Goal: Task Accomplishment & Management: Use online tool/utility

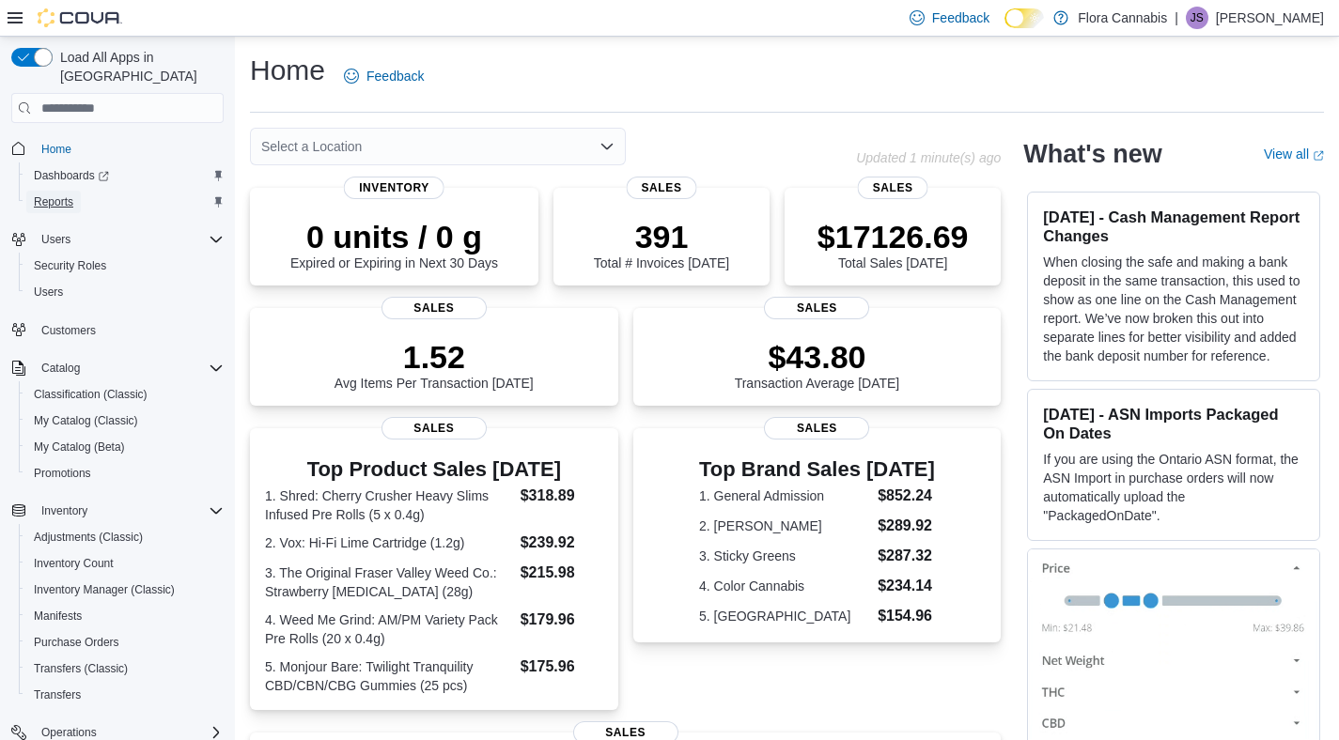
click at [53, 194] on span "Reports" at bounding box center [53, 201] width 39 height 15
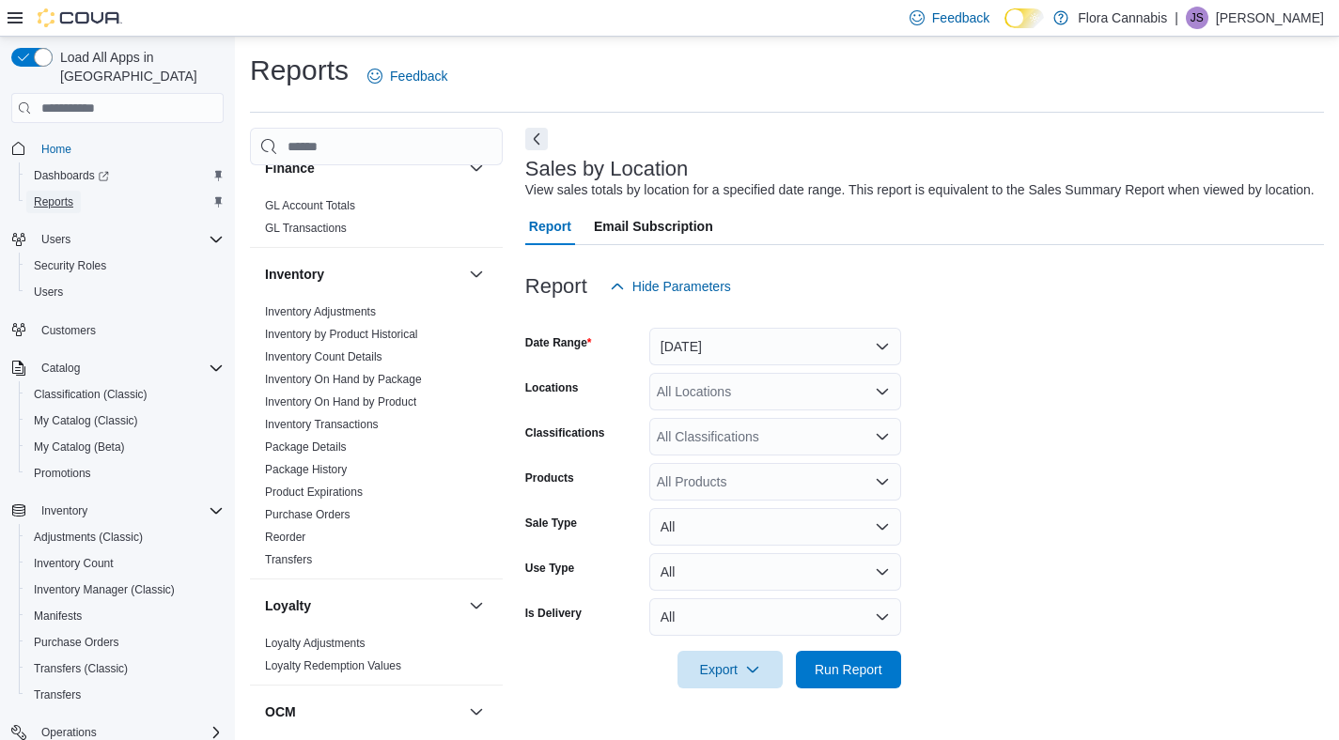
scroll to position [821, 0]
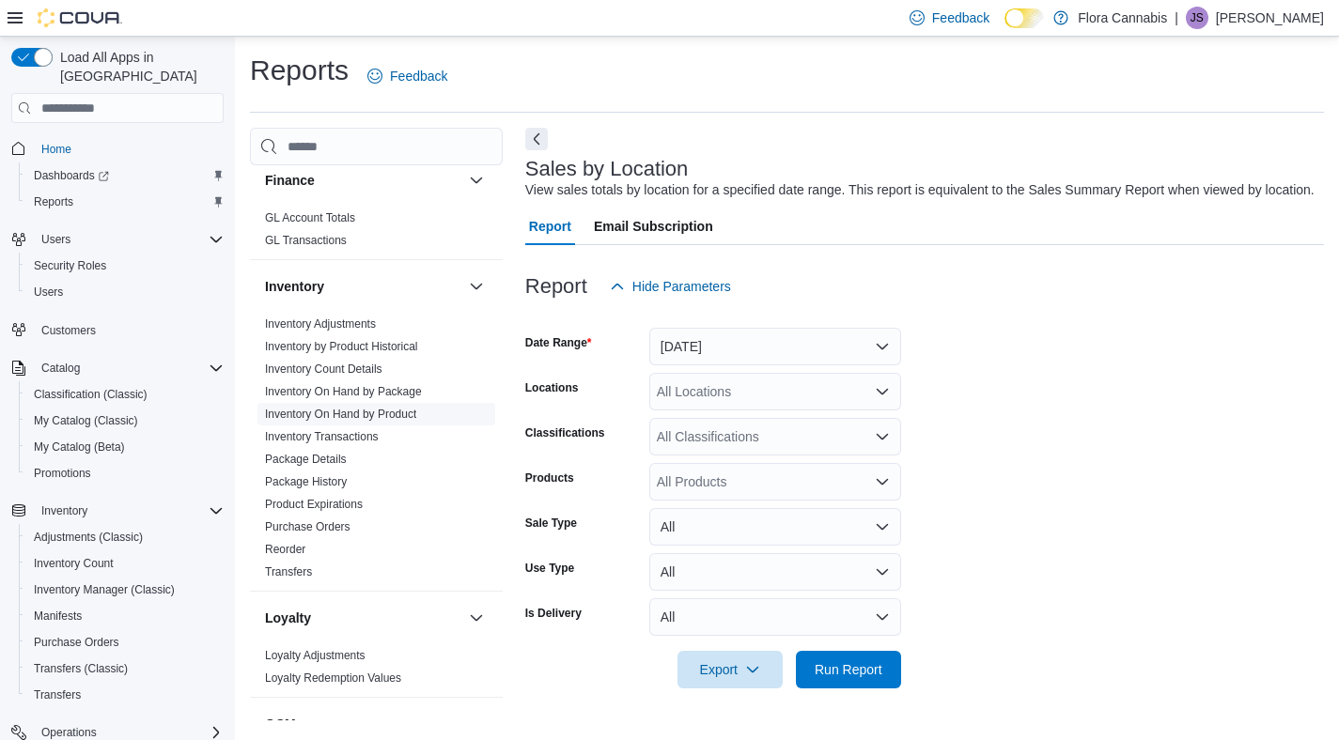
click at [390, 408] on link "Inventory On Hand by Product" at bounding box center [340, 414] width 151 height 13
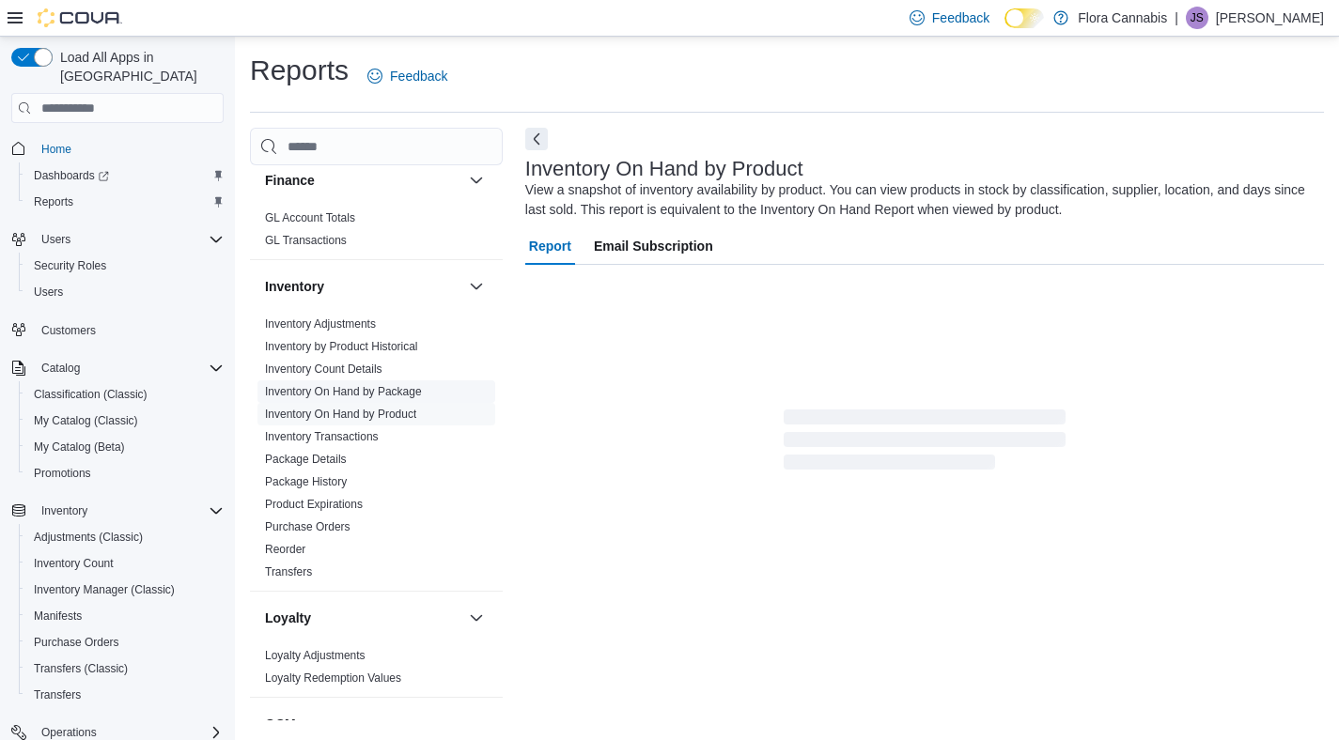
scroll to position [17, 0]
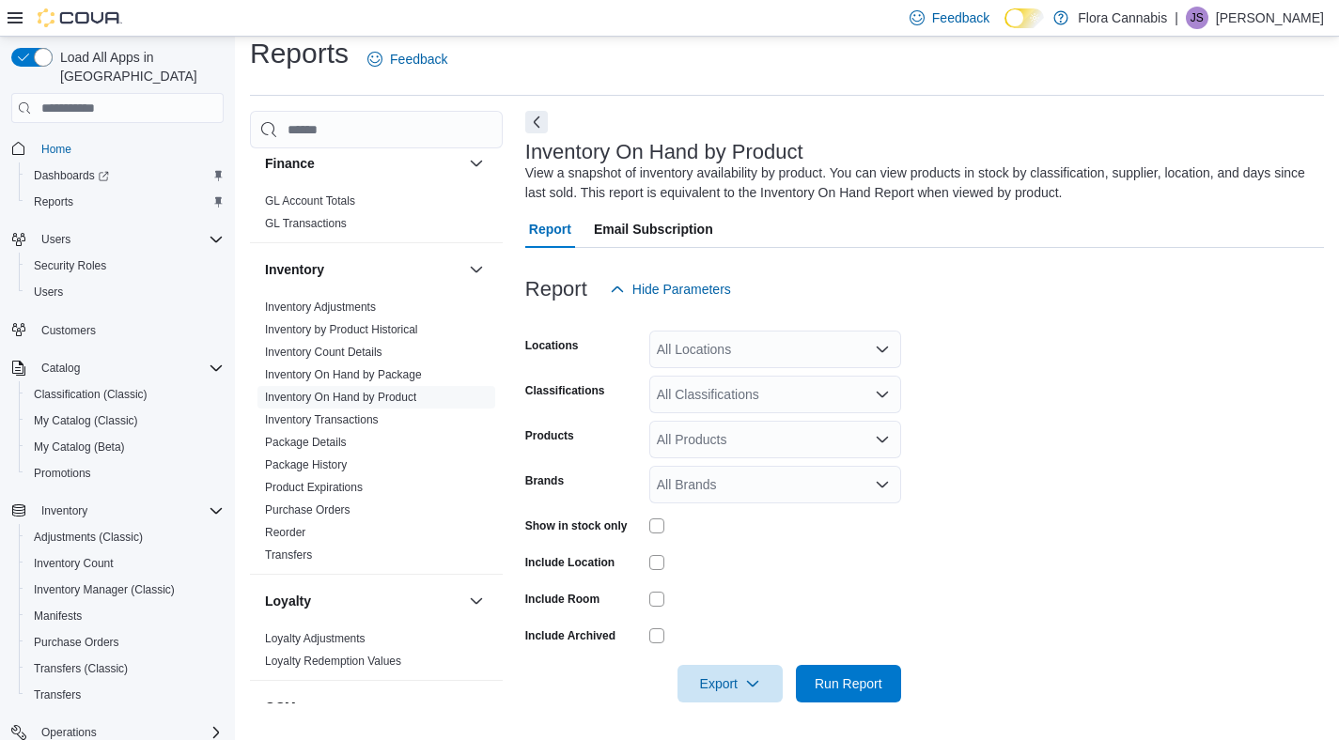
click at [800, 354] on div "All Locations" at bounding box center [775, 350] width 252 height 38
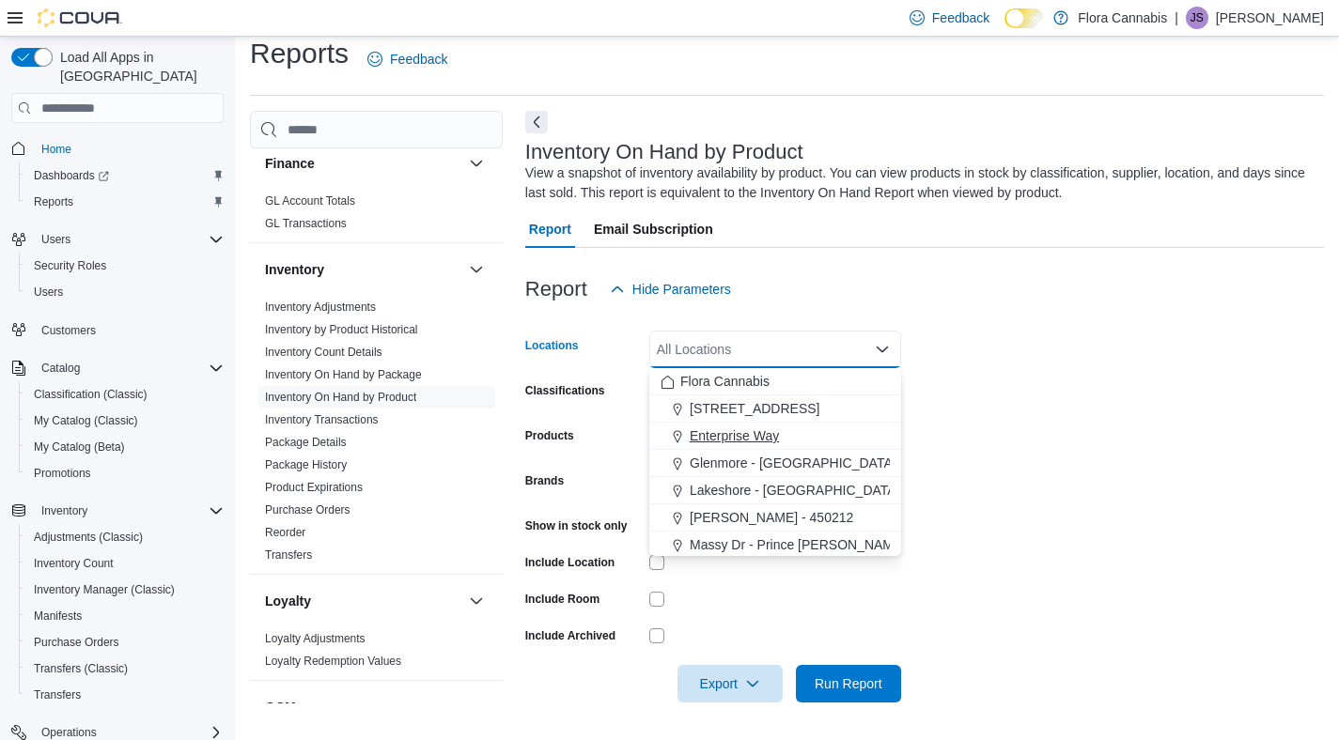
click at [754, 428] on span "Enterprise Way" at bounding box center [734, 436] width 89 height 19
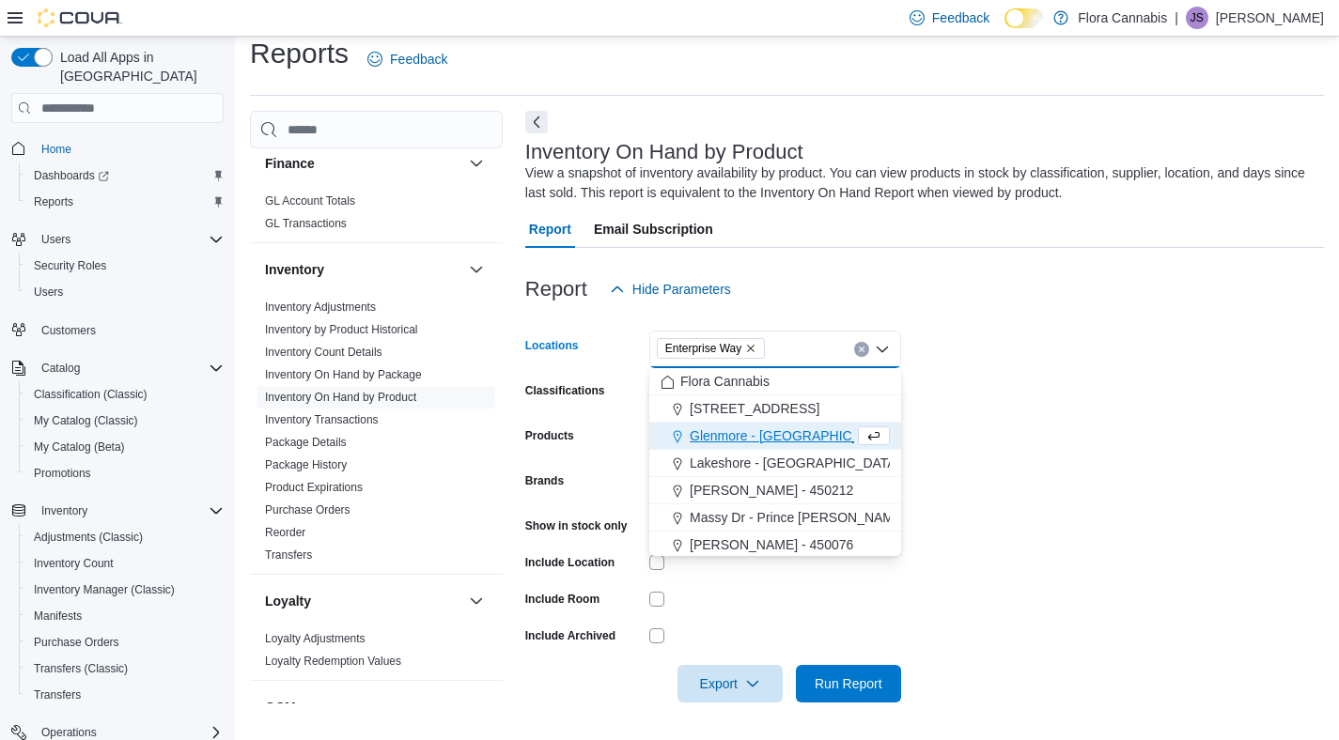
click at [975, 404] on form "Locations Enterprise Way Combo box. Selected. Enterprise Way. Press Backspace t…" at bounding box center [924, 505] width 799 height 395
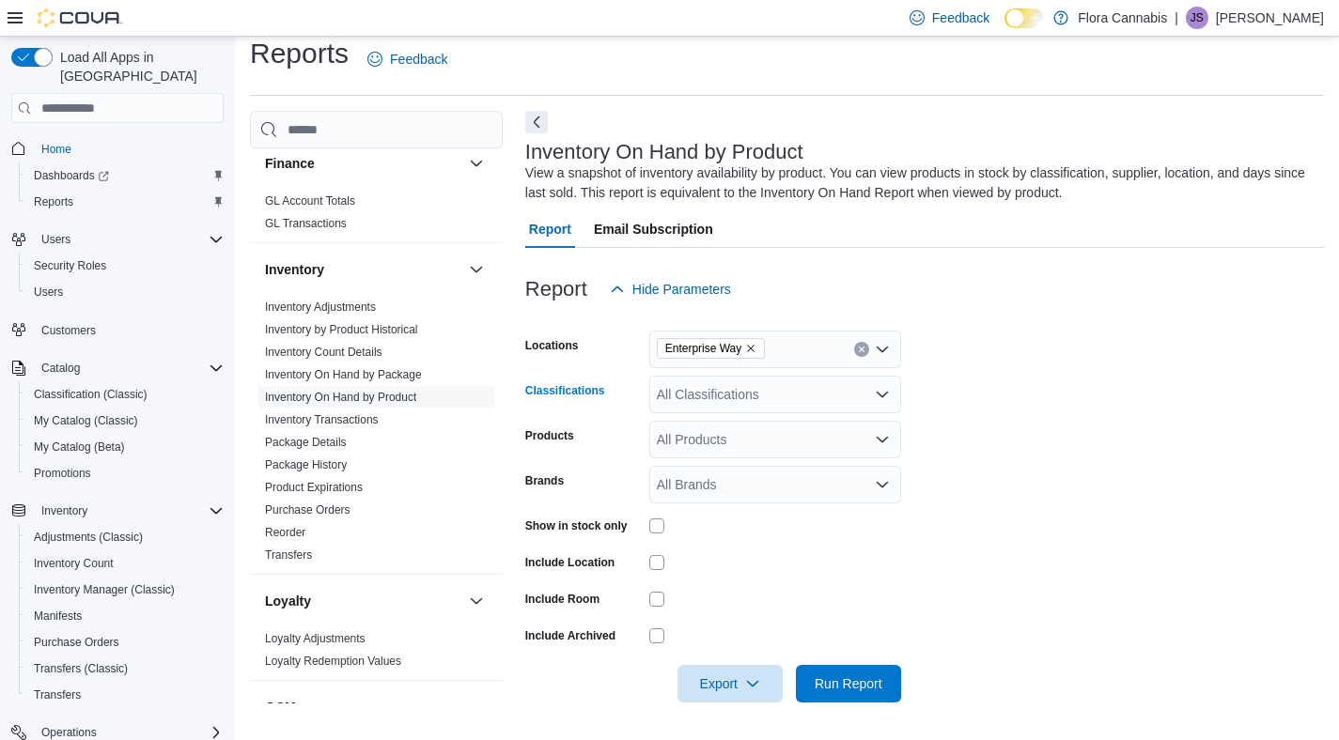
click at [751, 383] on div "All Classifications" at bounding box center [775, 395] width 252 height 38
type input "******"
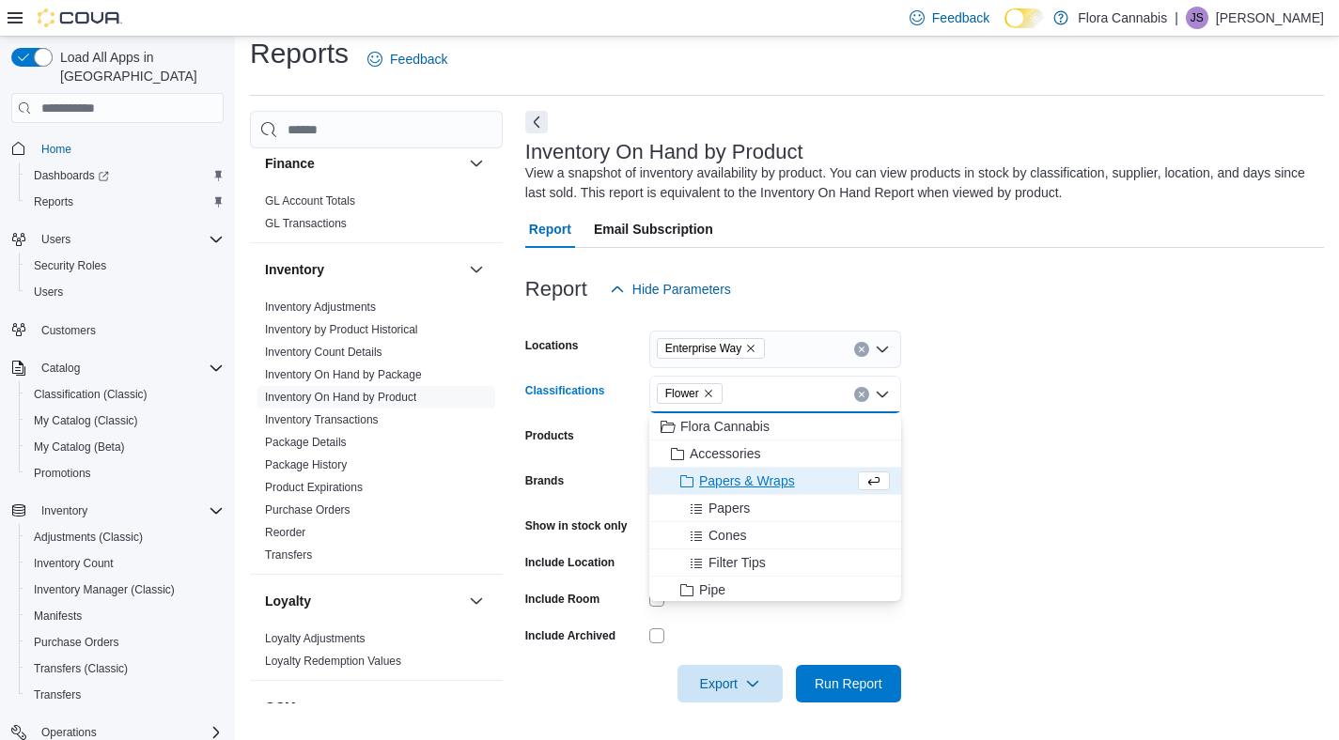
click at [1127, 389] on form "Locations Enterprise Way Classifications Flower Combo box. Selected. Flower. Pr…" at bounding box center [924, 505] width 799 height 395
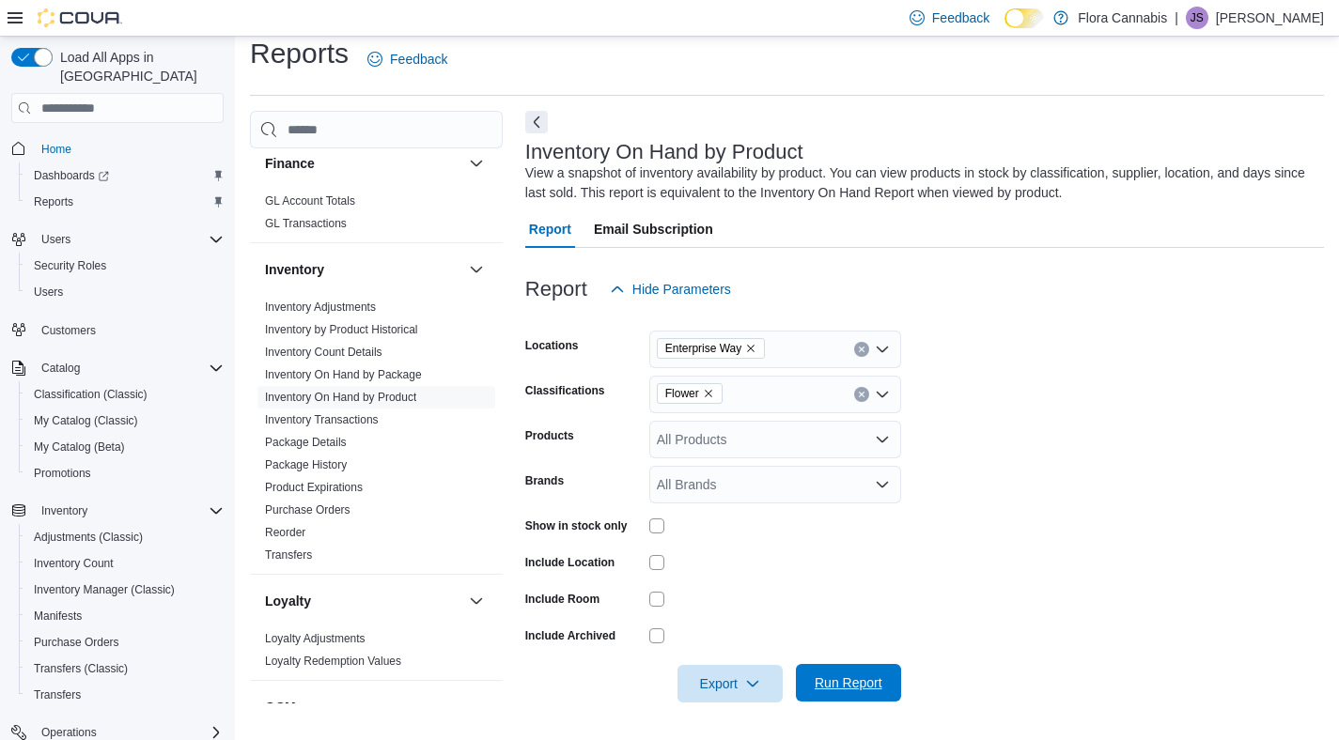
click at [861, 677] on span "Run Report" at bounding box center [849, 683] width 68 height 19
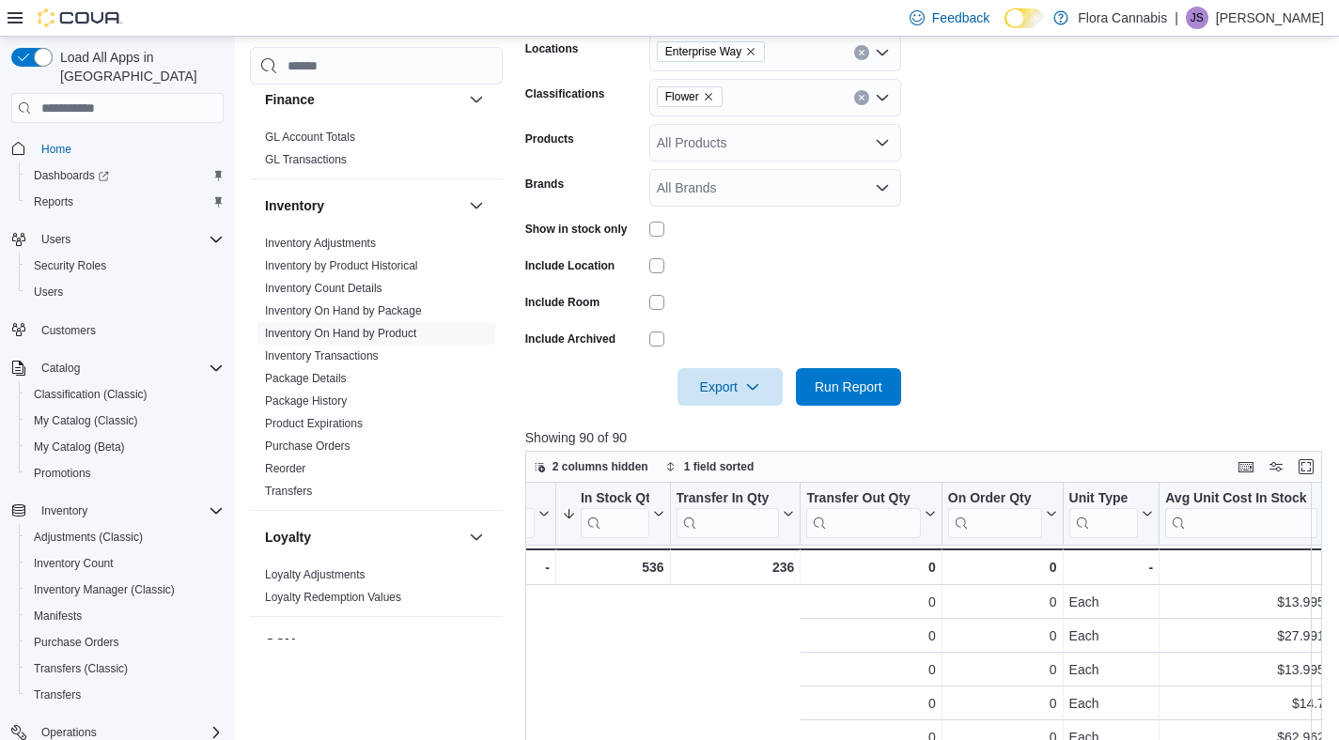
scroll to position [0, 1309]
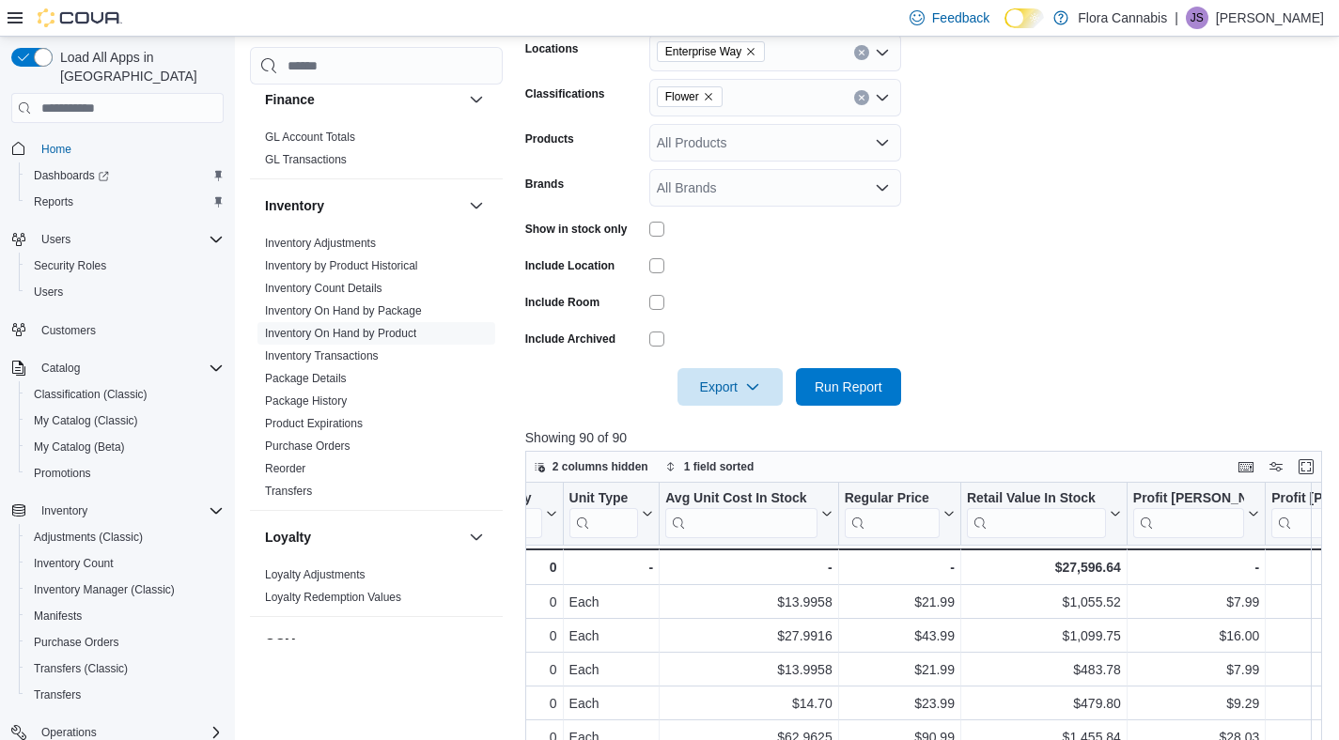
click at [755, 49] on icon "Remove Enterprise Way from selection in this group" at bounding box center [750, 51] width 11 height 11
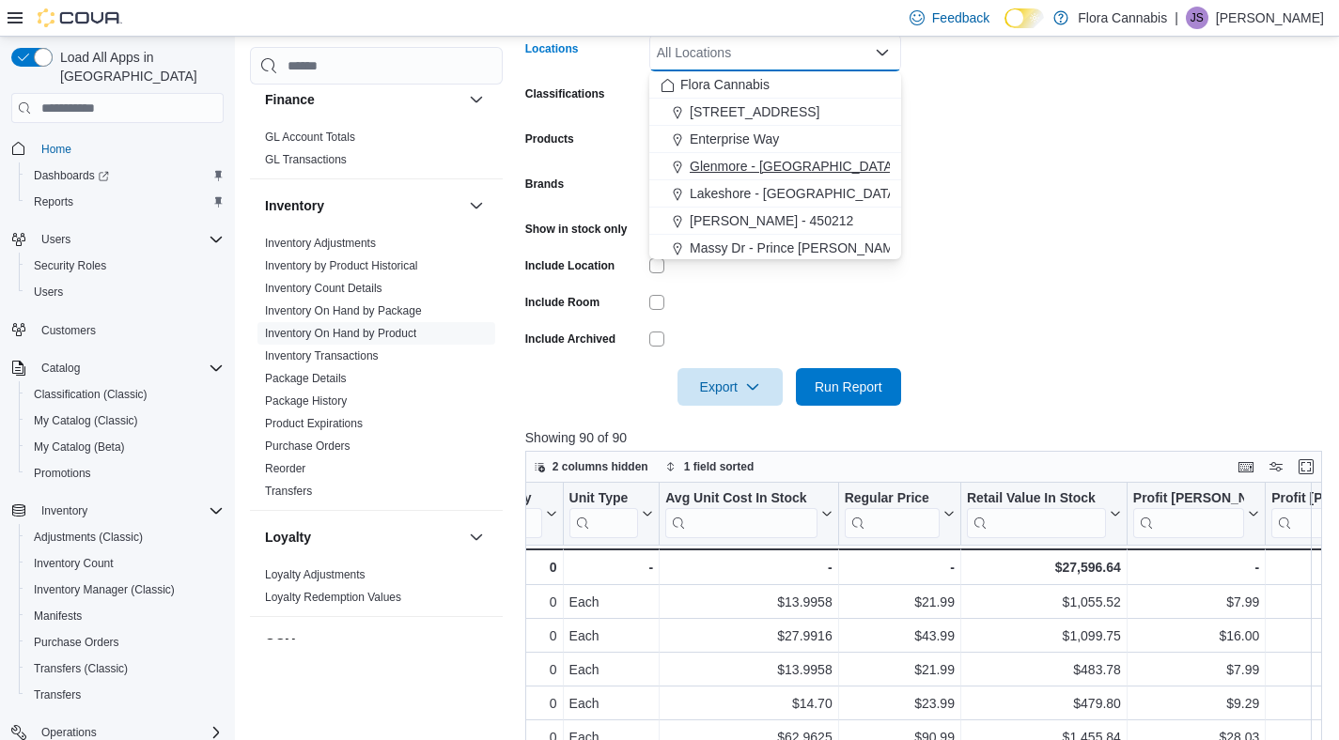
click at [721, 164] on span "Glenmore - [GEOGRAPHIC_DATA] - 450374" at bounding box center [821, 166] width 262 height 19
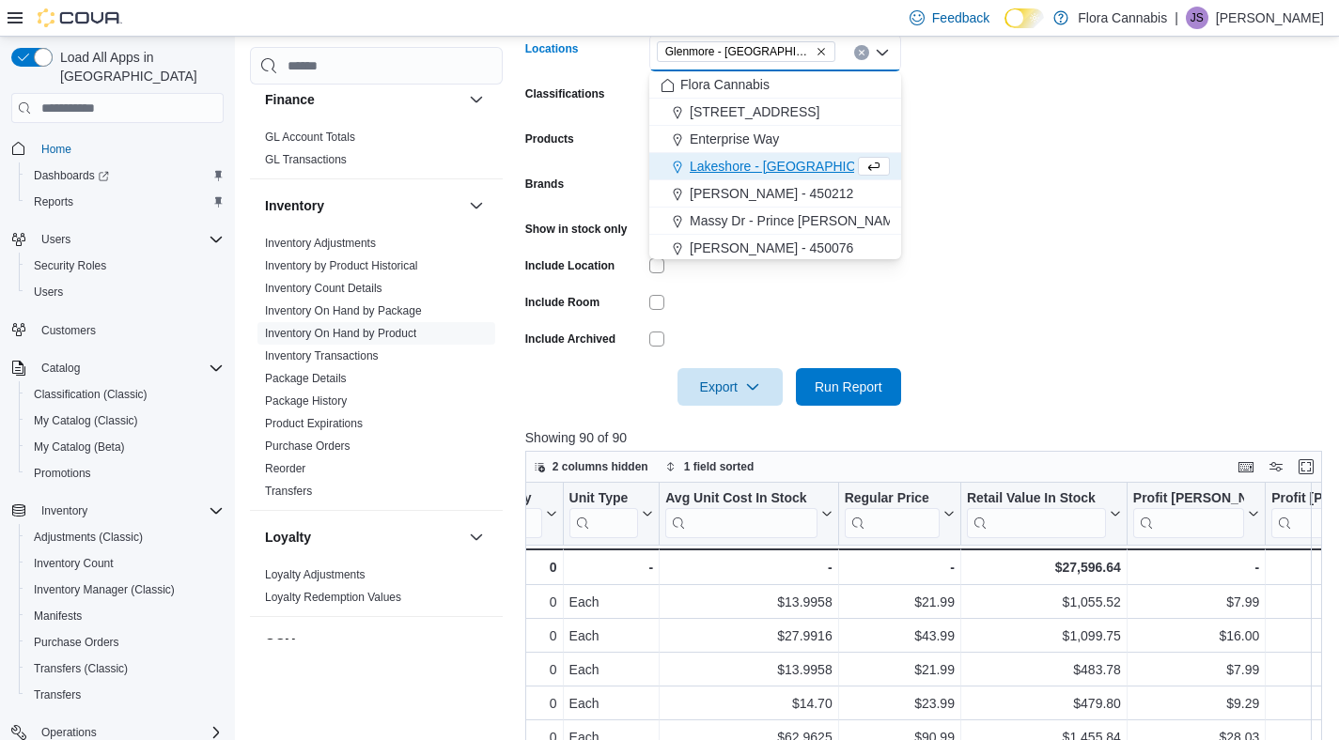
drag, startPoint x: 1058, startPoint y: 221, endPoint x: 1006, endPoint y: 272, distance: 73.1
click at [1057, 224] on form "Locations [GEOGRAPHIC_DATA] - [GEOGRAPHIC_DATA] - 450374 Combo box. Selected. […" at bounding box center [927, 208] width 805 height 395
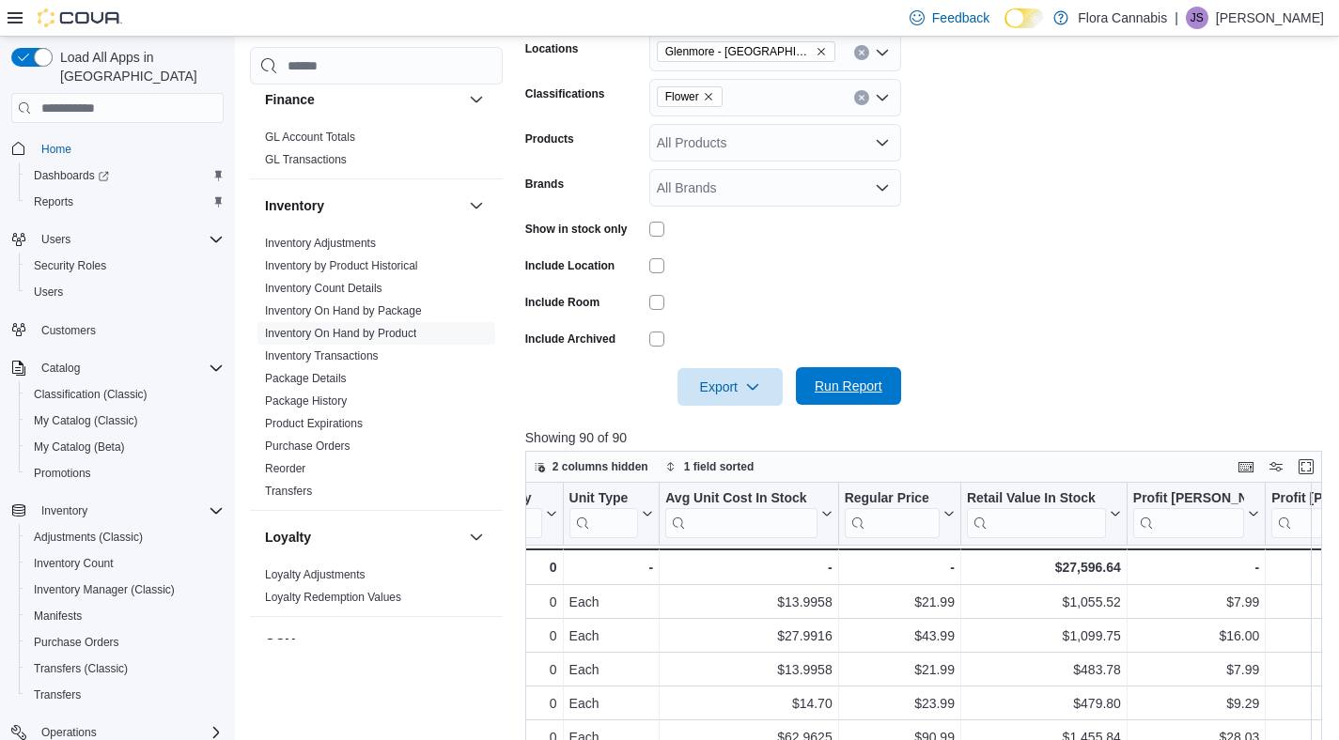
click at [883, 375] on span "Run Report" at bounding box center [848, 386] width 83 height 38
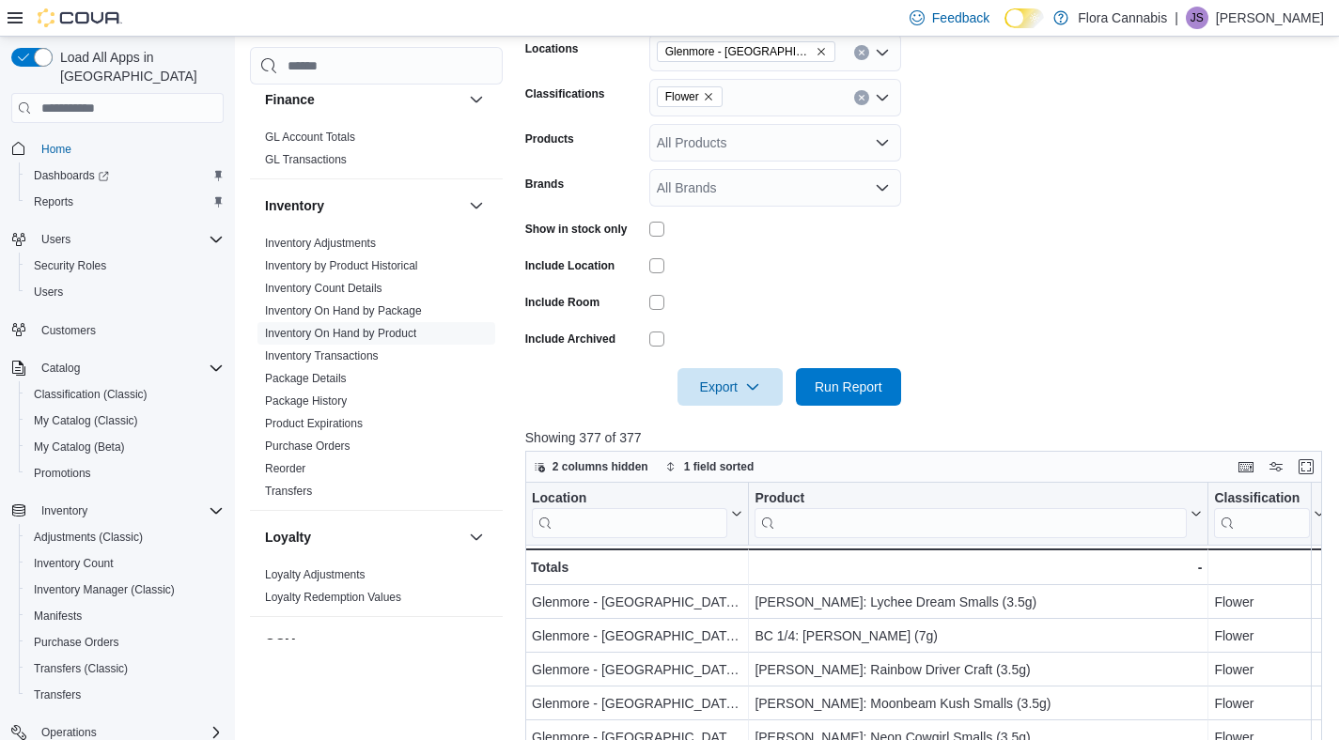
click at [1024, 387] on form "Locations [GEOGRAPHIC_DATA] - [GEOGRAPHIC_DATA] - 450374 Classifications Flower…" at bounding box center [927, 208] width 805 height 395
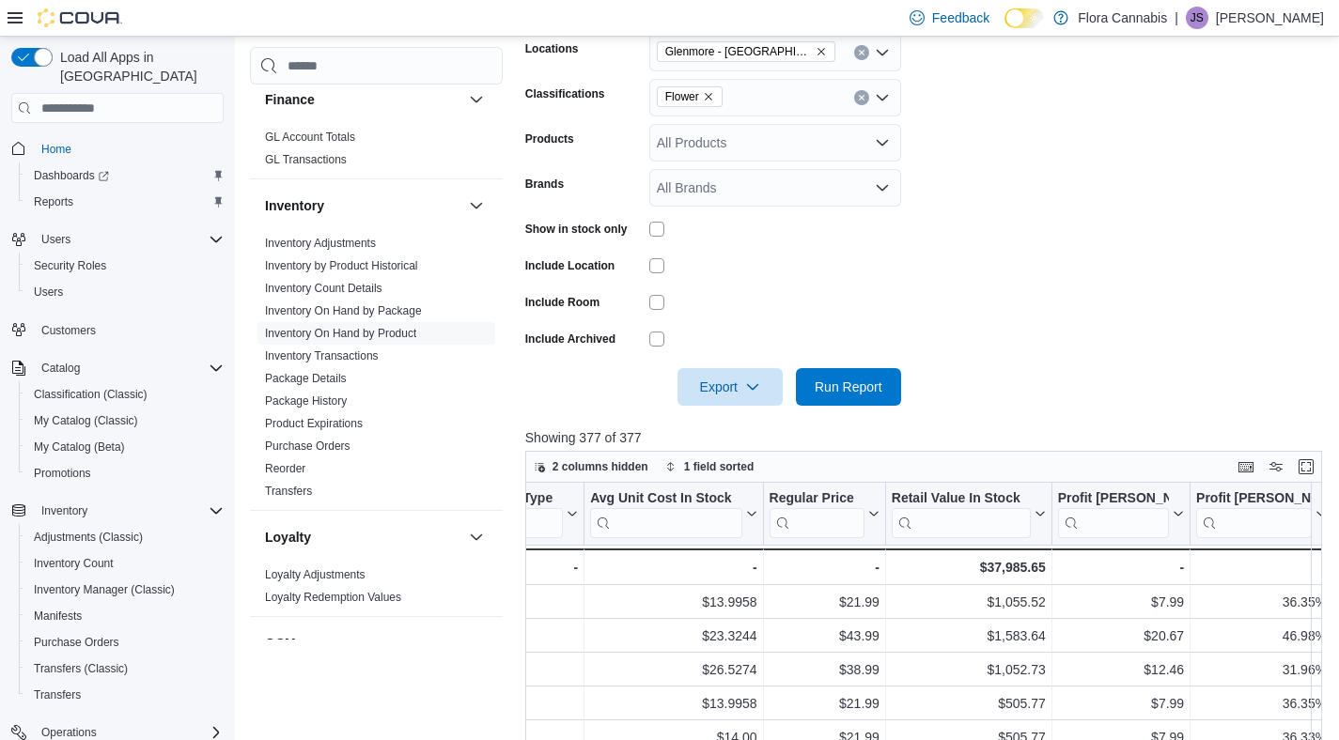
scroll to position [0, 1479]
click at [818, 54] on icon "Remove Glenmore - Kelowna - 450374 from selection in this group" at bounding box center [821, 51] width 11 height 11
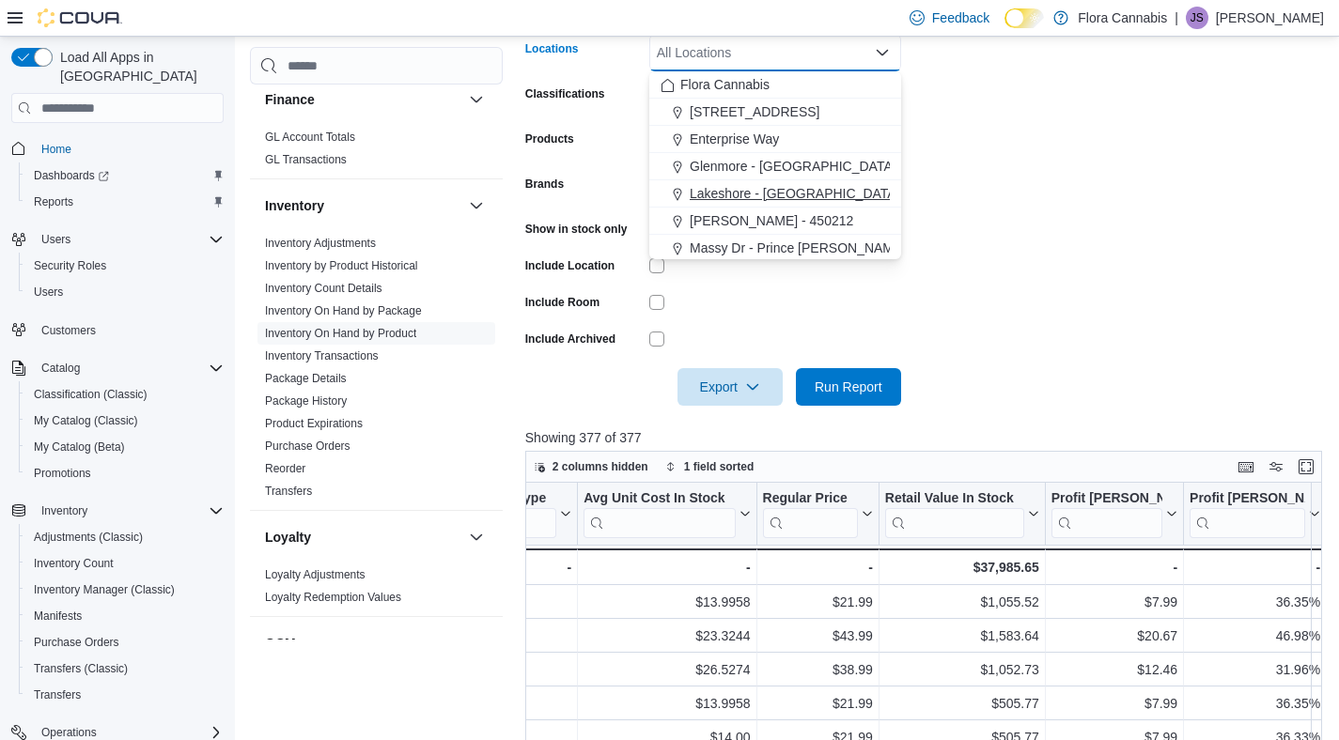
click at [752, 201] on span "Lakeshore - [GEOGRAPHIC_DATA] - 450372" at bounding box center [823, 193] width 266 height 19
click at [1135, 206] on form "Locations [GEOGRAPHIC_DATA] - [GEOGRAPHIC_DATA] - 450372 Combo box. Selected. […" at bounding box center [927, 208] width 805 height 395
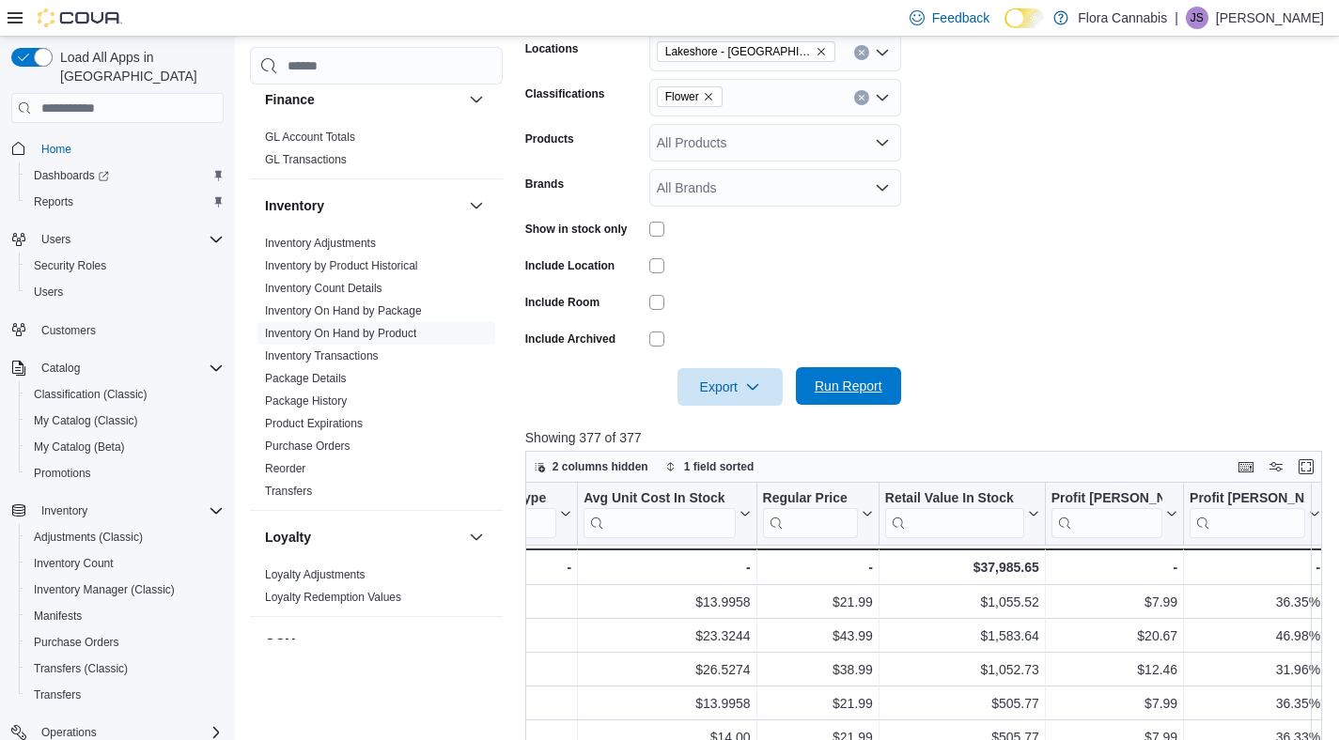
click at [834, 387] on span "Run Report" at bounding box center [849, 386] width 68 height 19
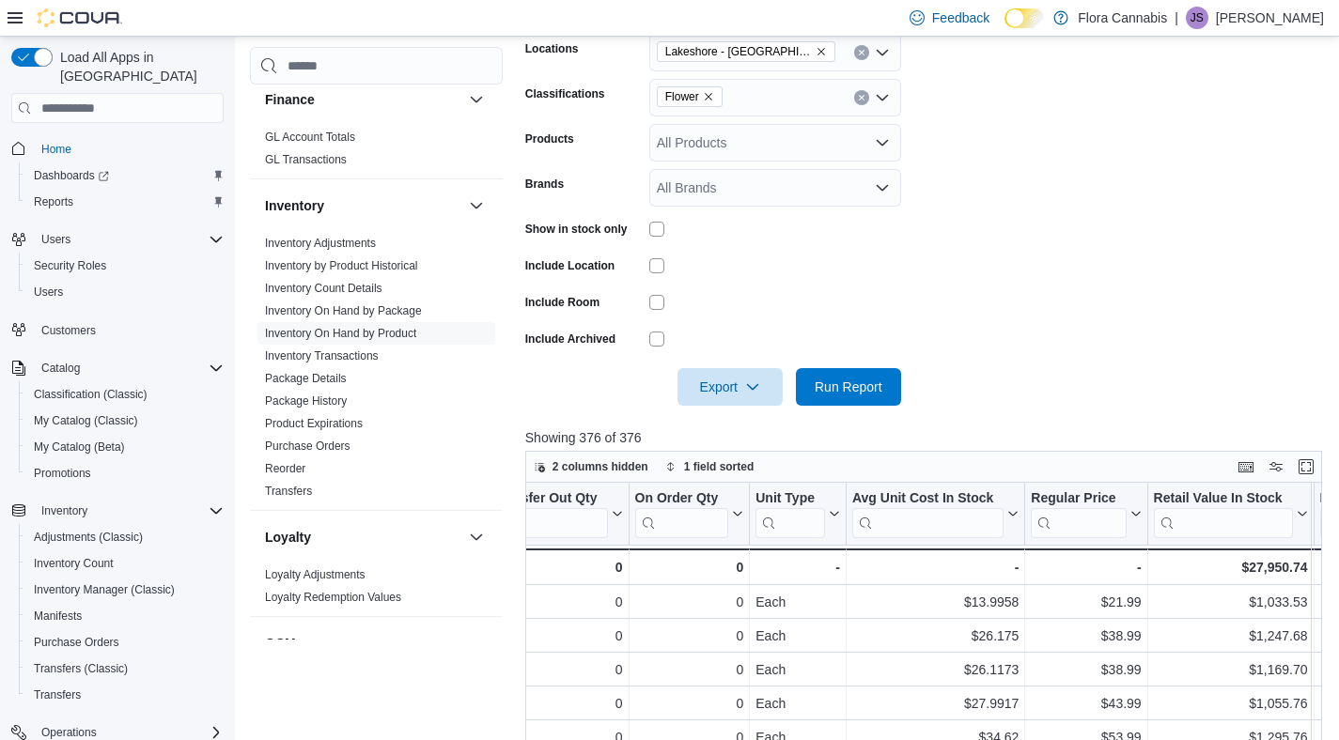
scroll to position [0, 1247]
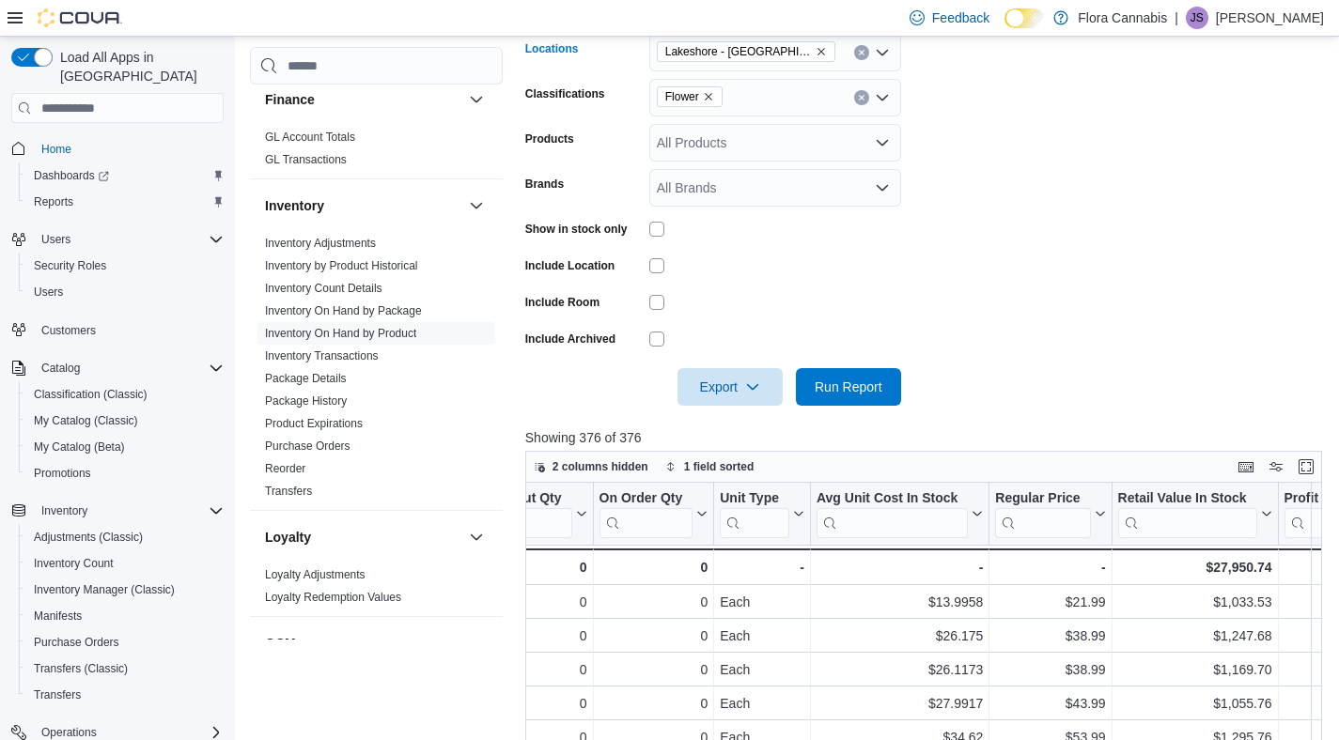
click at [822, 50] on icon "Remove Lakeshore - Kelowna - 450372 from selection in this group" at bounding box center [821, 53] width 8 height 8
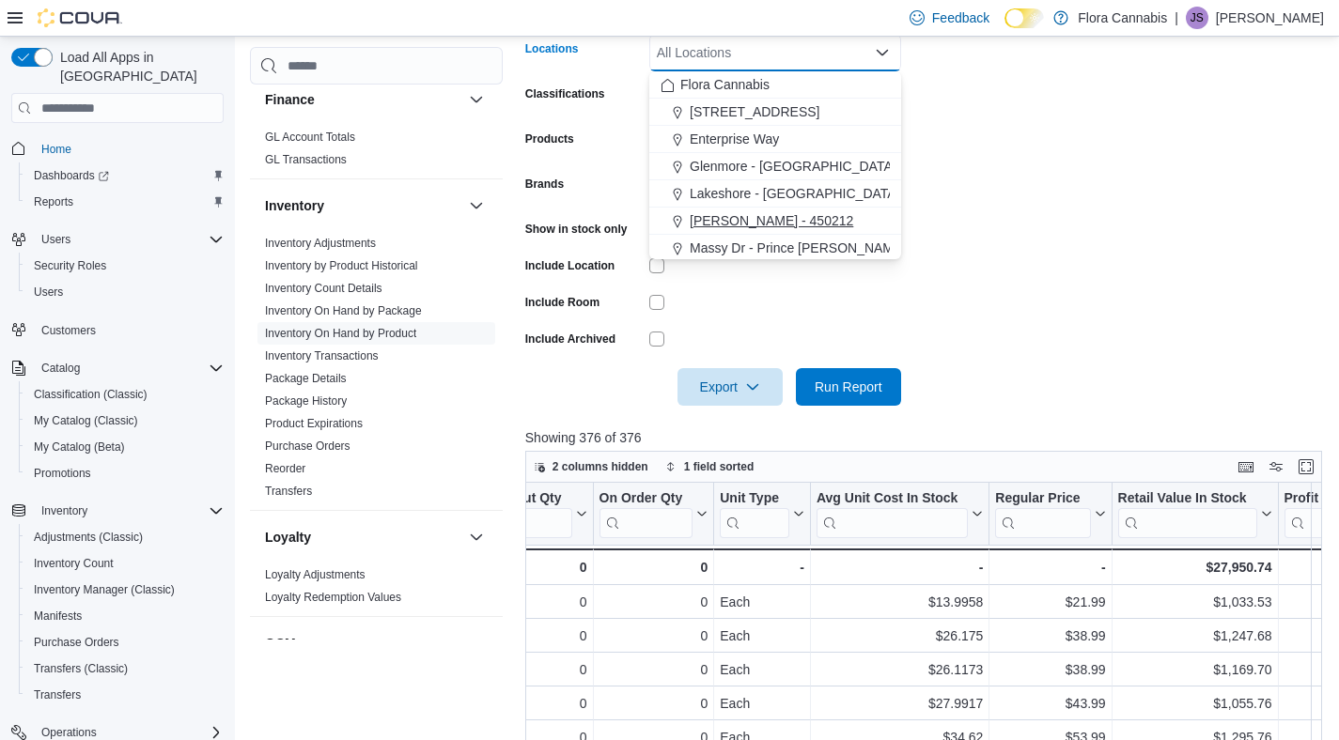
click at [835, 221] on span "[PERSON_NAME] - 450212" at bounding box center [771, 220] width 163 height 19
drag, startPoint x: 1087, startPoint y: 236, endPoint x: 958, endPoint y: 299, distance: 143.3
click at [1084, 237] on form "Locations [GEOGRAPHIC_DATA] - [GEOGRAPHIC_DATA] - 450212 Combo box. Selected. […" at bounding box center [927, 208] width 805 height 395
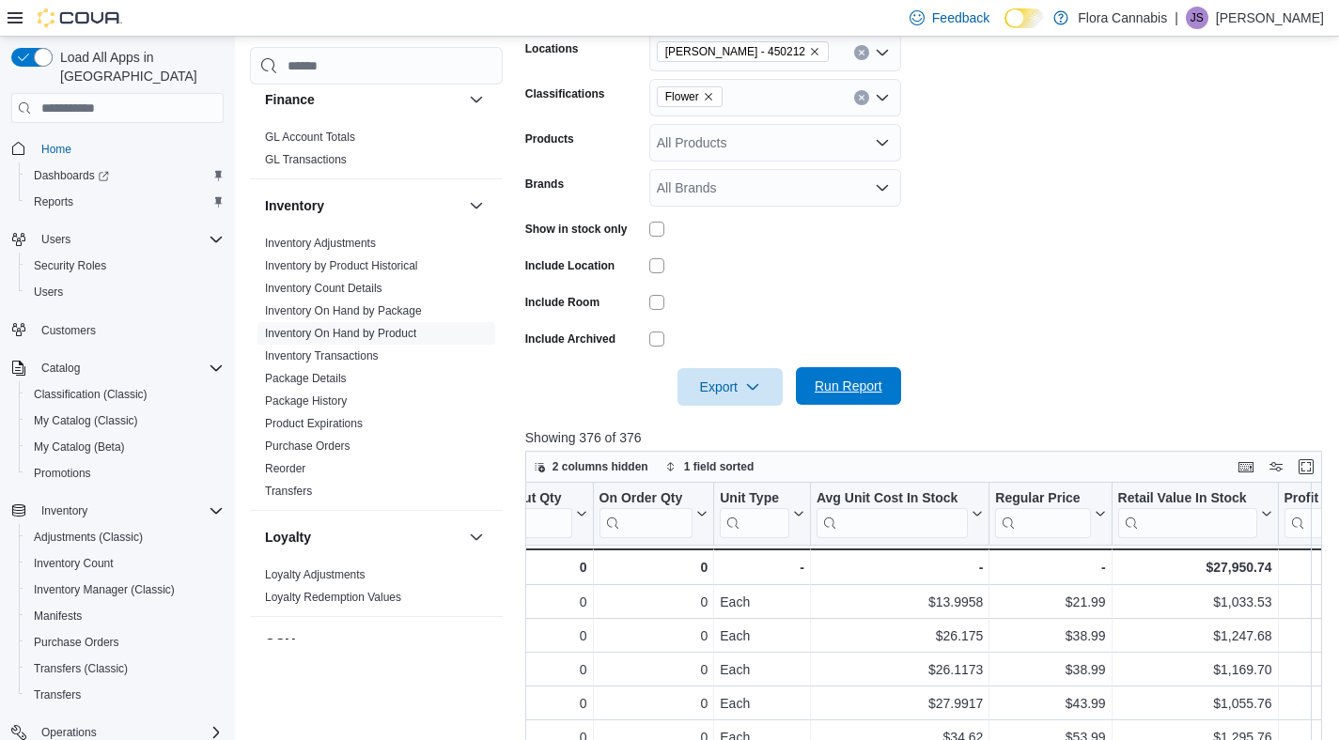
click at [849, 380] on span "Run Report" at bounding box center [849, 386] width 68 height 19
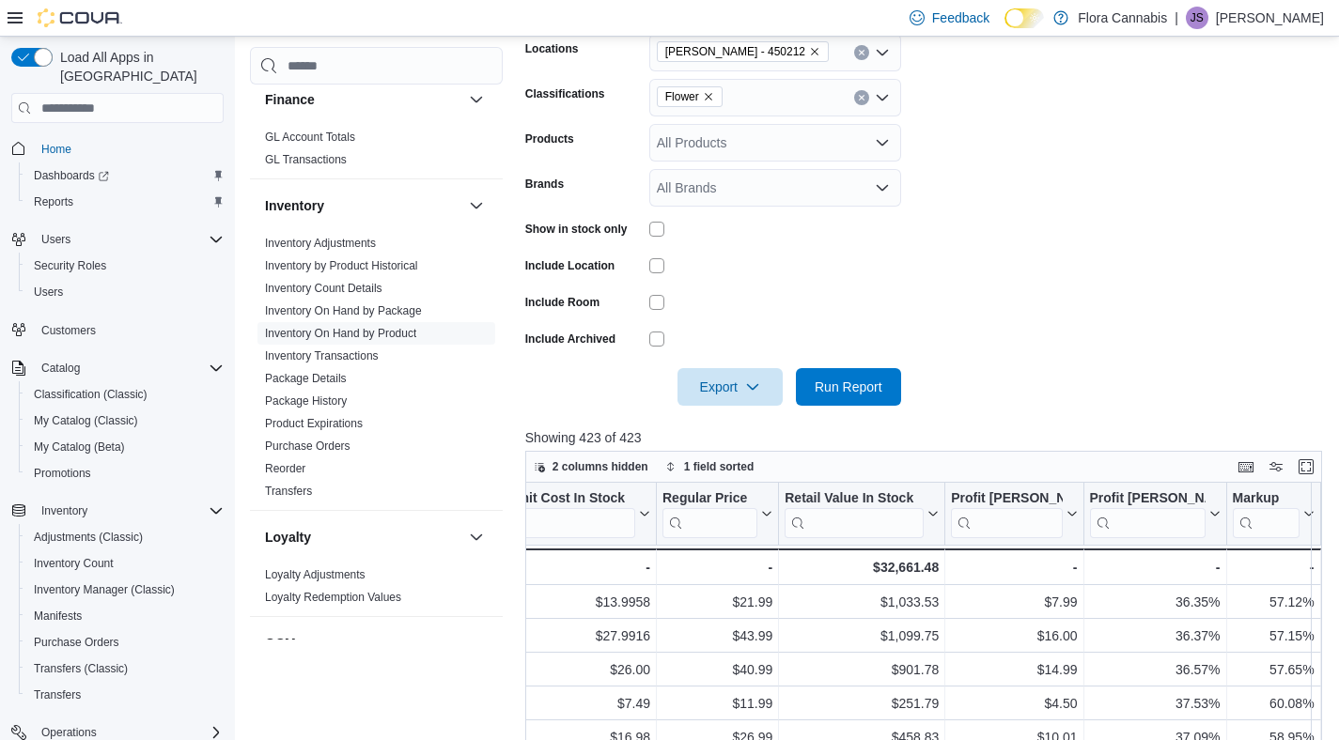
scroll to position [0, 1602]
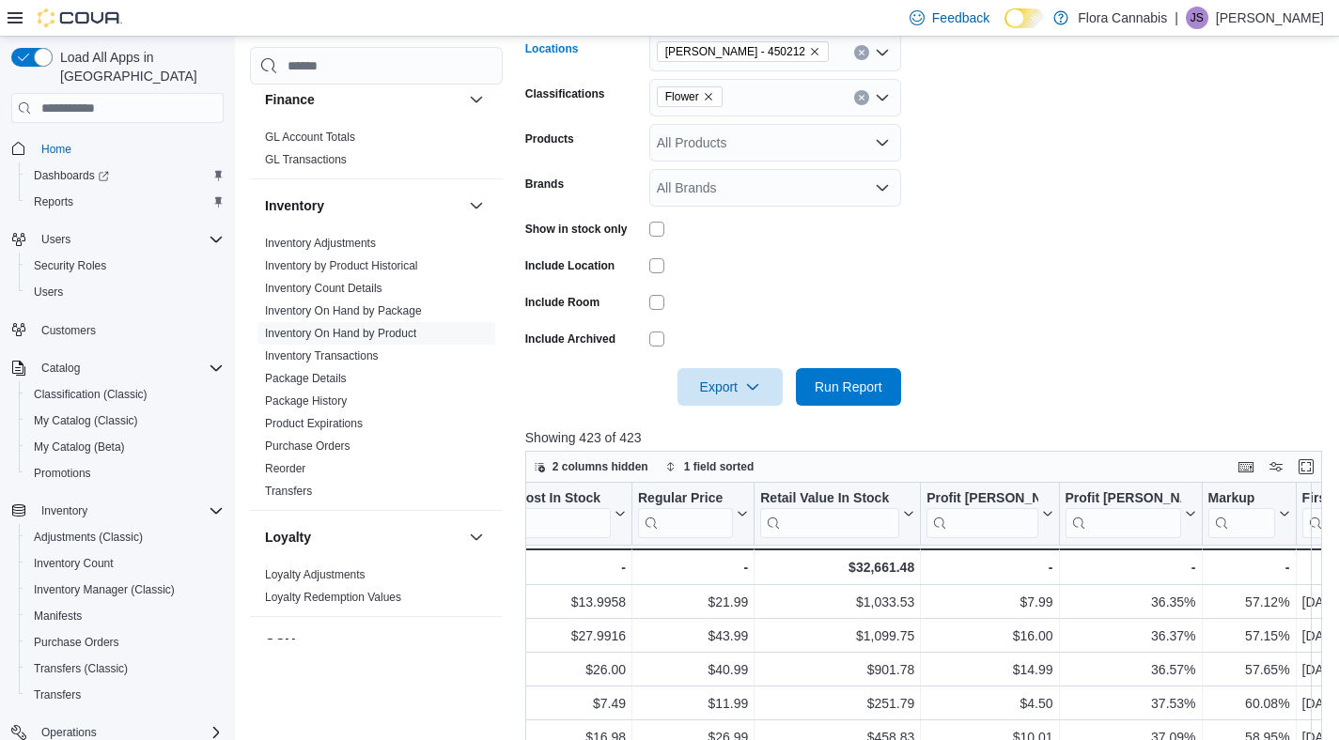
click at [820, 47] on icon "Remove Lawrence - Kelowna - 450212 from selection in this group" at bounding box center [814, 51] width 11 height 11
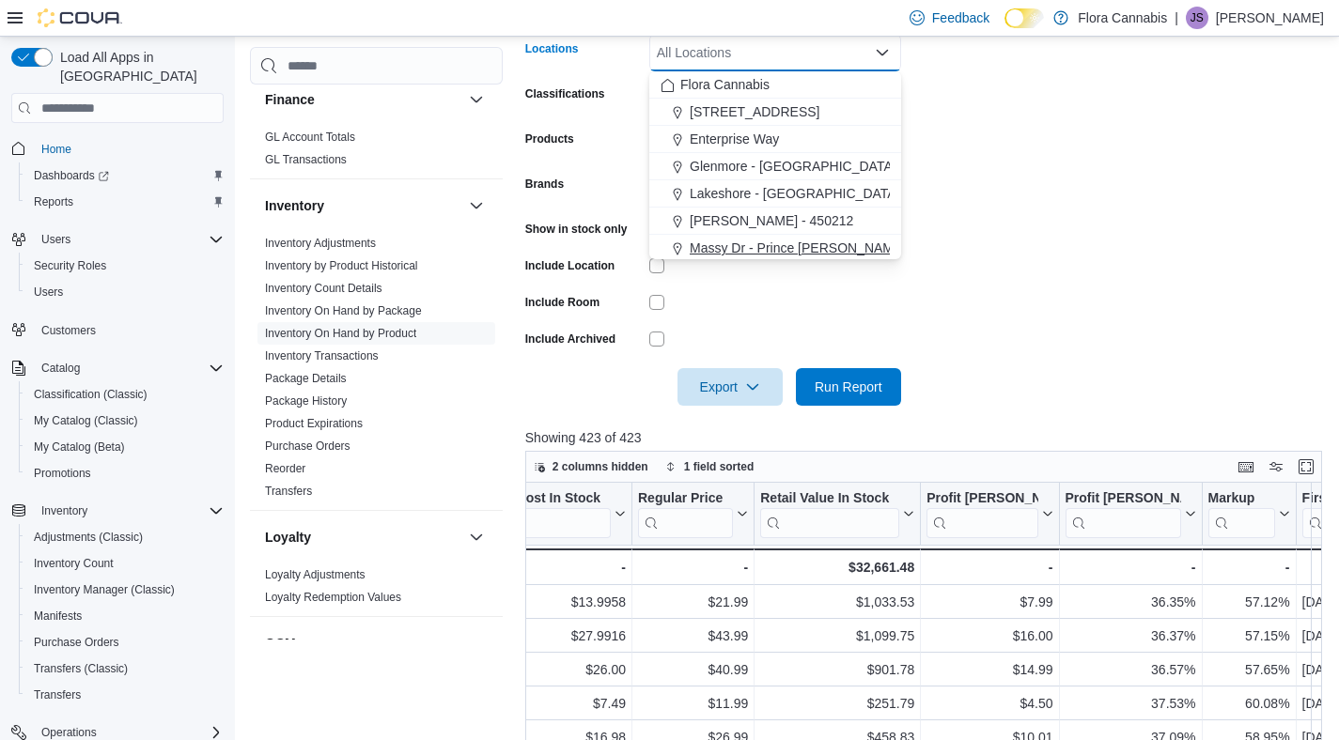
click at [768, 246] on span "Massy Dr - Prince [PERSON_NAME] - 450075" at bounding box center [826, 248] width 272 height 19
drag, startPoint x: 1077, startPoint y: 289, endPoint x: 1040, endPoint y: 310, distance: 42.1
click at [1077, 289] on form "Locations [GEOGRAPHIC_DATA][PERSON_NAME] - 450075 Combo box. Selected. Massy Dr…" at bounding box center [927, 208] width 805 height 395
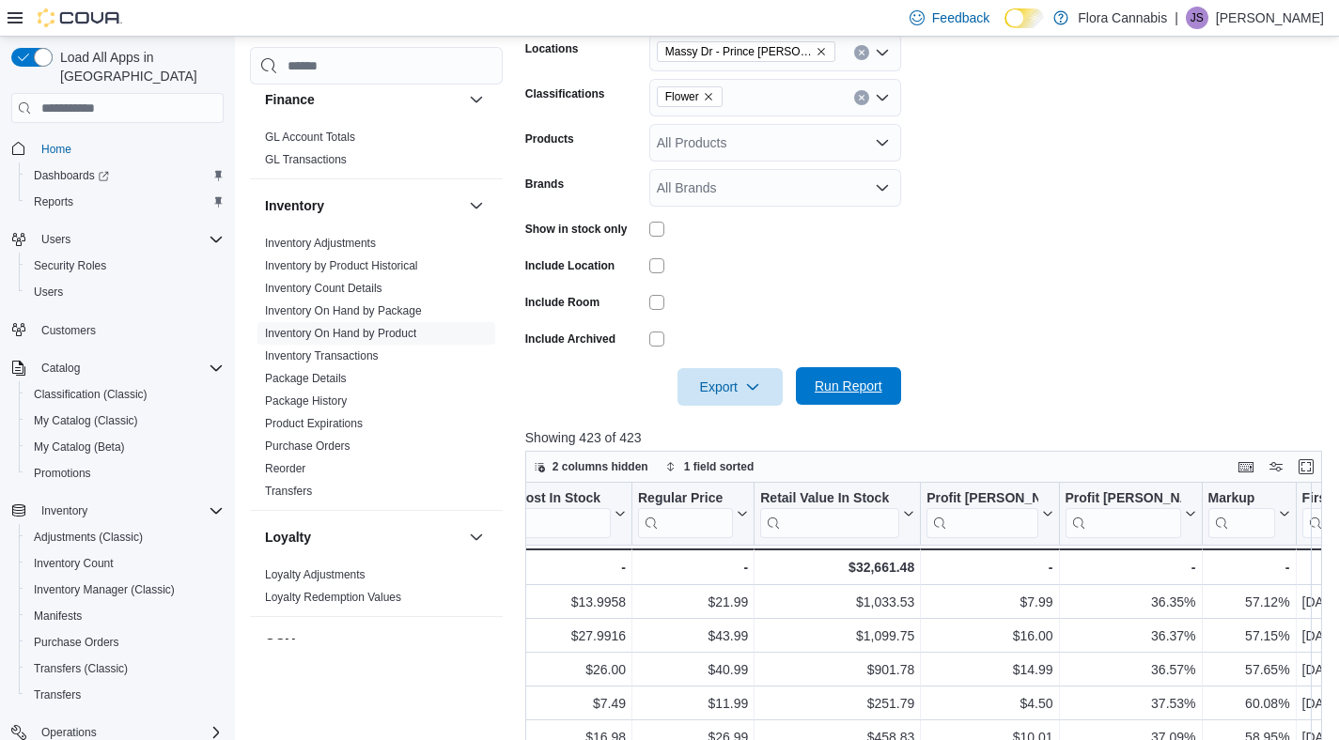
click at [832, 403] on span "Run Report" at bounding box center [848, 386] width 83 height 38
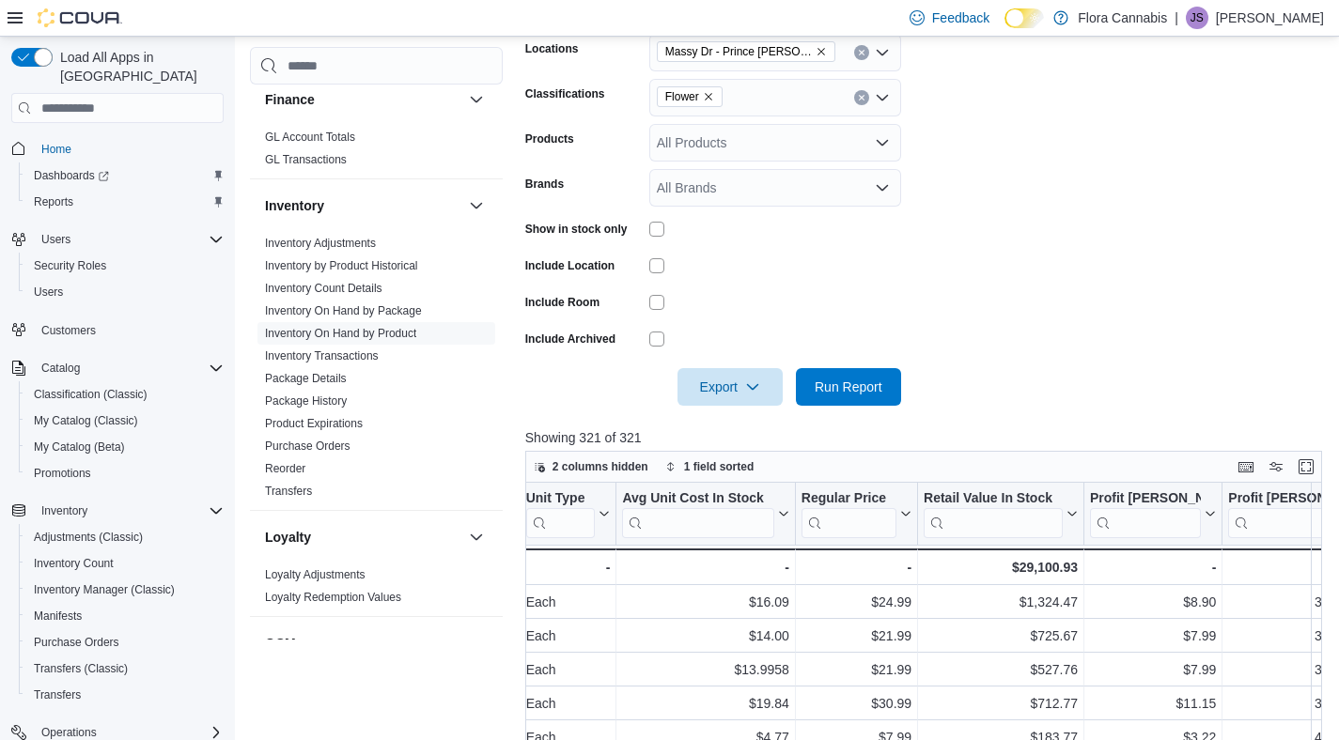
scroll to position [0, 1526]
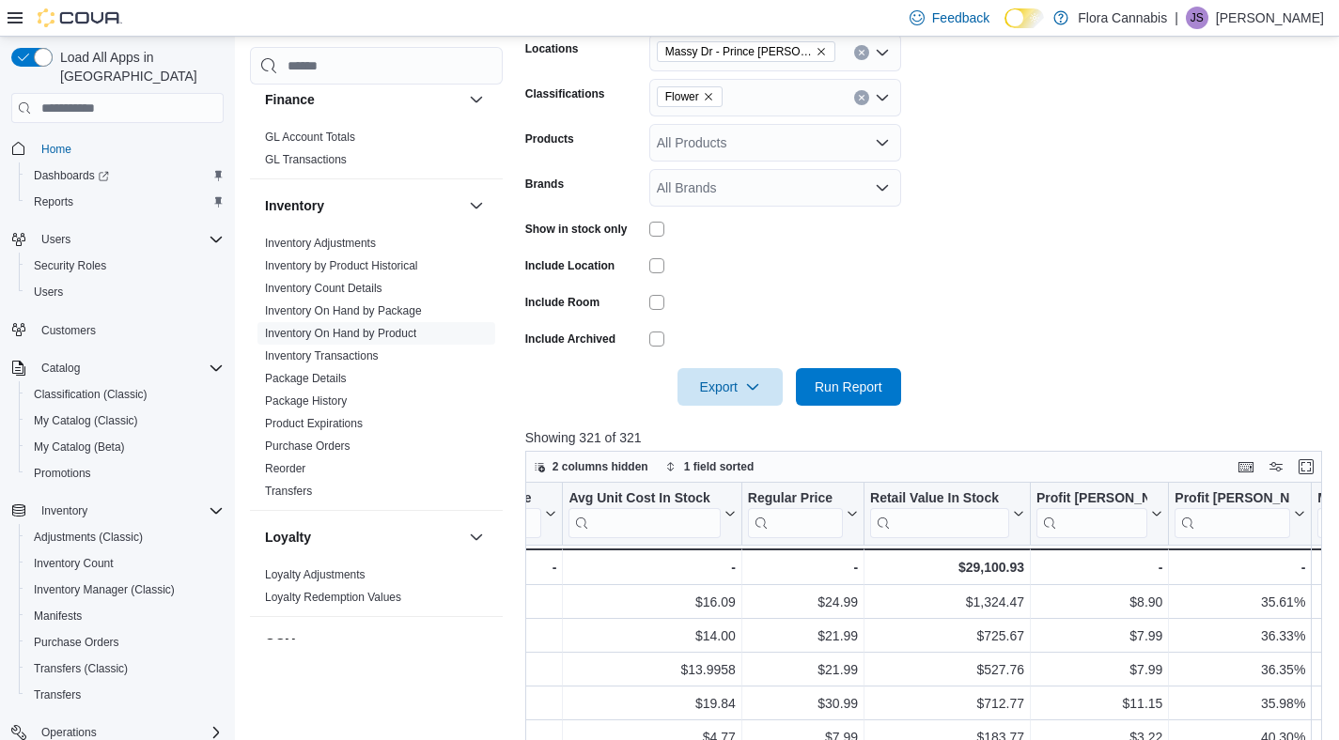
click at [821, 51] on icon "Remove Massy Dr - Prince George - 450075 from selection in this group" at bounding box center [821, 51] width 11 height 11
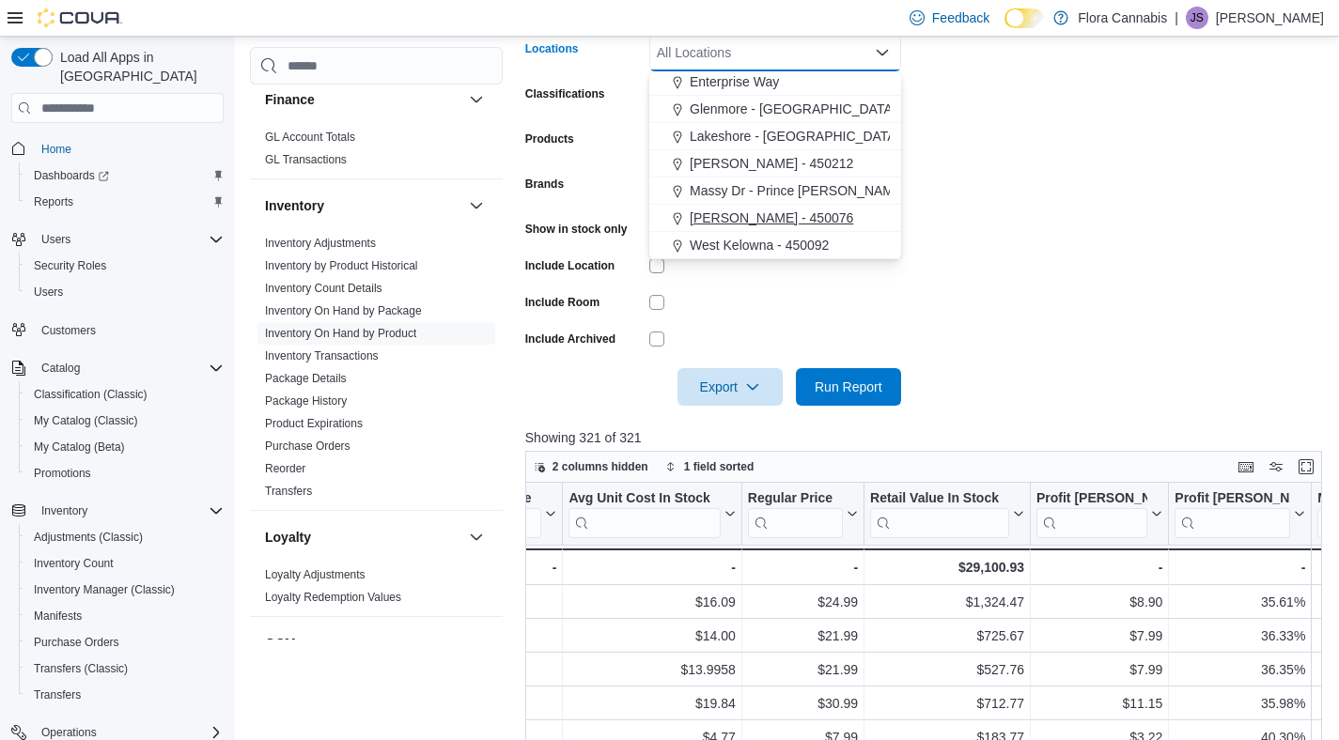
click at [783, 221] on span "[PERSON_NAME] - 450076" at bounding box center [771, 218] width 163 height 19
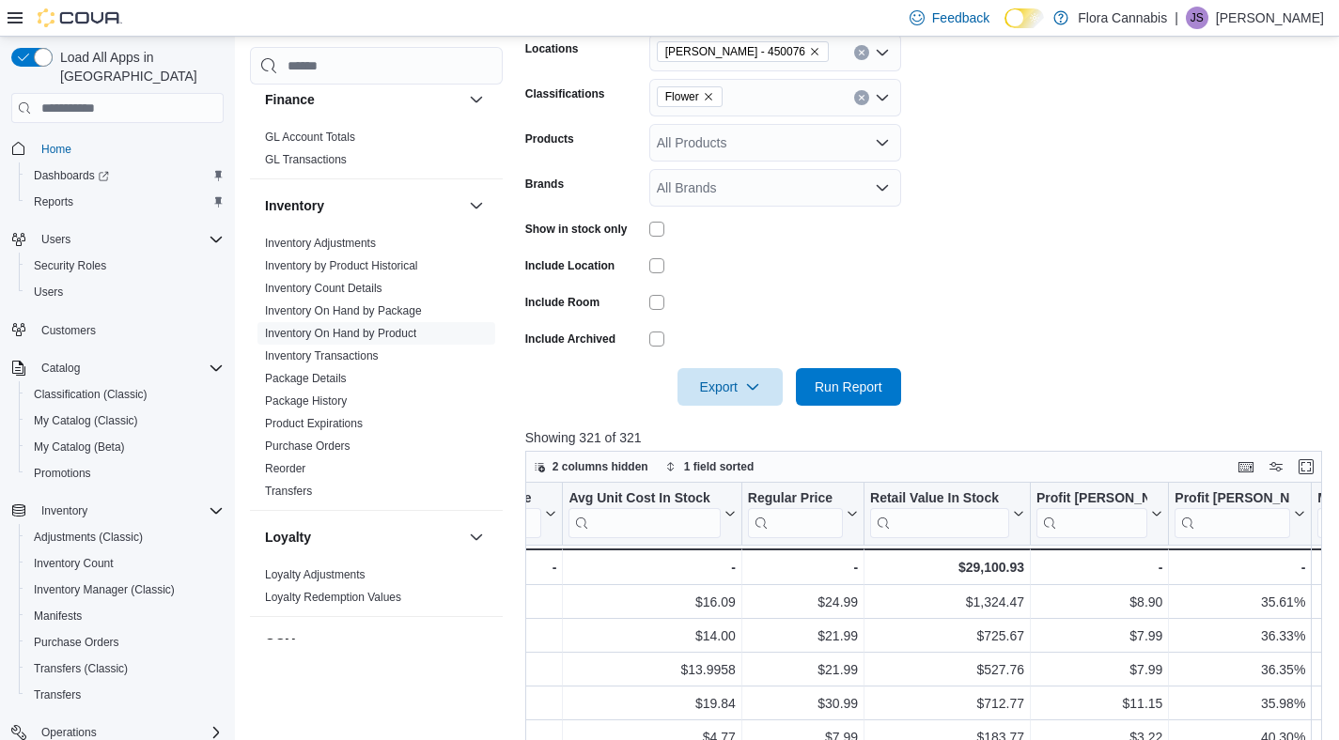
drag, startPoint x: 1023, startPoint y: 258, endPoint x: 900, endPoint y: 345, distance: 150.4
click at [1021, 260] on form "Locations [GEOGRAPHIC_DATA] - 450076 Classifications Flower Products All Produc…" at bounding box center [927, 208] width 805 height 395
click at [804, 384] on button "Run Report" at bounding box center [848, 386] width 105 height 38
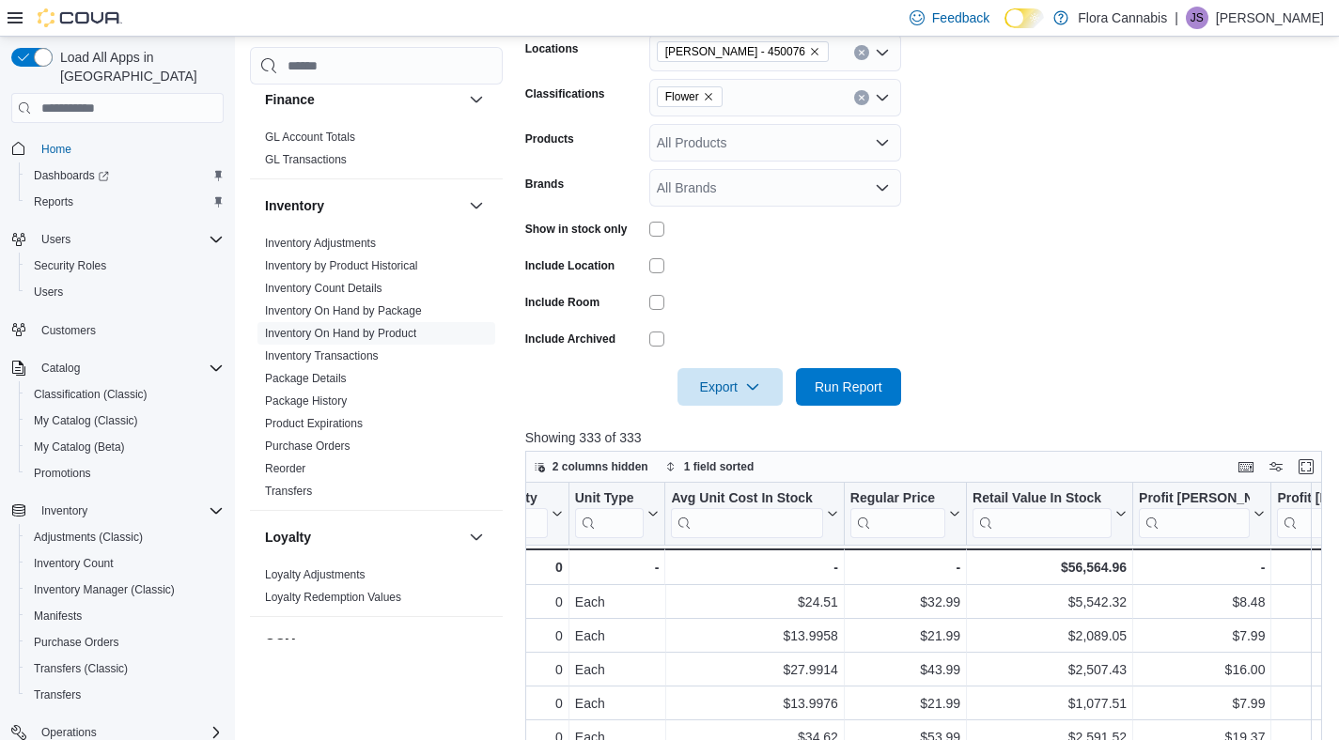
scroll to position [269, 0]
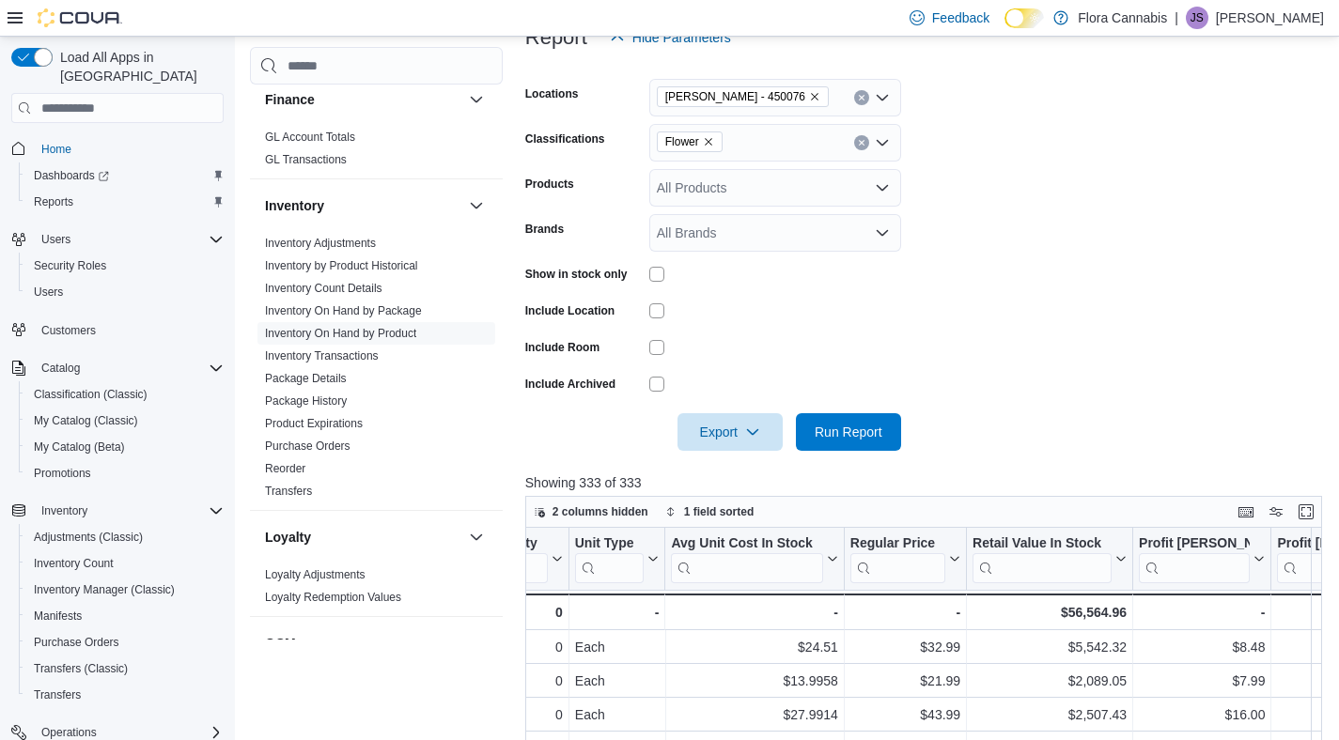
click at [811, 94] on icon "Remove Vernon - 450076 from selection in this group" at bounding box center [815, 98] width 8 height 8
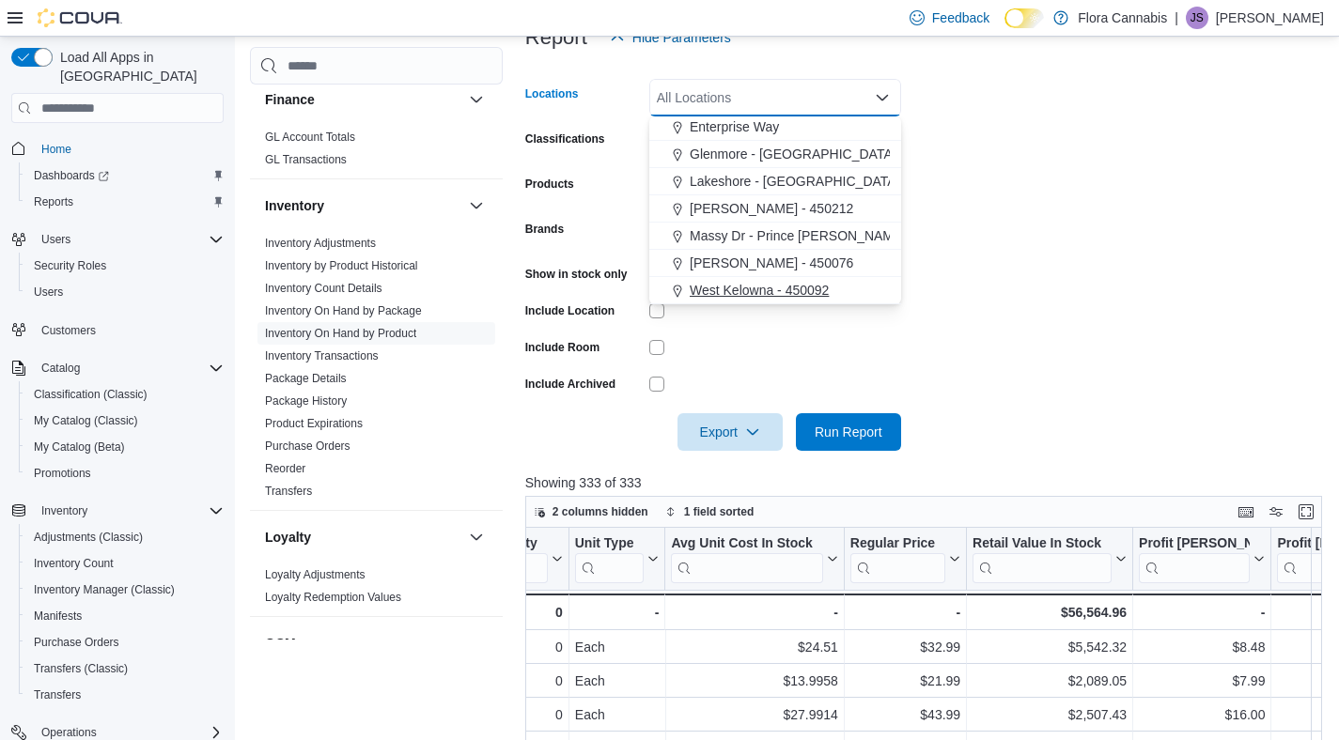
click at [754, 286] on span "West Kelowna - 450092" at bounding box center [759, 290] width 139 height 19
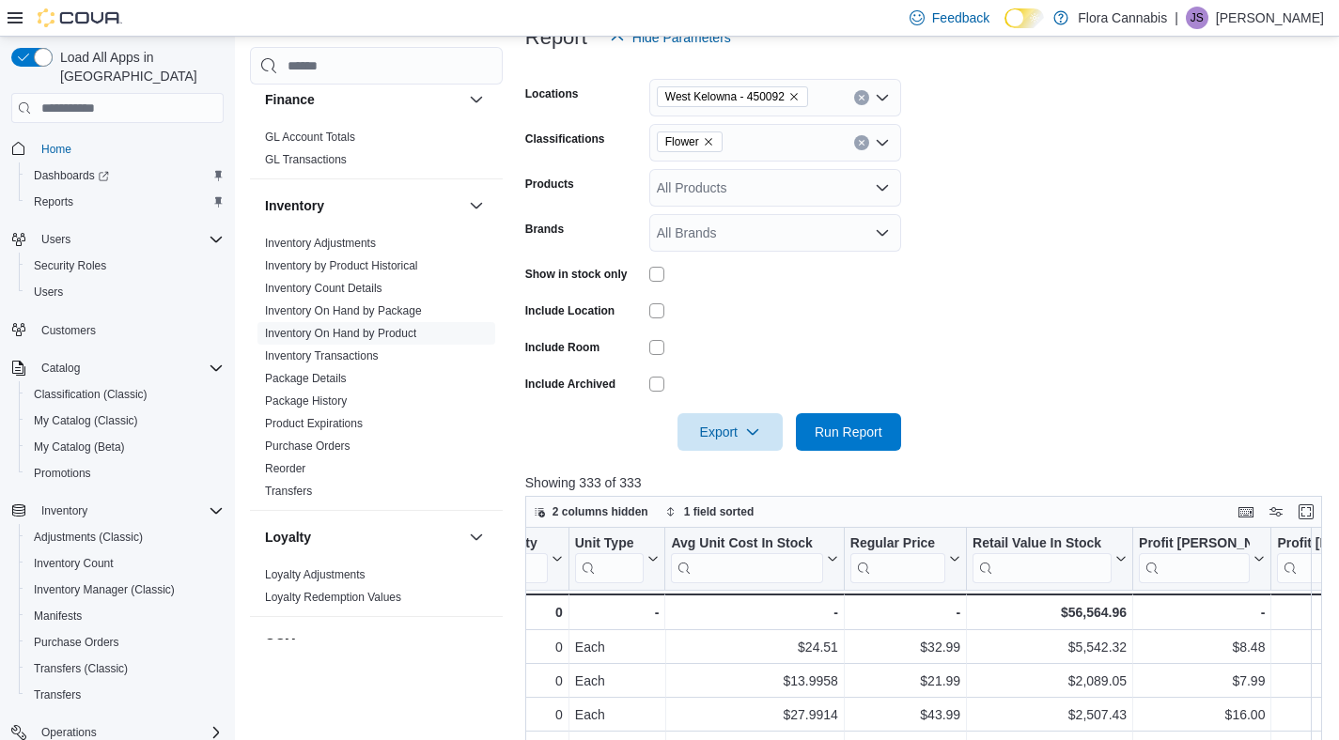
drag, startPoint x: 1189, startPoint y: 414, endPoint x: 971, endPoint y: 461, distance: 223.0
click at [1180, 419] on form "Locations [GEOGRAPHIC_DATA] - 450092 Classifications Flower Products All Produc…" at bounding box center [927, 253] width 805 height 395
click at [904, 443] on form "Locations [GEOGRAPHIC_DATA] - 450092 Classifications Flower Products All Produc…" at bounding box center [927, 253] width 805 height 395
click at [845, 436] on span "Run Report" at bounding box center [849, 431] width 68 height 19
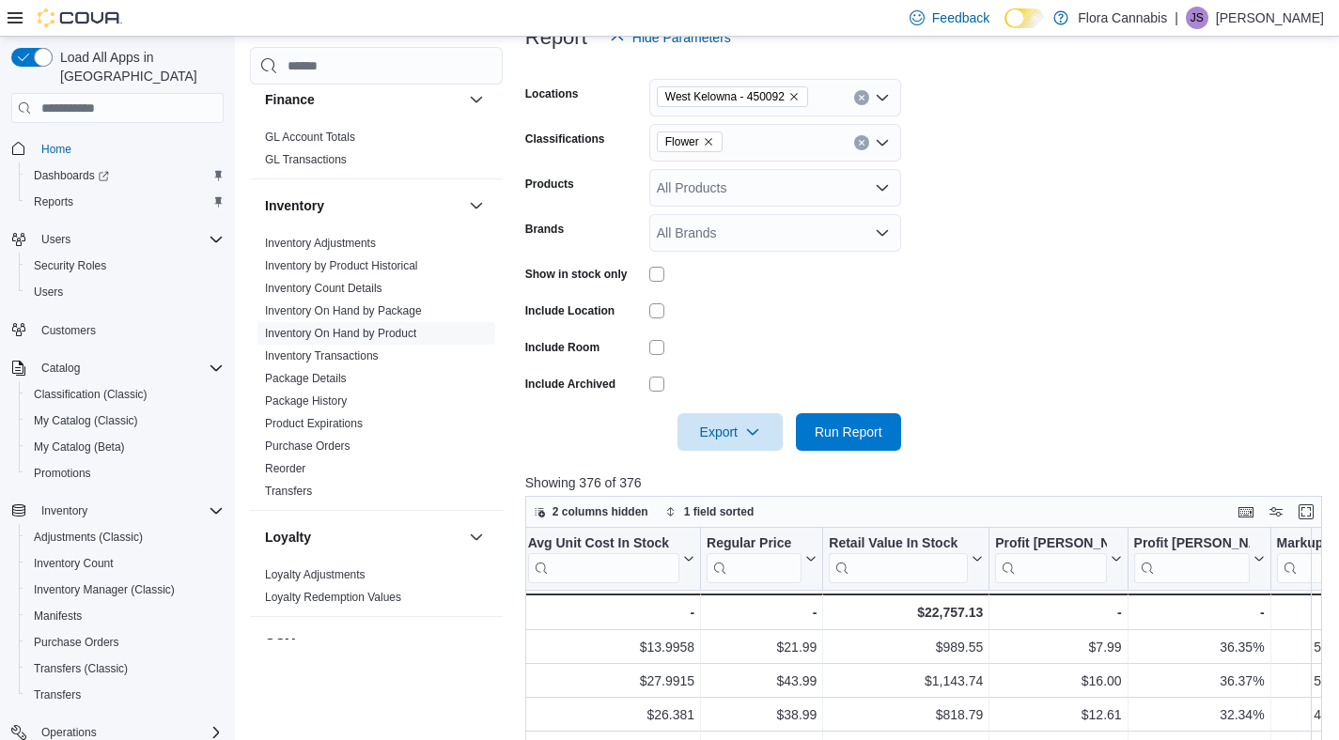
scroll to position [0, 1501]
click at [800, 94] on icon "Remove West Kelowna - 450092 from selection in this group" at bounding box center [793, 96] width 11 height 11
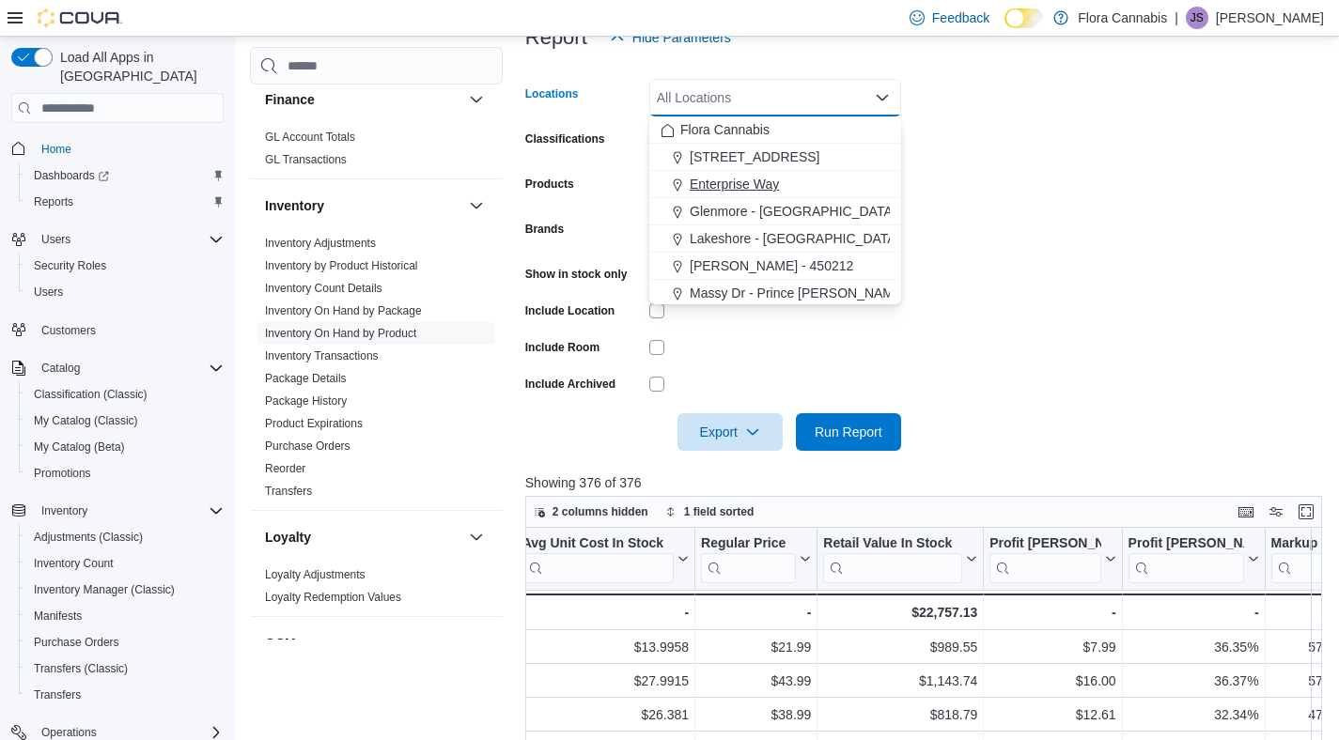
click at [754, 176] on span "Enterprise Way" at bounding box center [734, 184] width 89 height 19
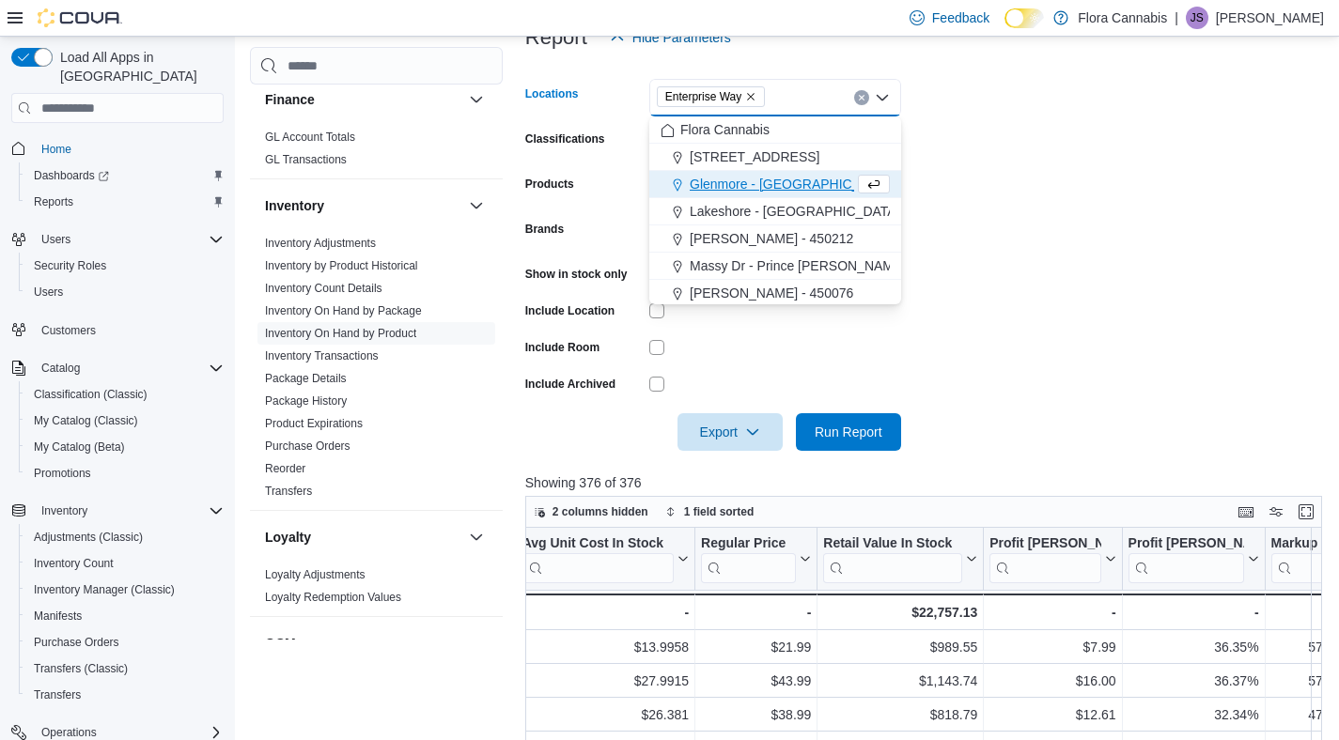
drag, startPoint x: 1035, startPoint y: 176, endPoint x: 871, endPoint y: 181, distance: 164.5
click at [1030, 176] on form "Locations Enterprise Way Combo box. Selected. Enterprise Way. Press Backspace t…" at bounding box center [927, 253] width 805 height 395
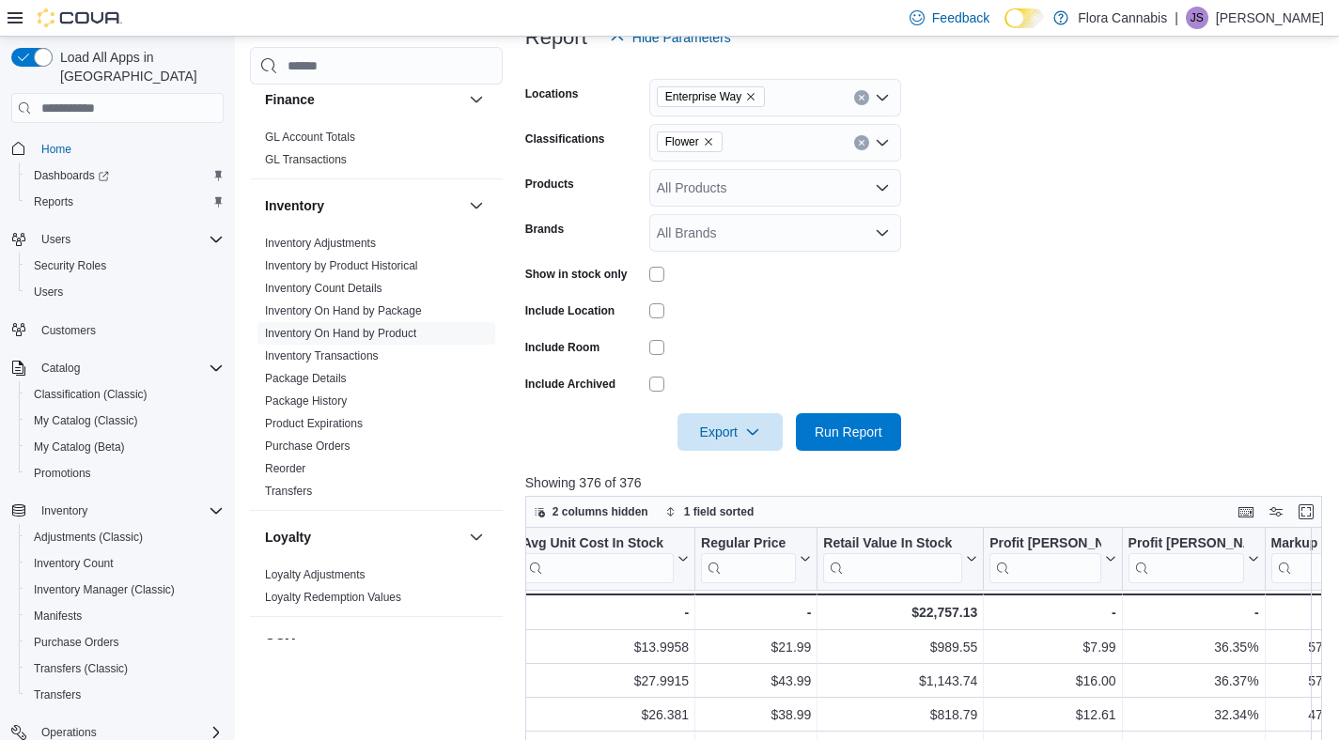
click at [714, 145] on icon "Remove Flower from selection in this group" at bounding box center [708, 141] width 11 height 11
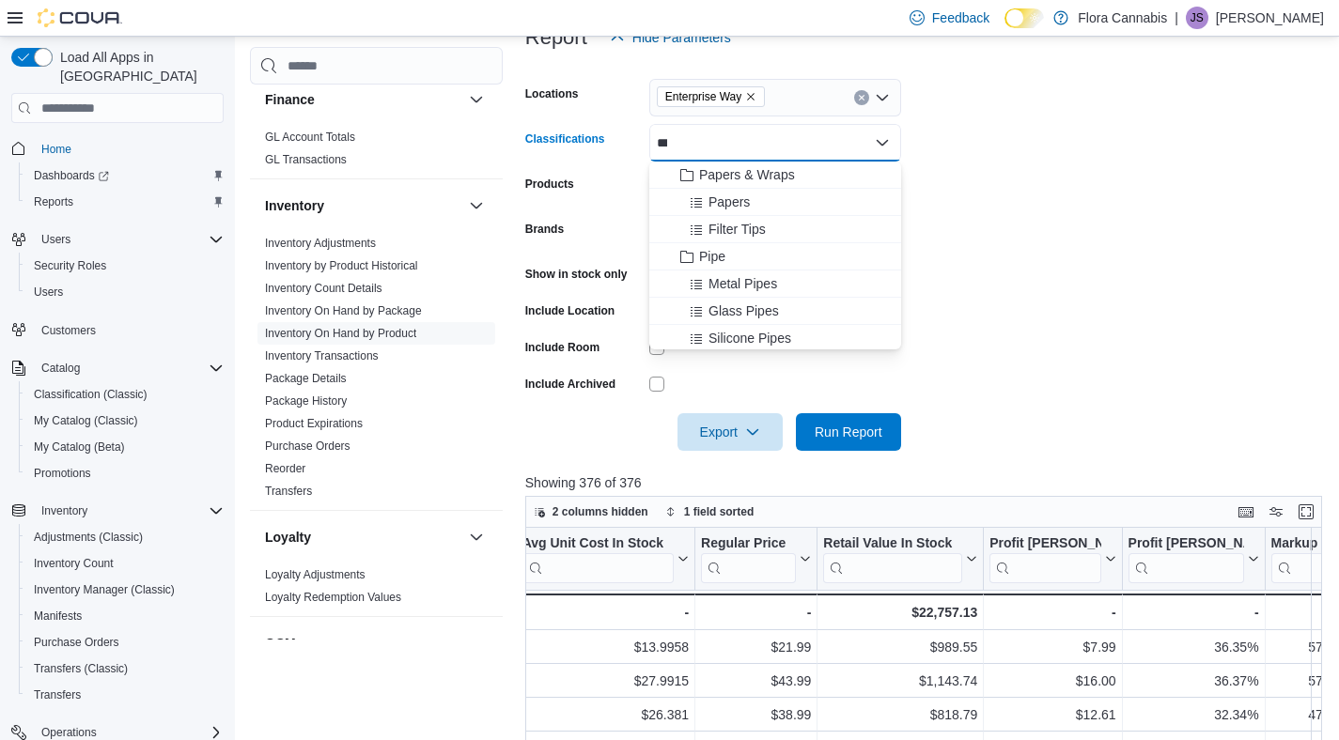
type input "****"
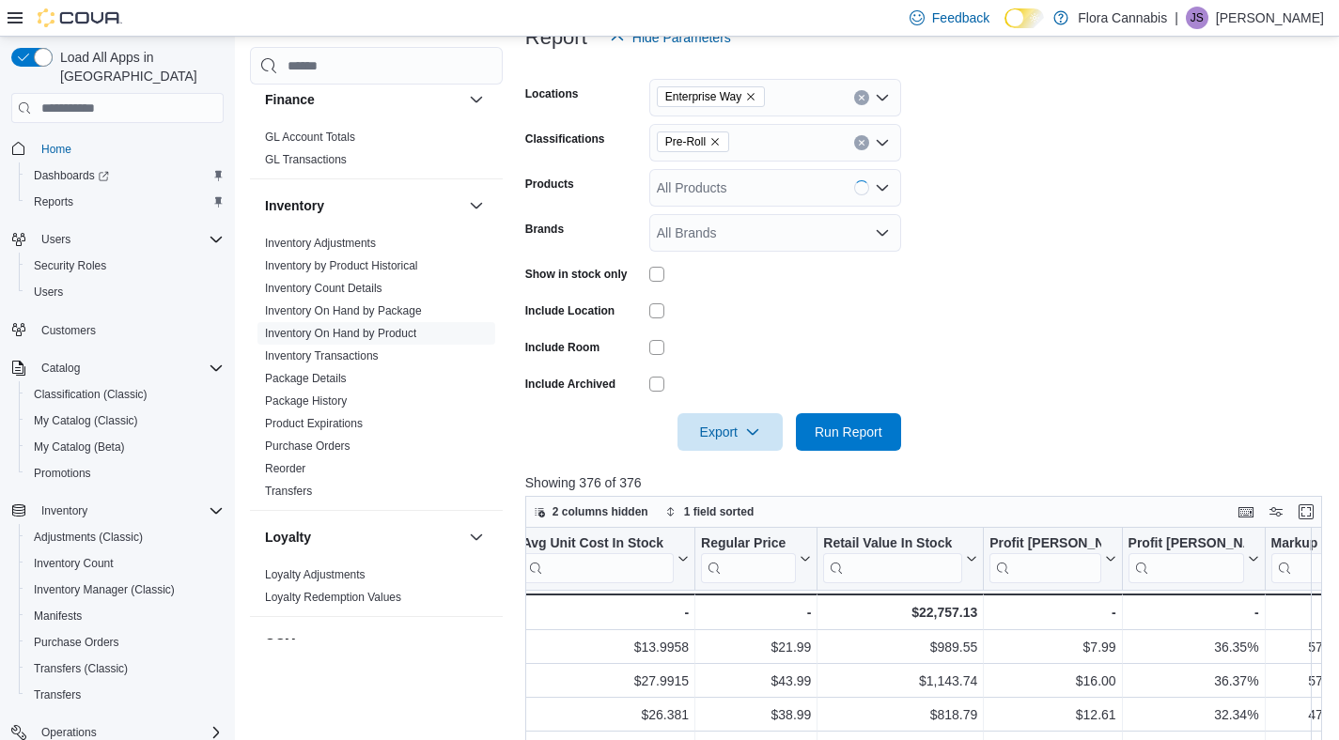
click at [1273, 161] on form "Locations Enterprise Way Classifications Pre-Roll Products All Products Brands …" at bounding box center [927, 253] width 805 height 395
click at [892, 416] on button "Run Report" at bounding box center [848, 431] width 105 height 38
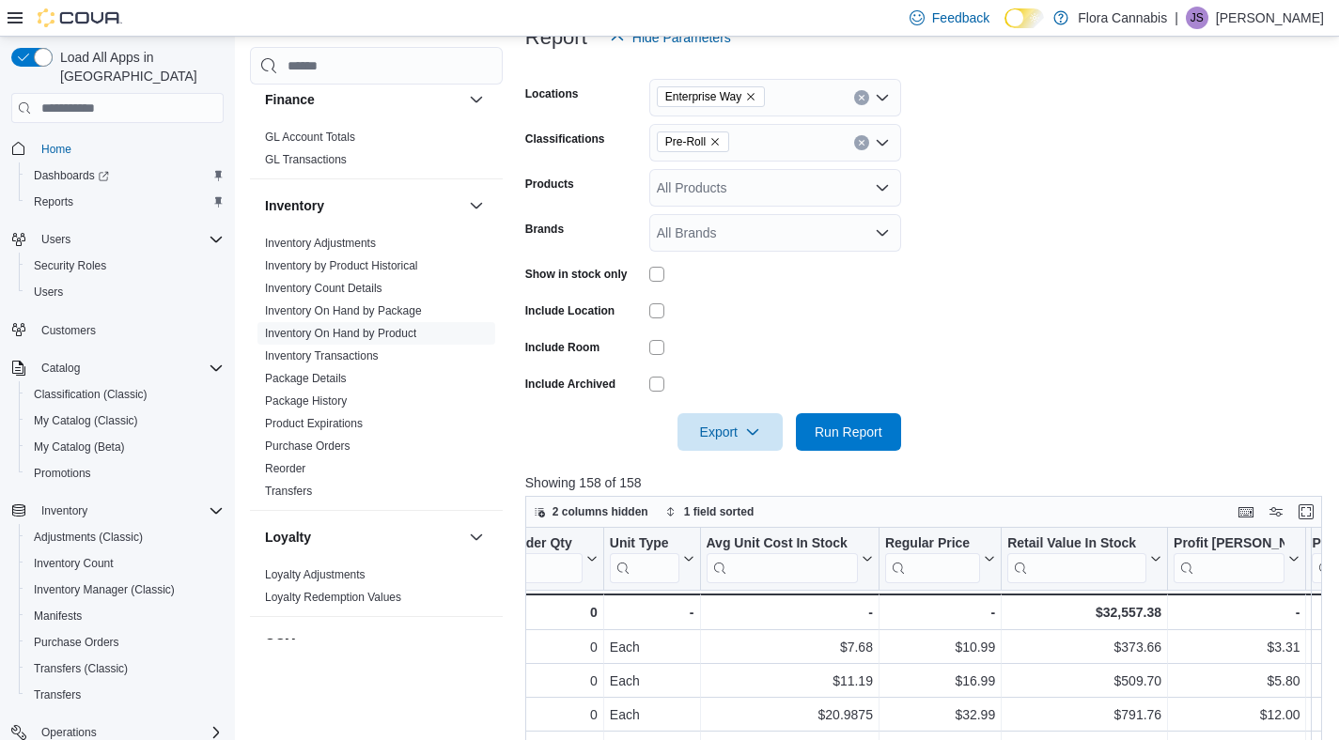
scroll to position [0, 1308]
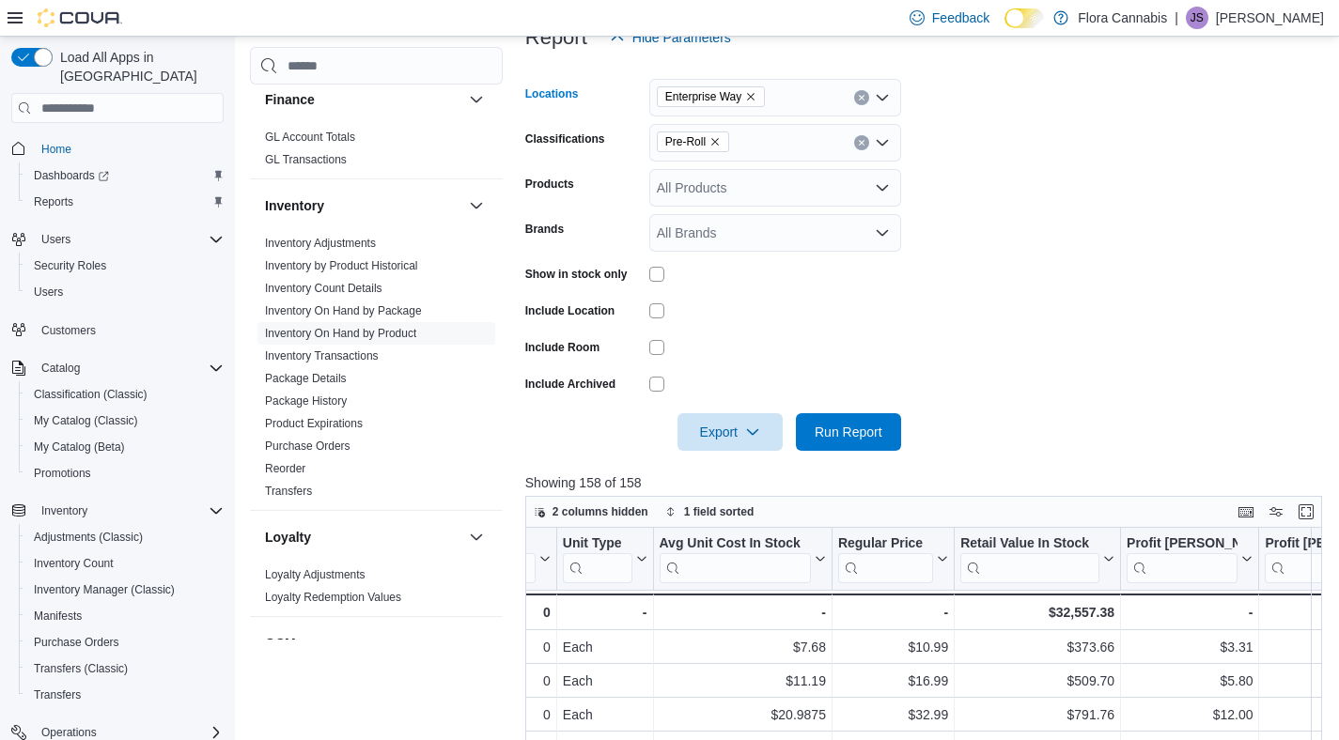
click at [756, 92] on icon "Remove Enterprise Way from selection in this group" at bounding box center [750, 96] width 11 height 11
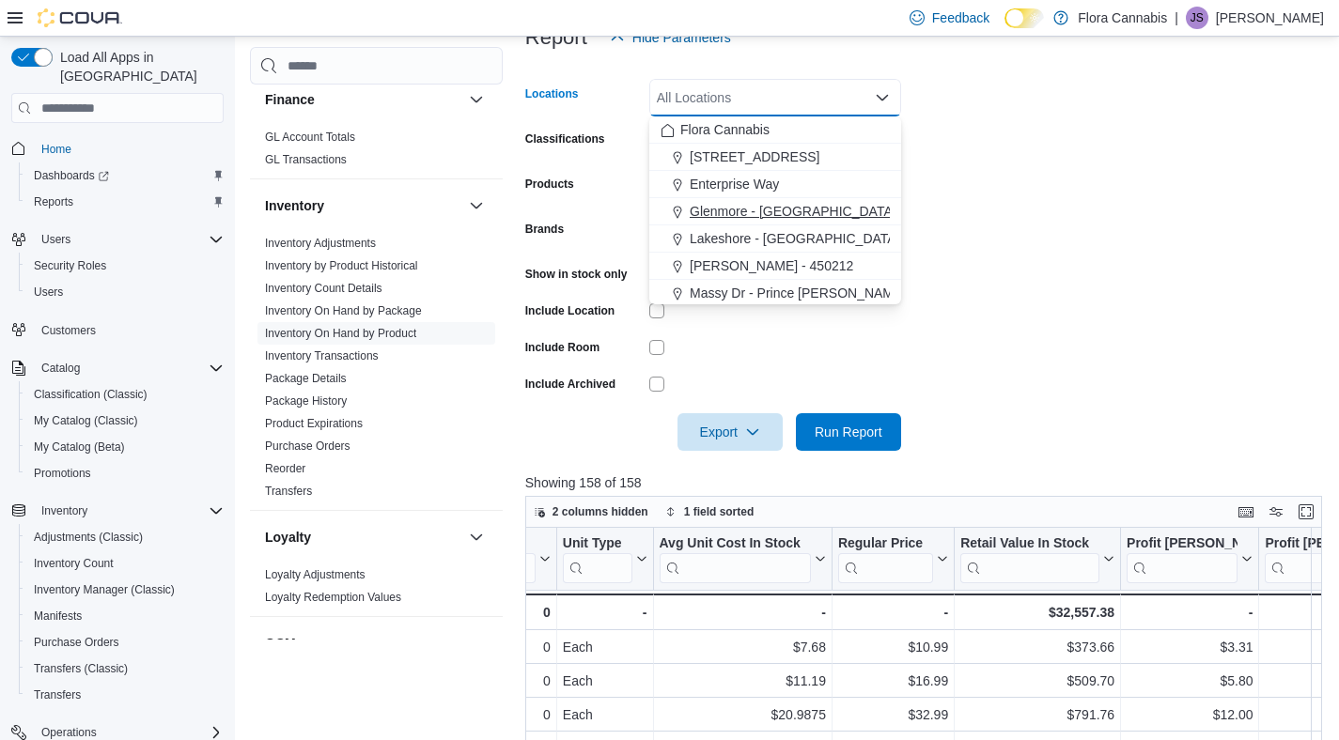
click at [749, 214] on span "Glenmore - [GEOGRAPHIC_DATA] - 450374" at bounding box center [821, 211] width 262 height 19
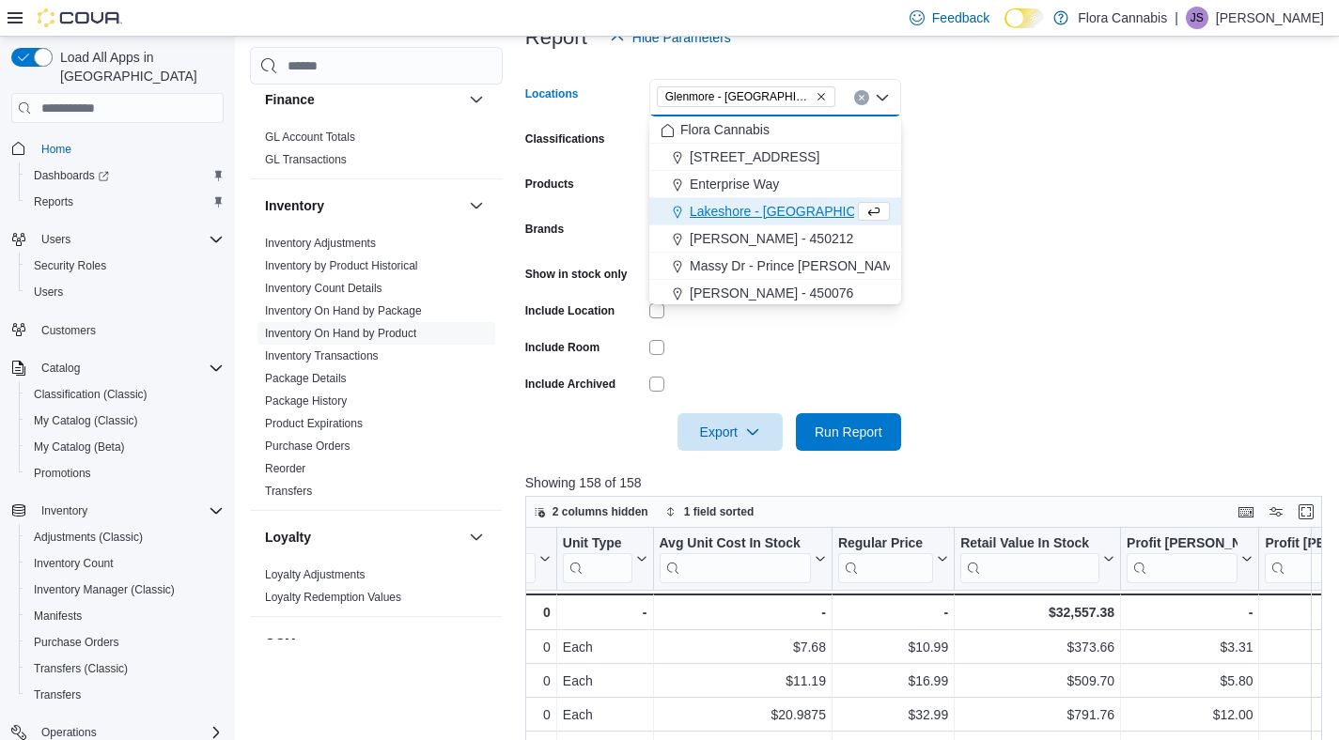
click at [1110, 225] on form "Locations [GEOGRAPHIC_DATA] - [GEOGRAPHIC_DATA] - 450374 Combo box. Selected. […" at bounding box center [927, 253] width 805 height 395
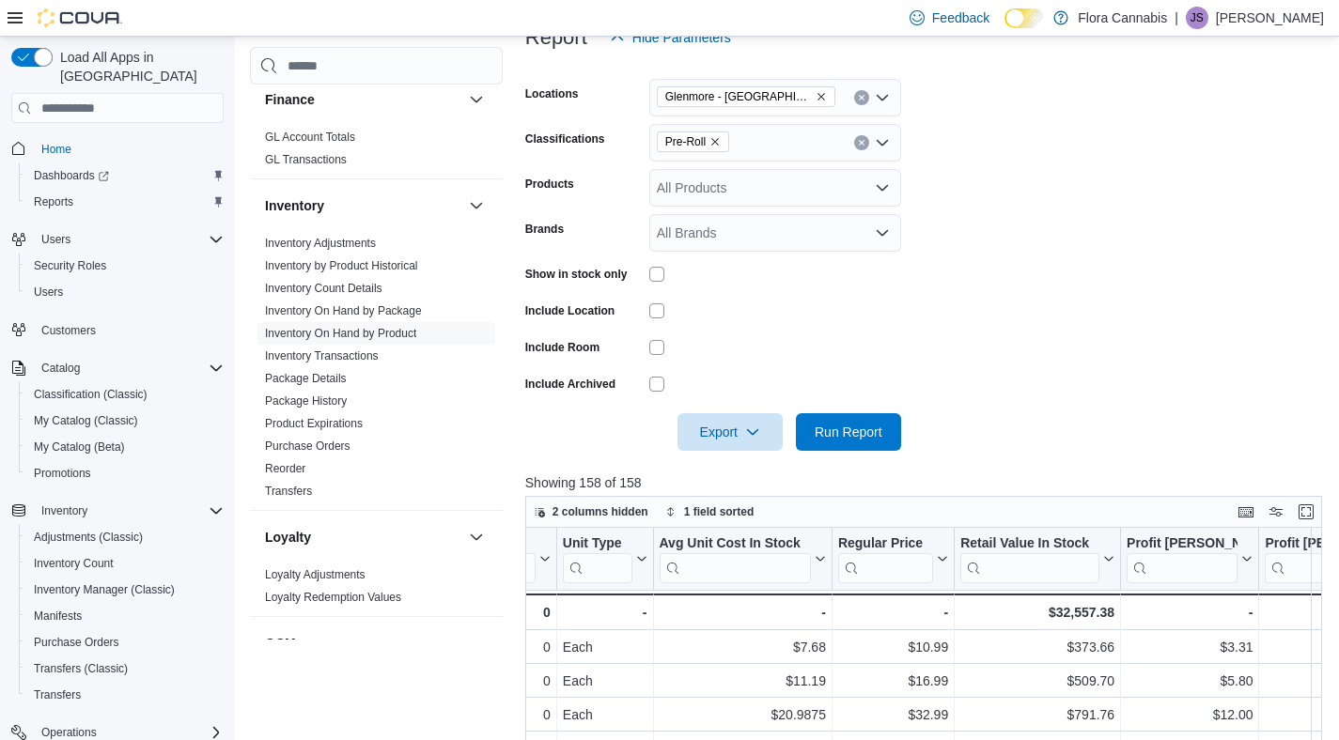
click at [877, 400] on div at bounding box center [927, 405] width 805 height 15
click at [863, 425] on span "Run Report" at bounding box center [849, 432] width 68 height 19
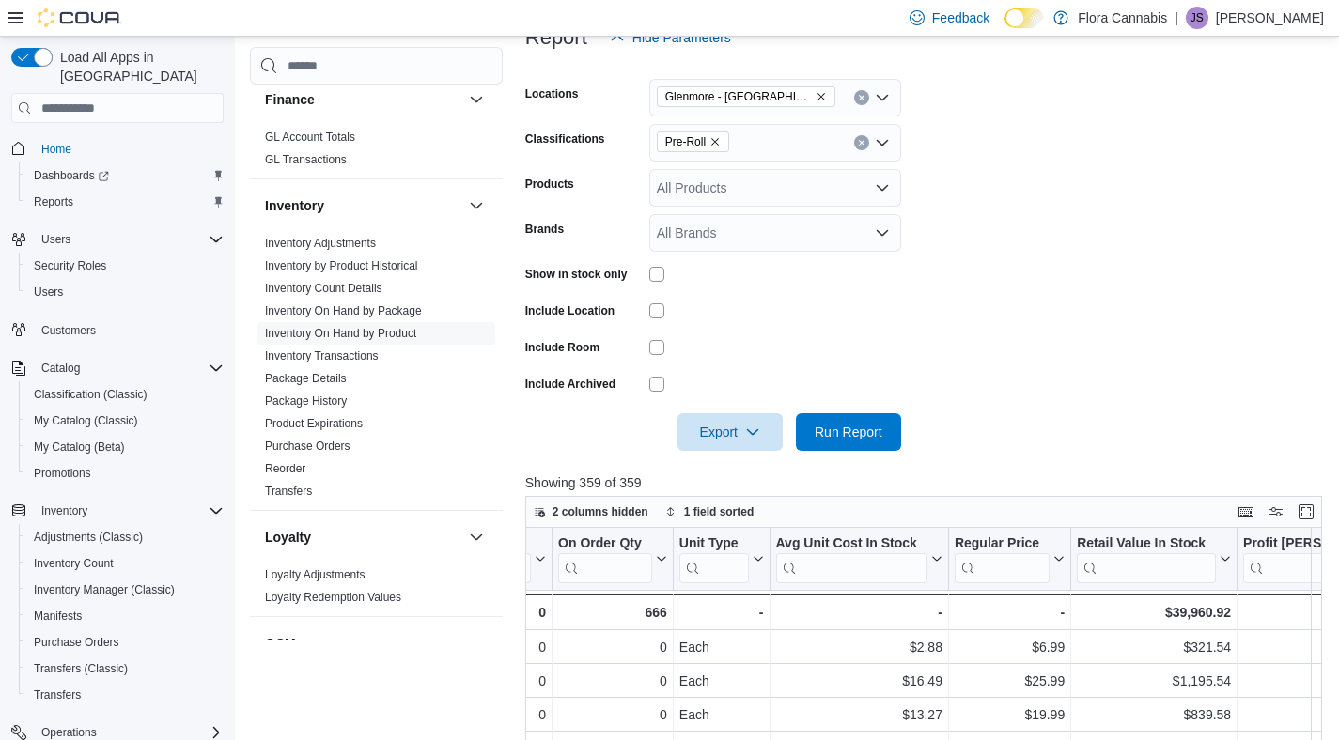
scroll to position [0, 1293]
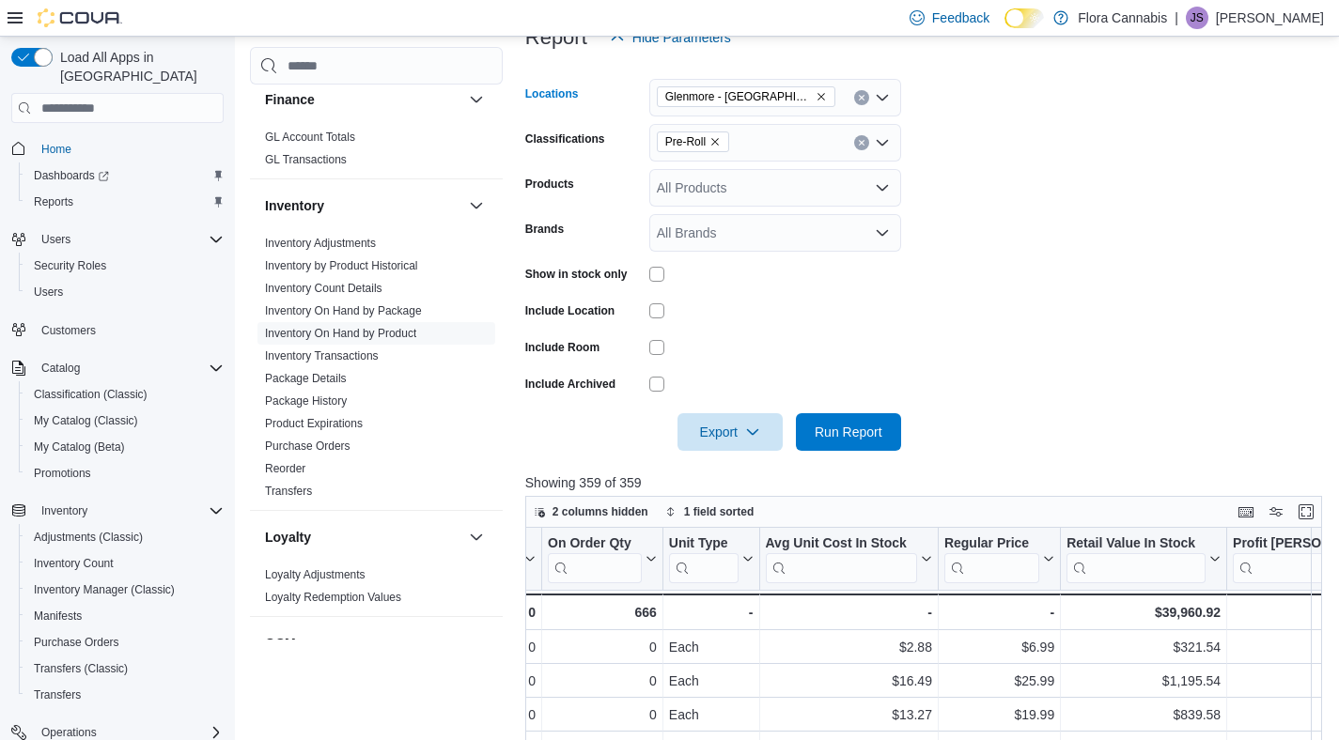
click at [822, 92] on icon "Remove Glenmore - Kelowna - 450374 from selection in this group" at bounding box center [821, 96] width 11 height 11
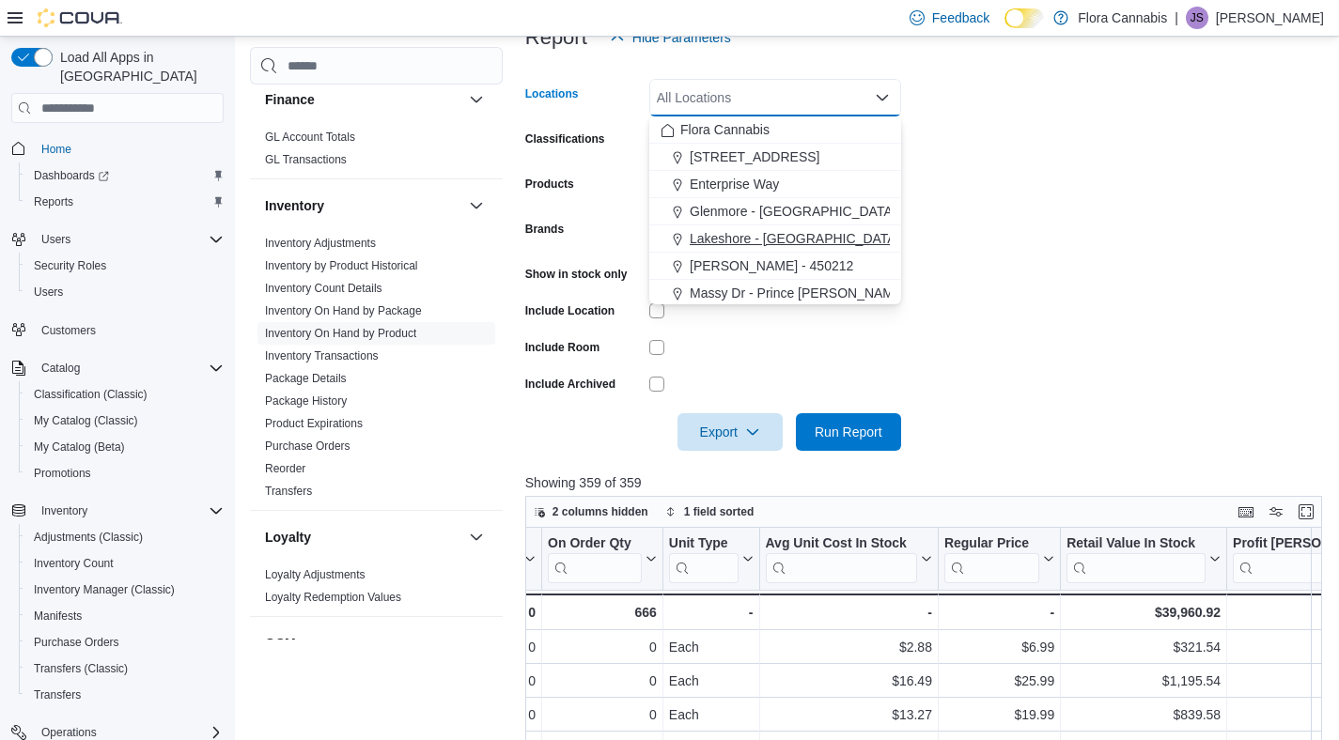
click at [756, 240] on span "Lakeshore - [GEOGRAPHIC_DATA] - 450372" at bounding box center [823, 238] width 266 height 19
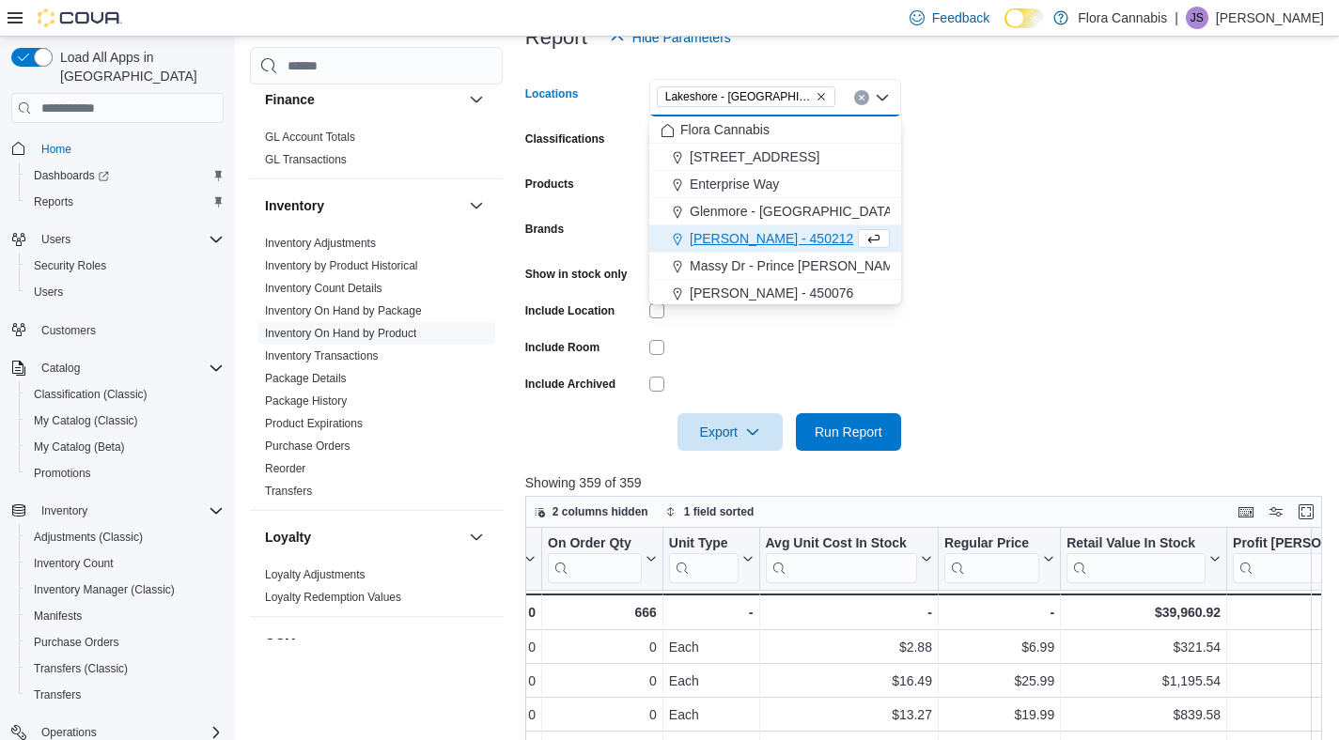
drag, startPoint x: 1172, startPoint y: 224, endPoint x: 952, endPoint y: 355, distance: 256.2
click at [1169, 225] on form "Locations [GEOGRAPHIC_DATA] - [GEOGRAPHIC_DATA] - 450372 Combo box. Selected. […" at bounding box center [927, 253] width 805 height 395
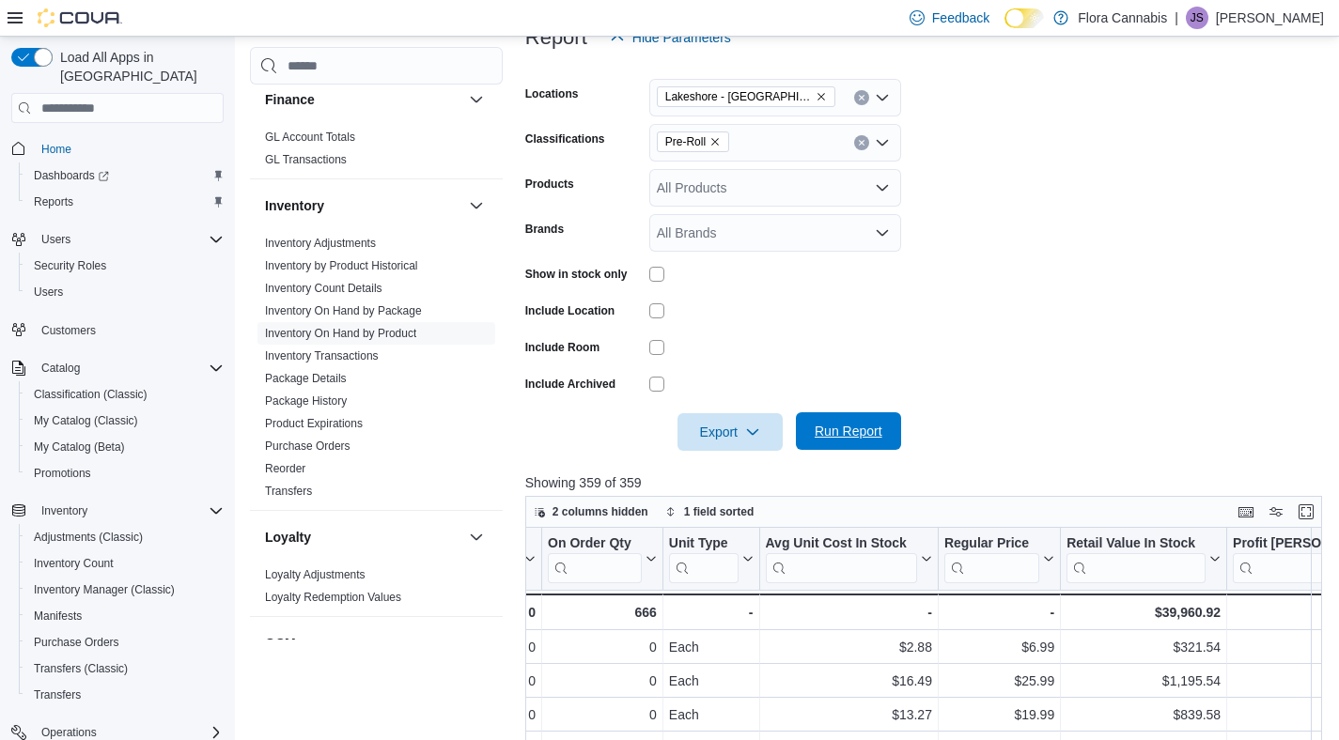
click at [869, 417] on span "Run Report" at bounding box center [848, 431] width 83 height 38
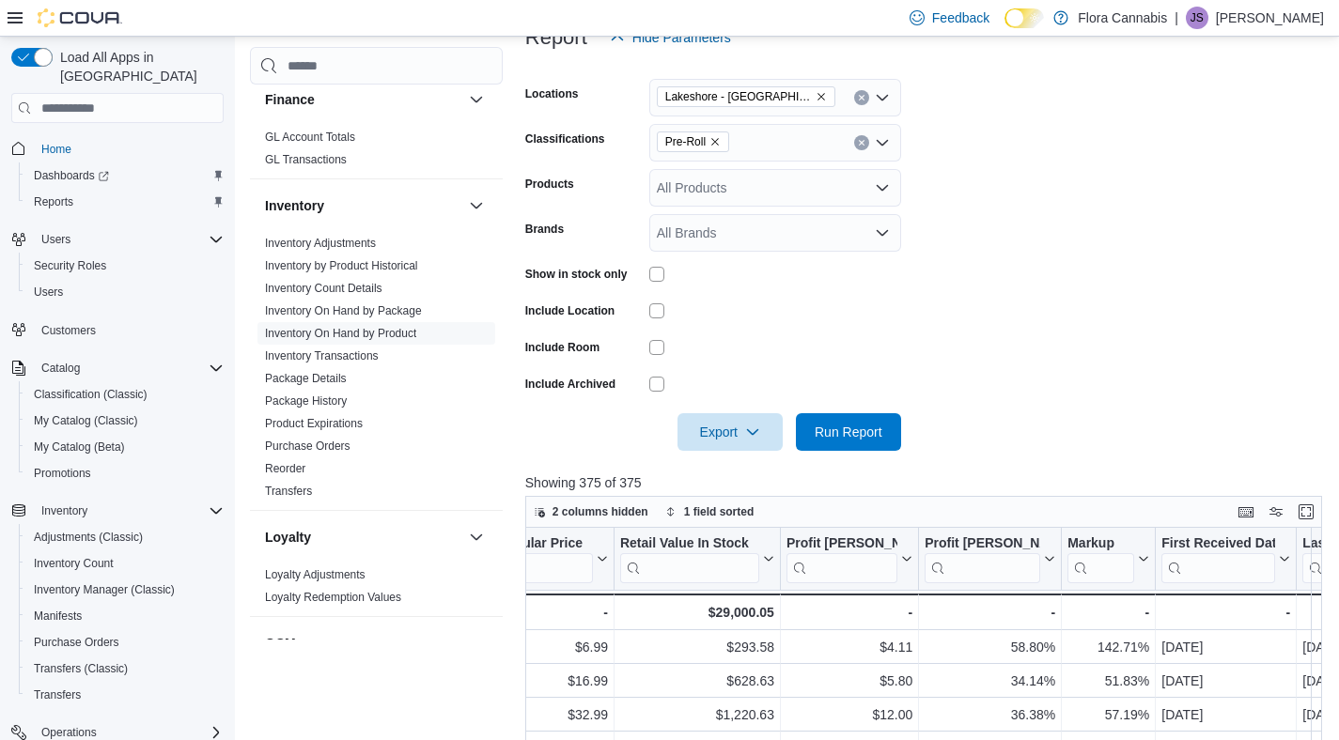
scroll to position [0, 1737]
click at [823, 95] on icon "Remove Lakeshore - Kelowna - 450372 from selection in this group" at bounding box center [821, 96] width 11 height 11
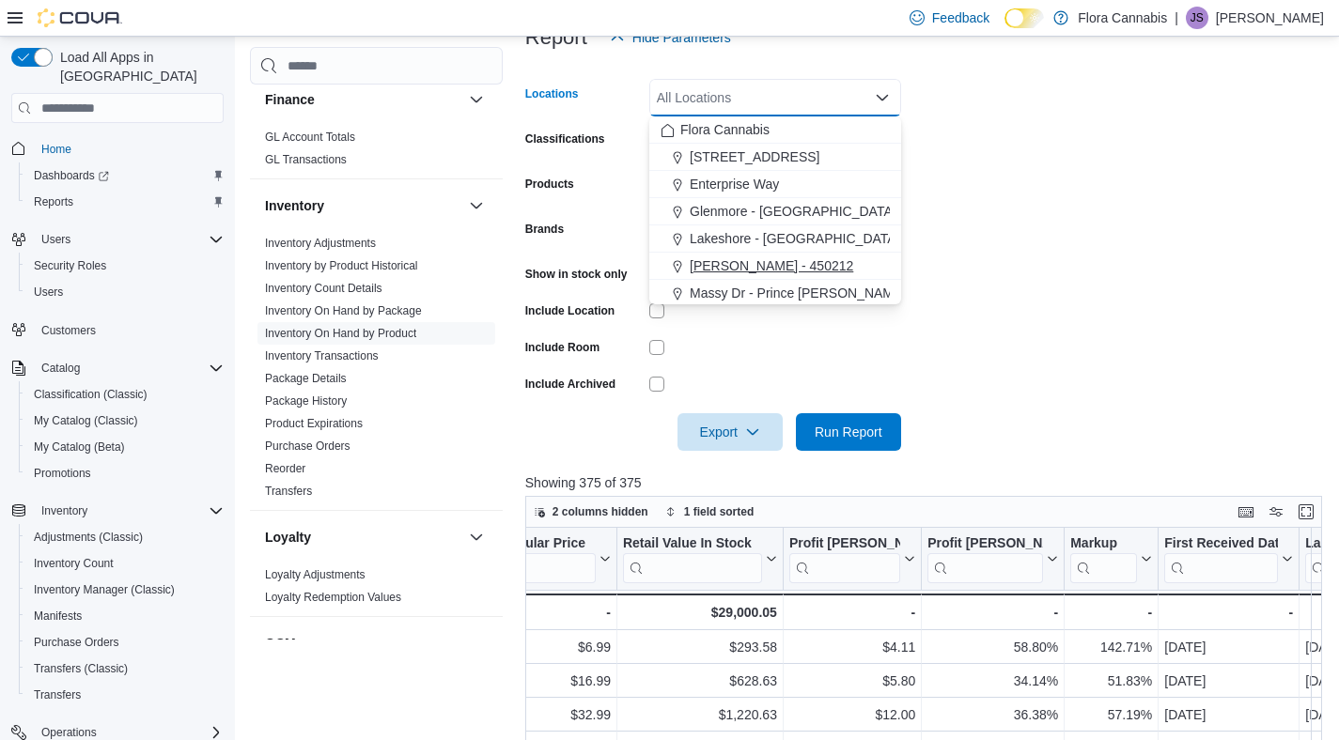
click at [732, 267] on span "[PERSON_NAME] - 450212" at bounding box center [771, 266] width 163 height 19
click at [1145, 311] on form "Locations [GEOGRAPHIC_DATA] - [GEOGRAPHIC_DATA] - 450212 Combo box. Selected. […" at bounding box center [927, 253] width 805 height 395
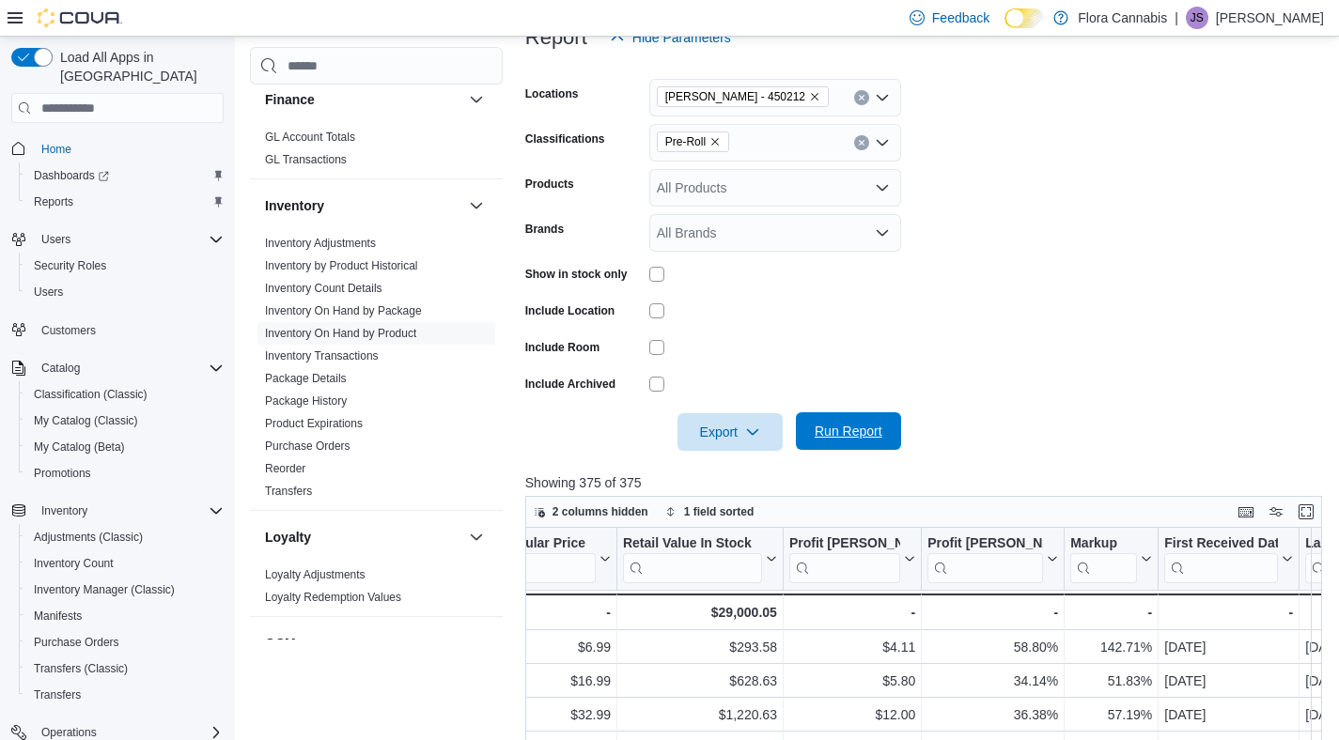
click at [839, 418] on span "Run Report" at bounding box center [848, 431] width 83 height 38
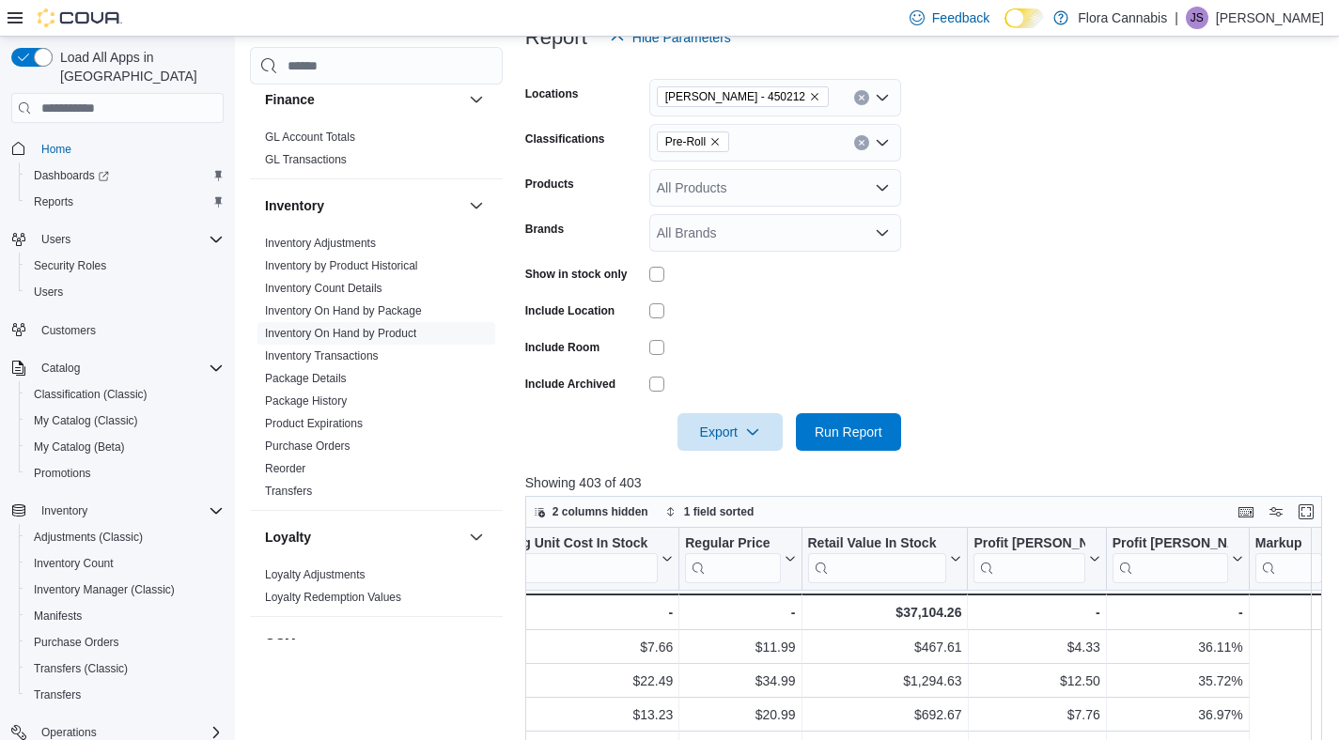
scroll to position [0, 1682]
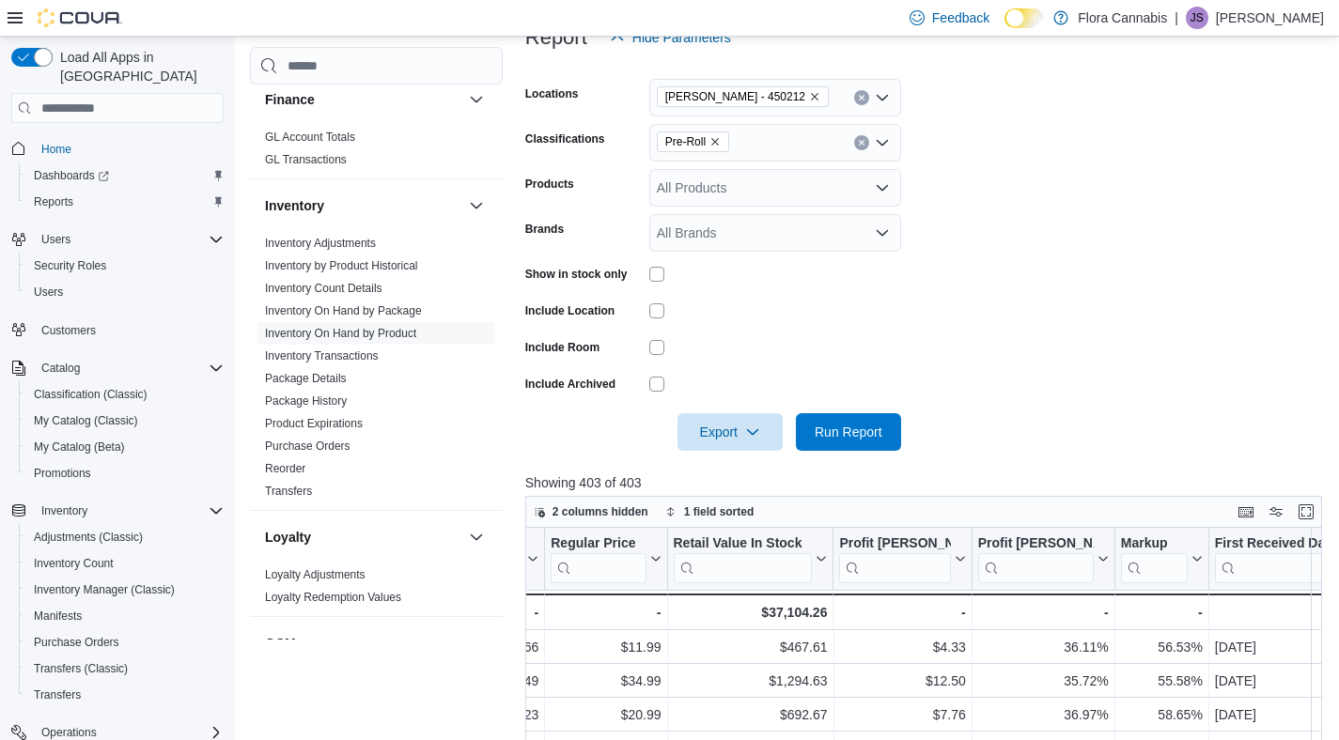
click at [818, 95] on icon "Remove Lawrence - Kelowna - 450212 from selection in this group" at bounding box center [815, 98] width 8 height 8
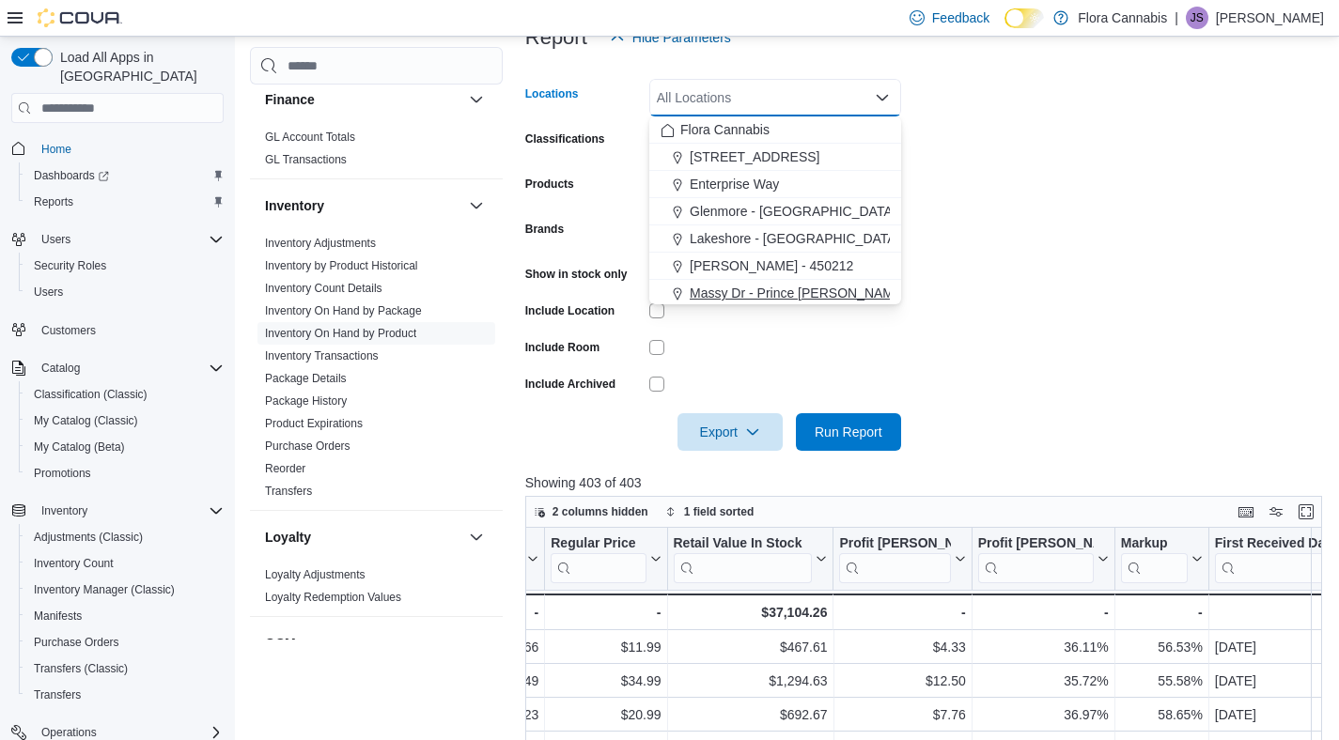
click at [786, 289] on span "Massy Dr - Prince [PERSON_NAME] - 450075" at bounding box center [826, 293] width 272 height 19
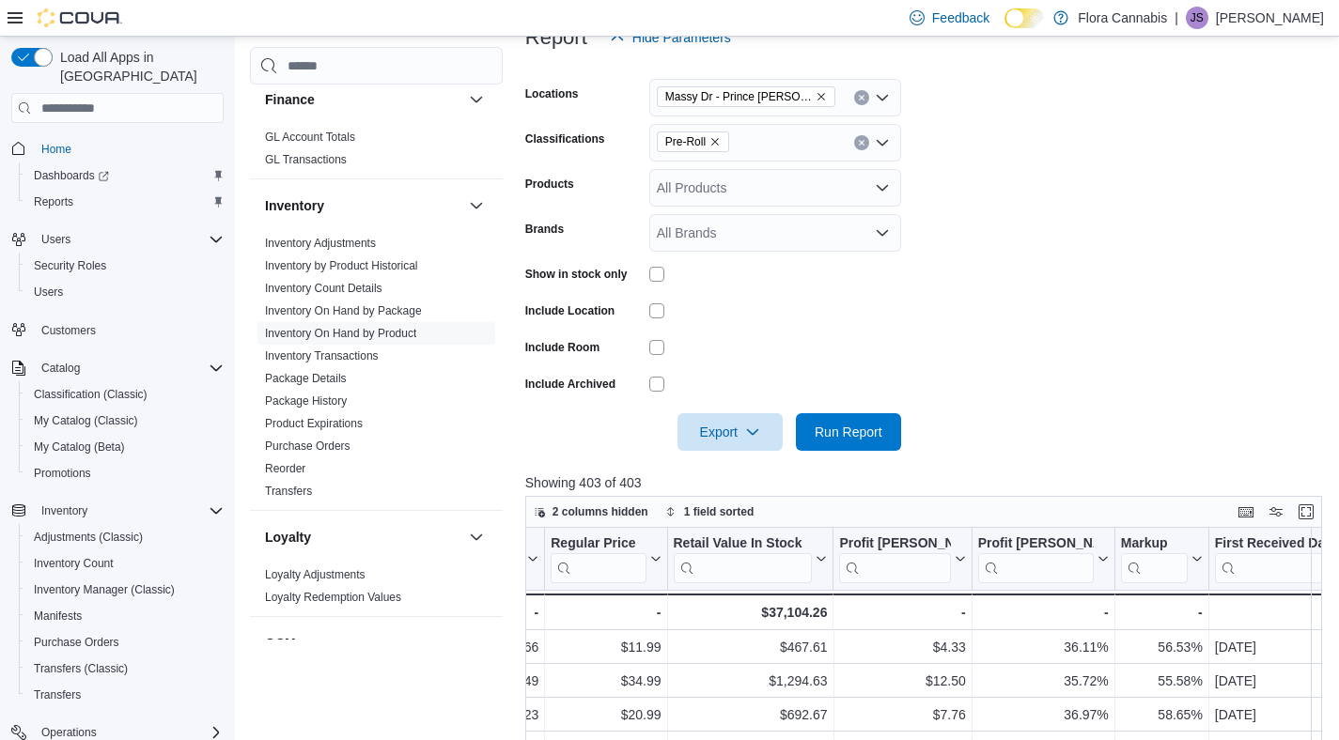
drag, startPoint x: 1174, startPoint y: 334, endPoint x: 1136, endPoint y: 354, distance: 42.4
click at [1170, 336] on form "Locations Massy Dr - Prince [PERSON_NAME] - 450075 Classifications Pre-Roll Pro…" at bounding box center [927, 253] width 805 height 395
click at [872, 438] on span "Run Report" at bounding box center [849, 431] width 68 height 19
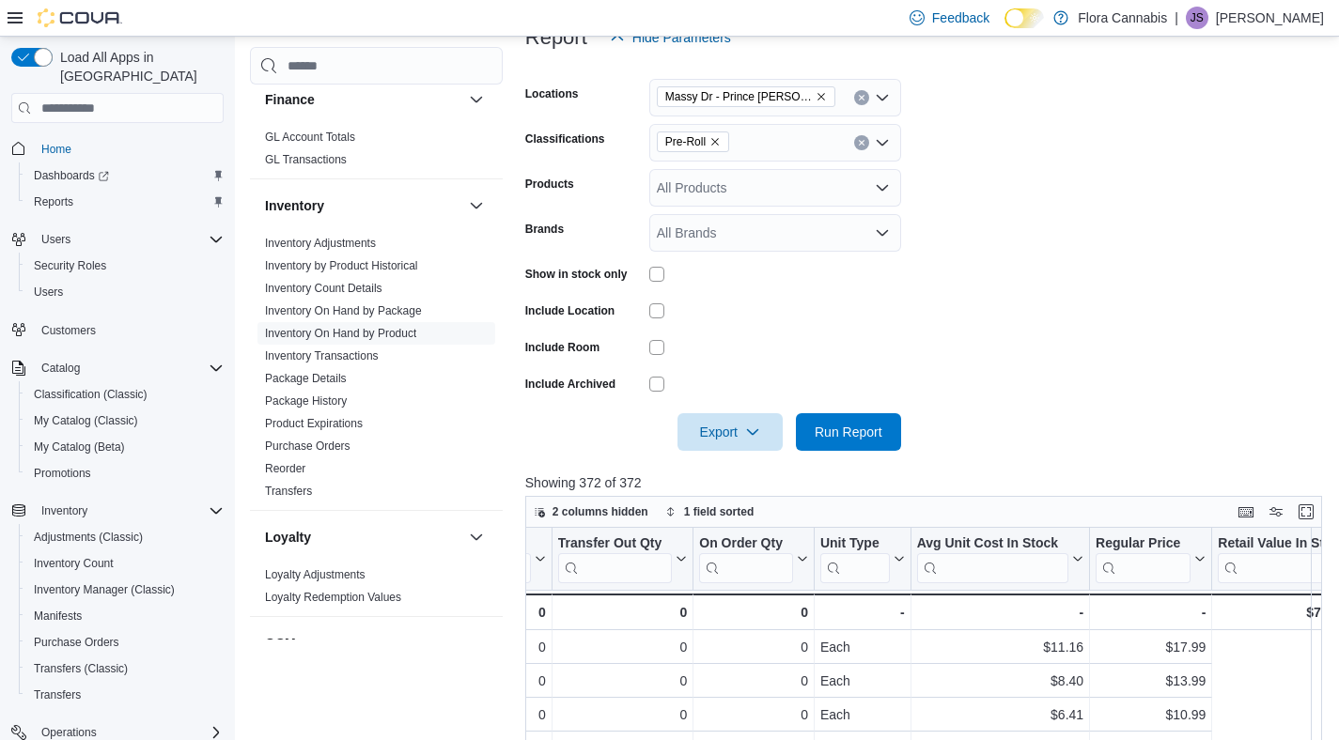
scroll to position [0, 1320]
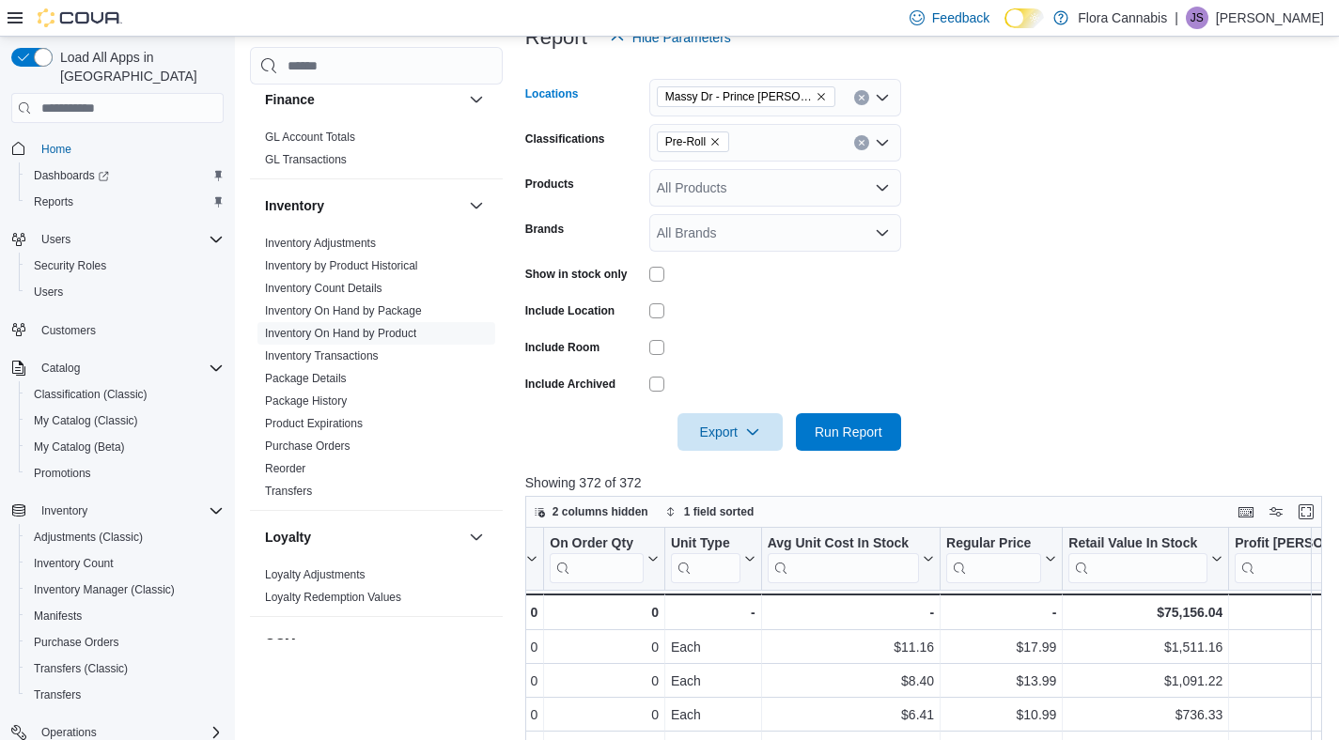
click at [821, 97] on icon "Remove Massy Dr - Prince George - 450075 from selection in this group" at bounding box center [821, 98] width 8 height 8
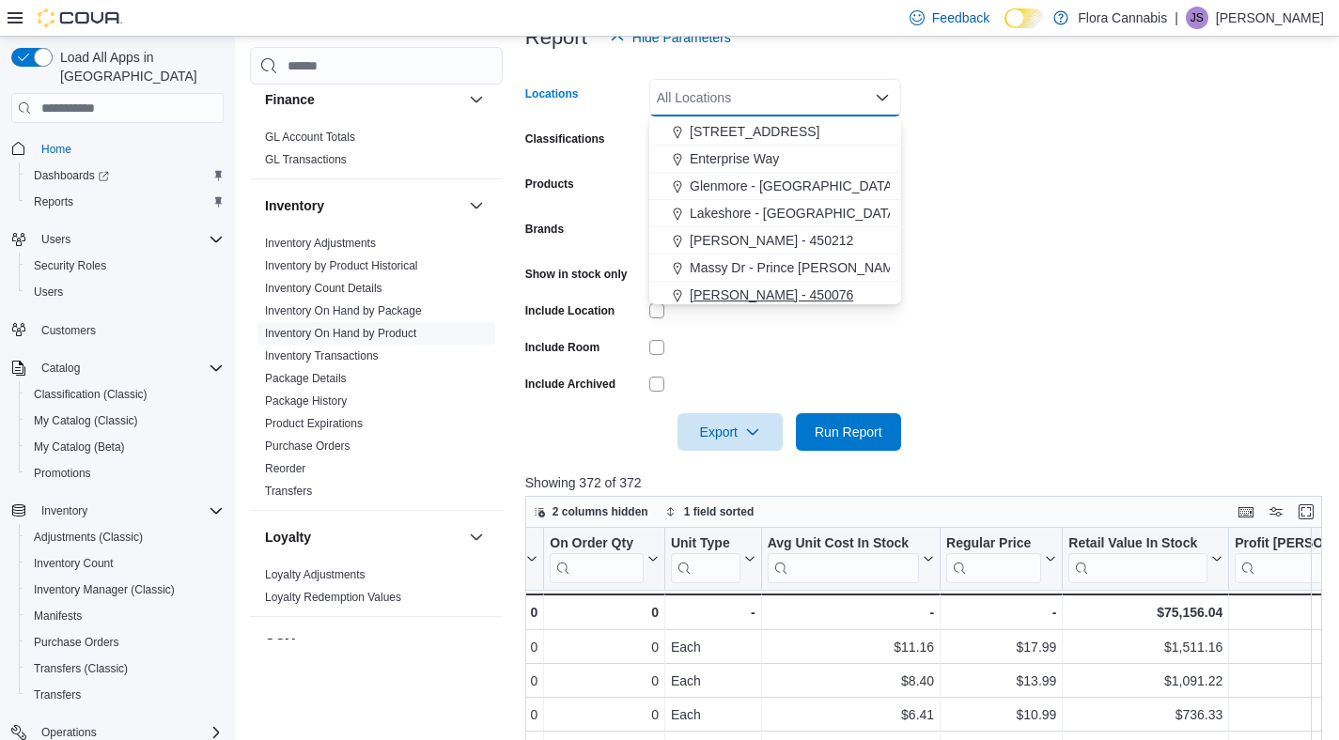
click at [773, 296] on span "[PERSON_NAME] - 450076" at bounding box center [771, 295] width 163 height 19
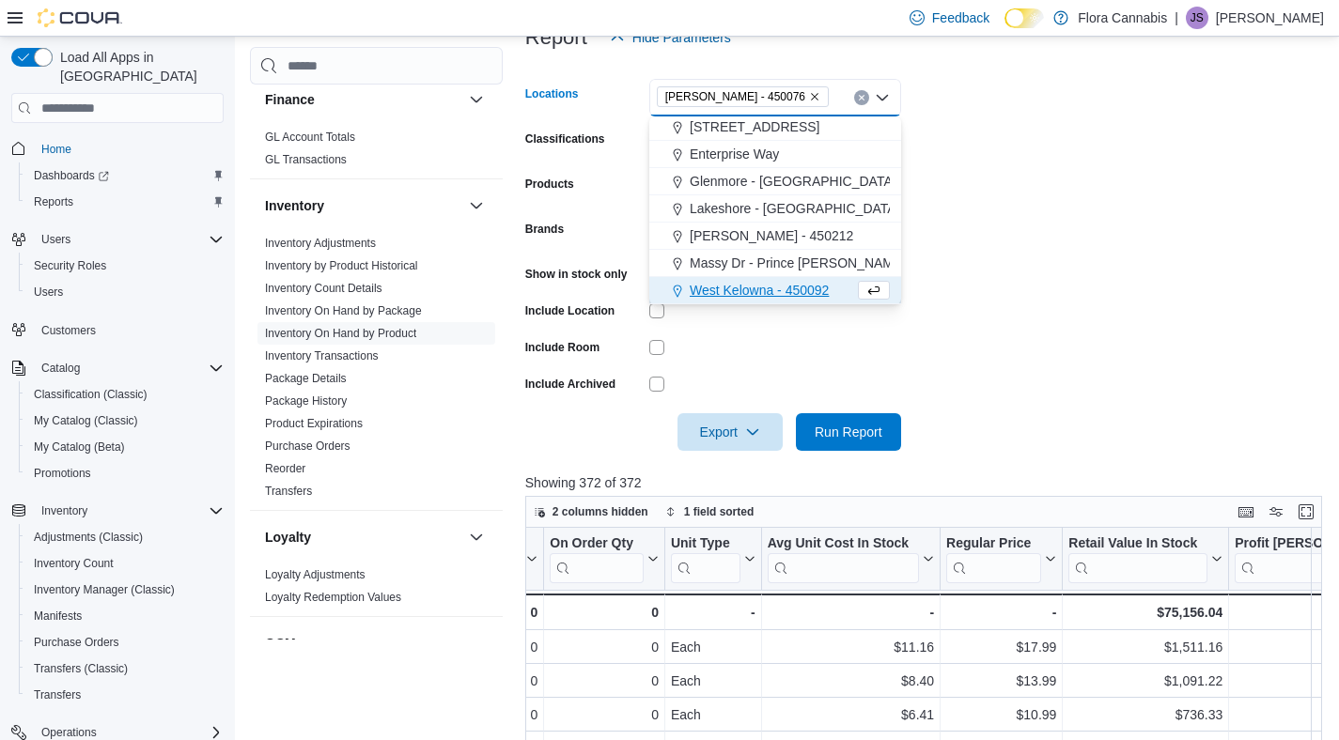
click at [985, 286] on form "Locations [GEOGRAPHIC_DATA] - 450076 Combo box. Selected. [PERSON_NAME] - 45007…" at bounding box center [927, 253] width 805 height 395
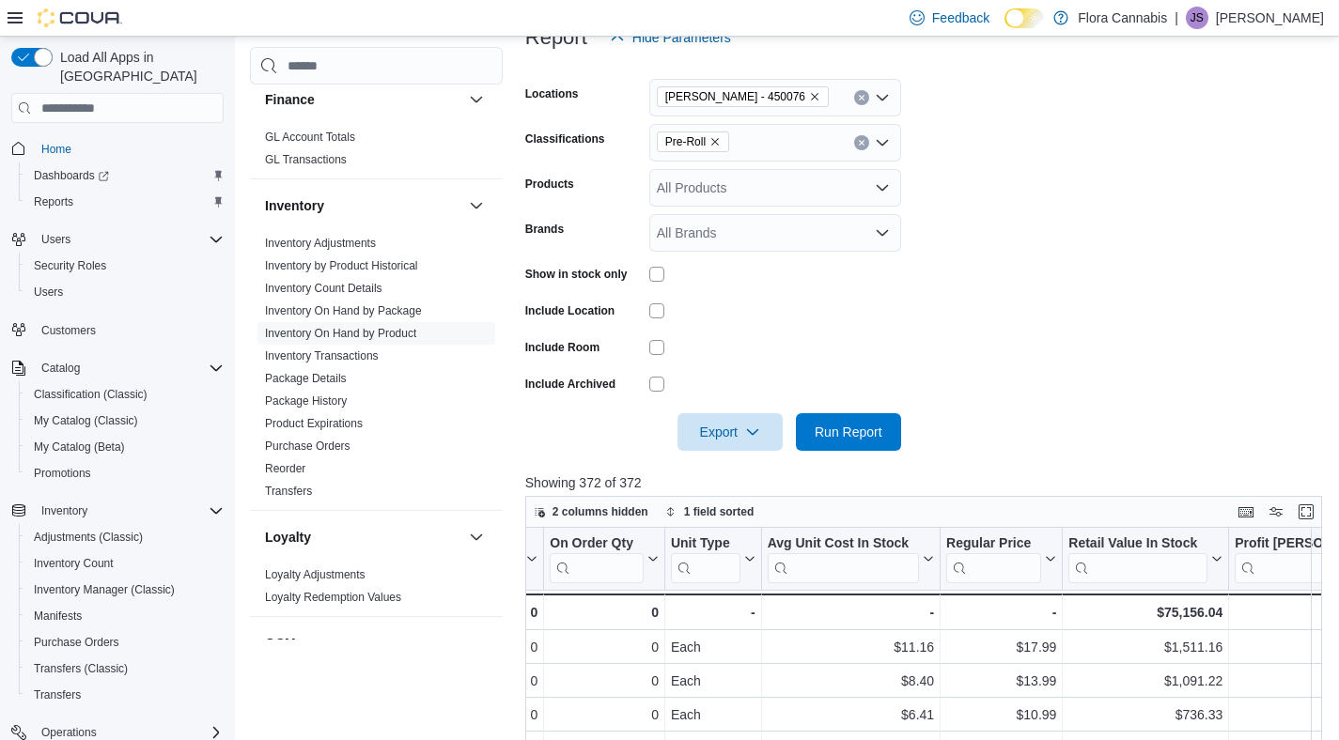
click at [843, 409] on div at bounding box center [927, 405] width 805 height 15
click at [843, 431] on span "Run Report" at bounding box center [849, 431] width 68 height 19
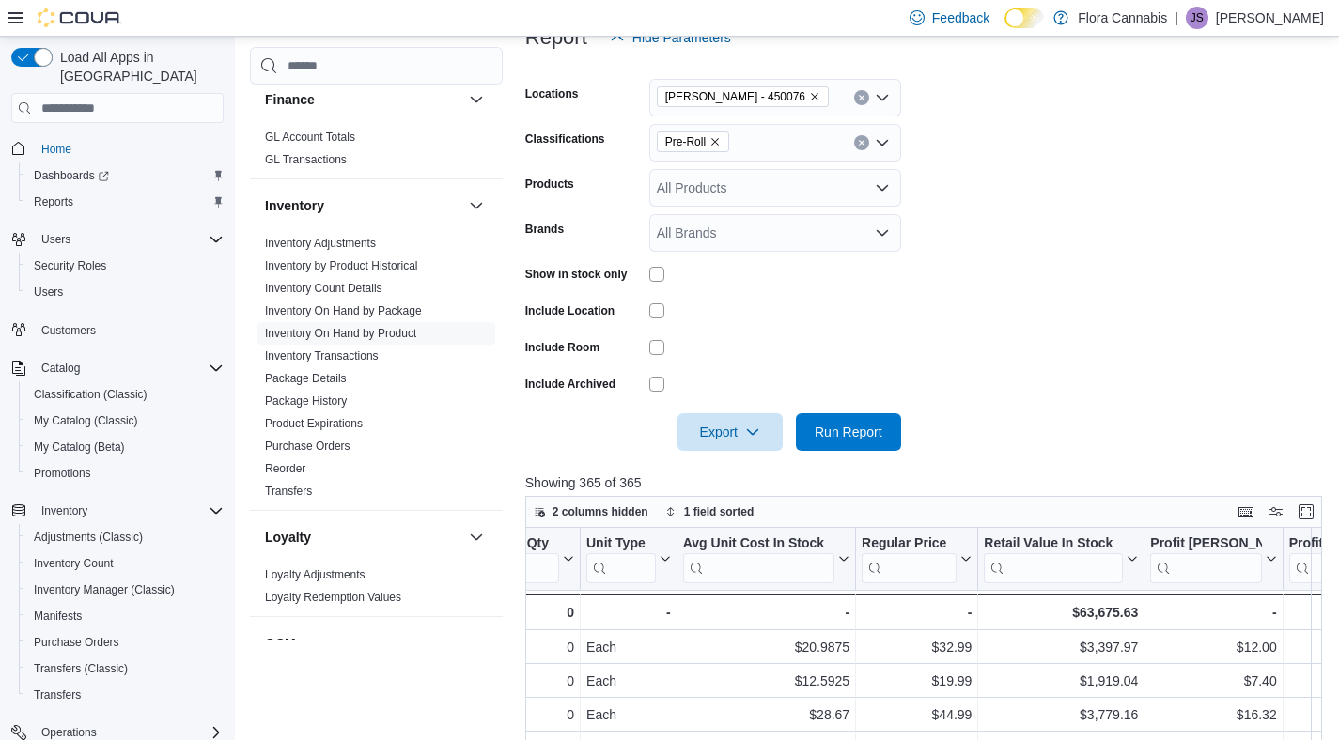
scroll to position [0, 1291]
click at [811, 98] on icon "Remove Vernon - 450076 from selection in this group" at bounding box center [815, 98] width 8 height 8
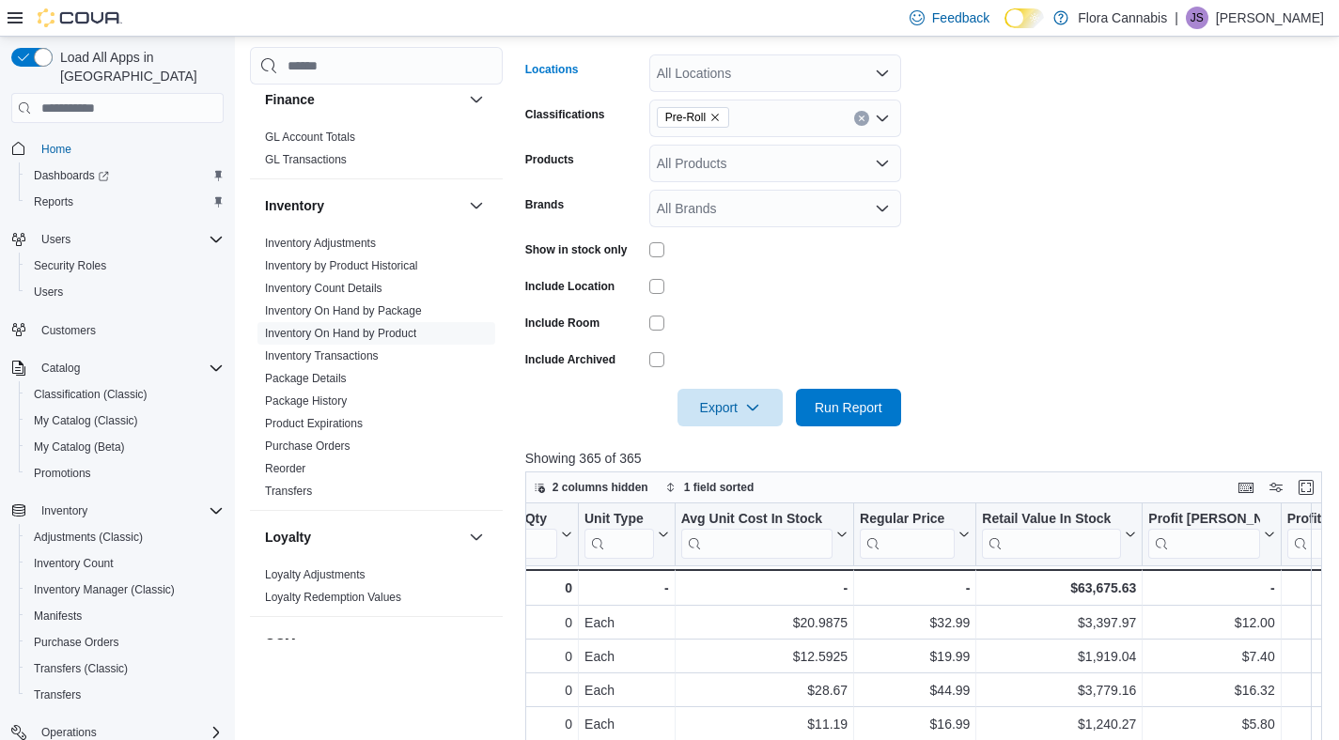
click at [891, 68] on div "All Locations Combo box. Selected. Combo box input. All Locations. Type some te…" at bounding box center [775, 73] width 252 height 38
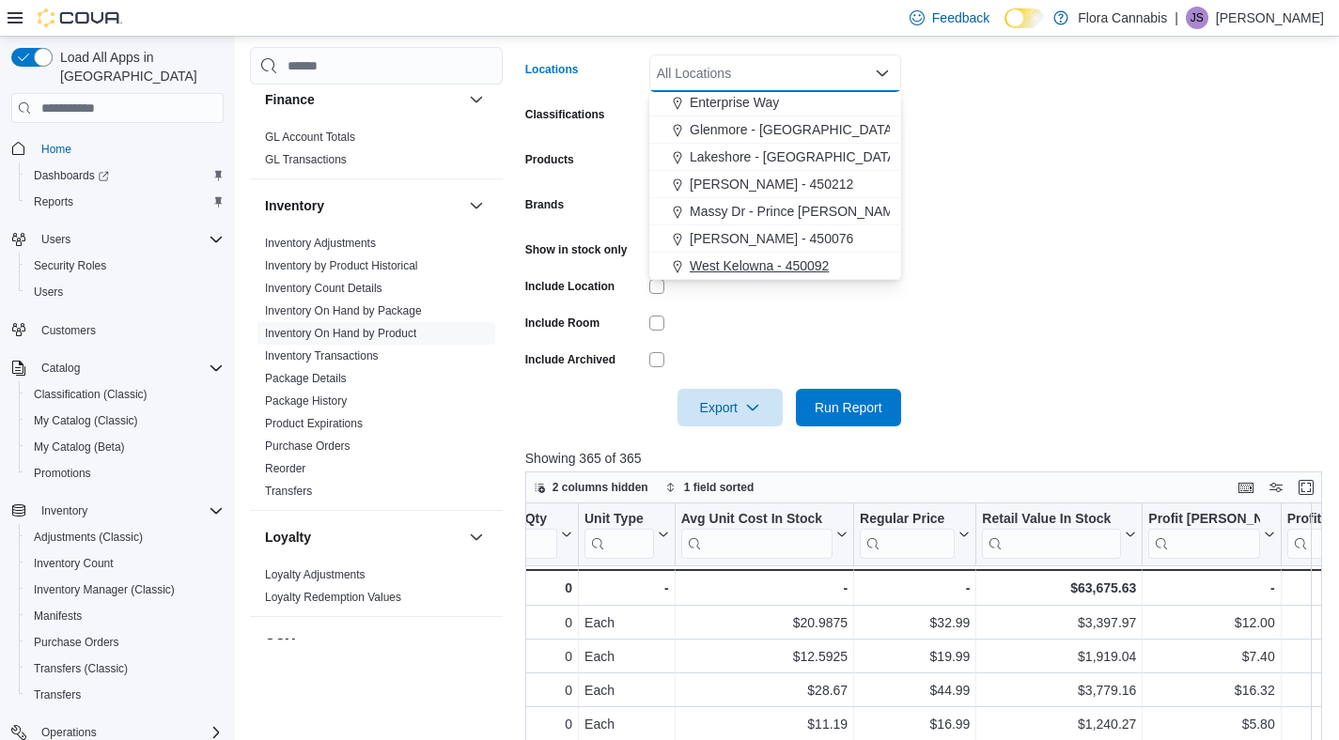
click at [762, 257] on span "West Kelowna - 450092" at bounding box center [759, 266] width 139 height 19
drag, startPoint x: 987, startPoint y: 322, endPoint x: 843, endPoint y: 362, distance: 149.1
click at [981, 325] on form "Locations [GEOGRAPHIC_DATA] - 450092 Combo box. Selected. [GEOGRAPHIC_DATA] - 4…" at bounding box center [927, 229] width 805 height 395
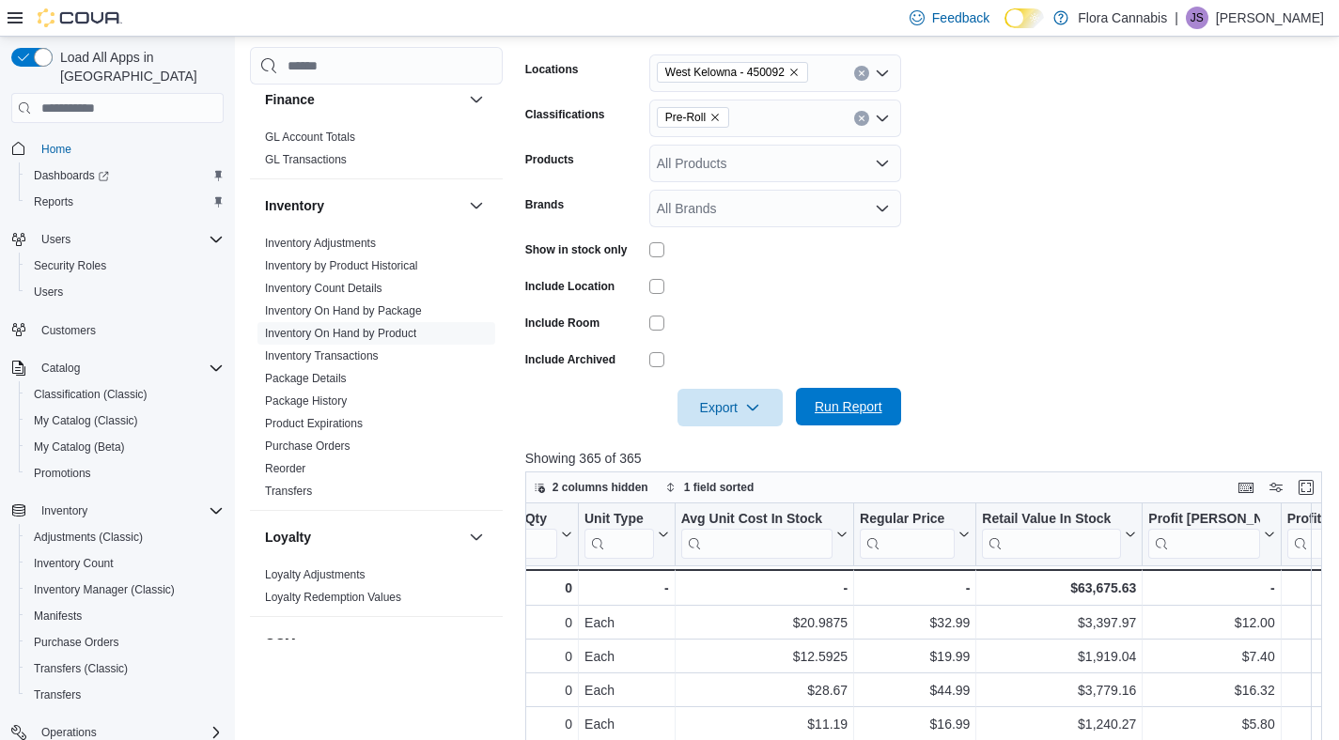
click at [844, 410] on span "Run Report" at bounding box center [849, 406] width 68 height 19
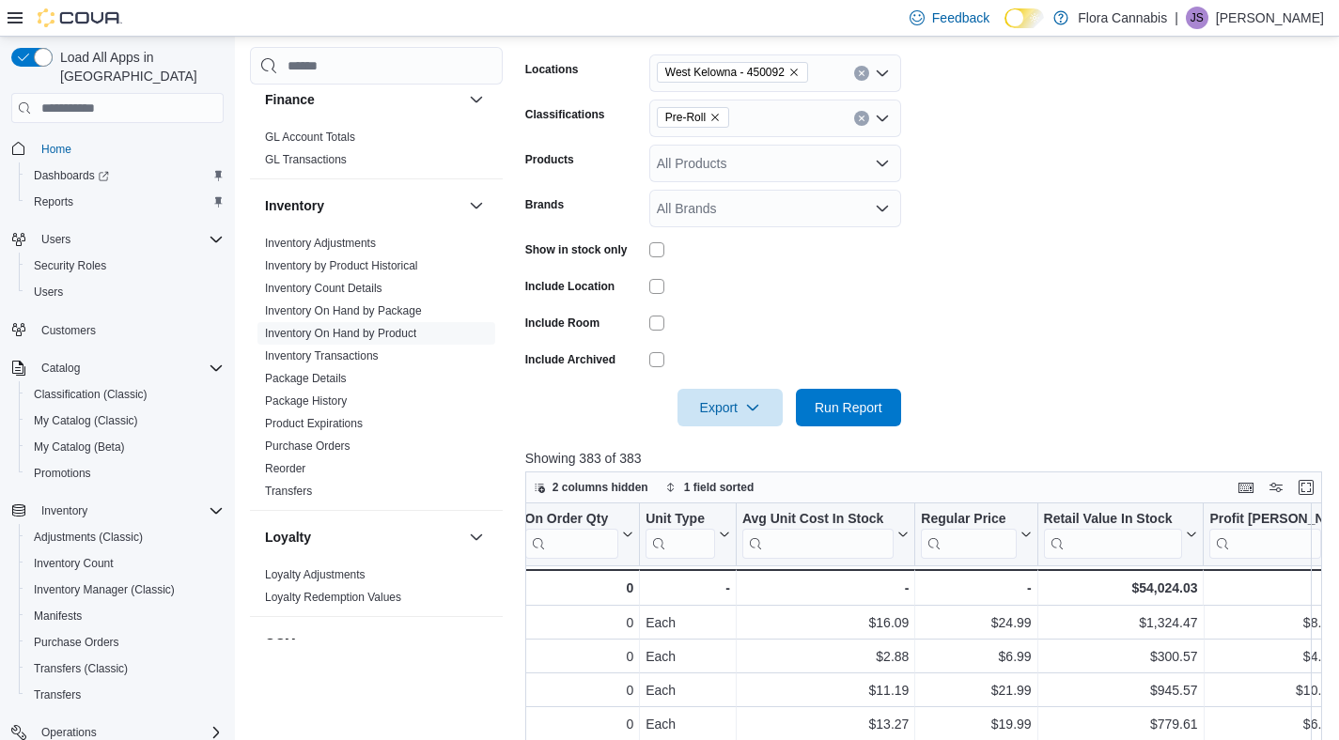
scroll to position [0, 1275]
click at [800, 71] on icon "Remove West Kelowna - 450092 from selection in this group" at bounding box center [793, 72] width 11 height 11
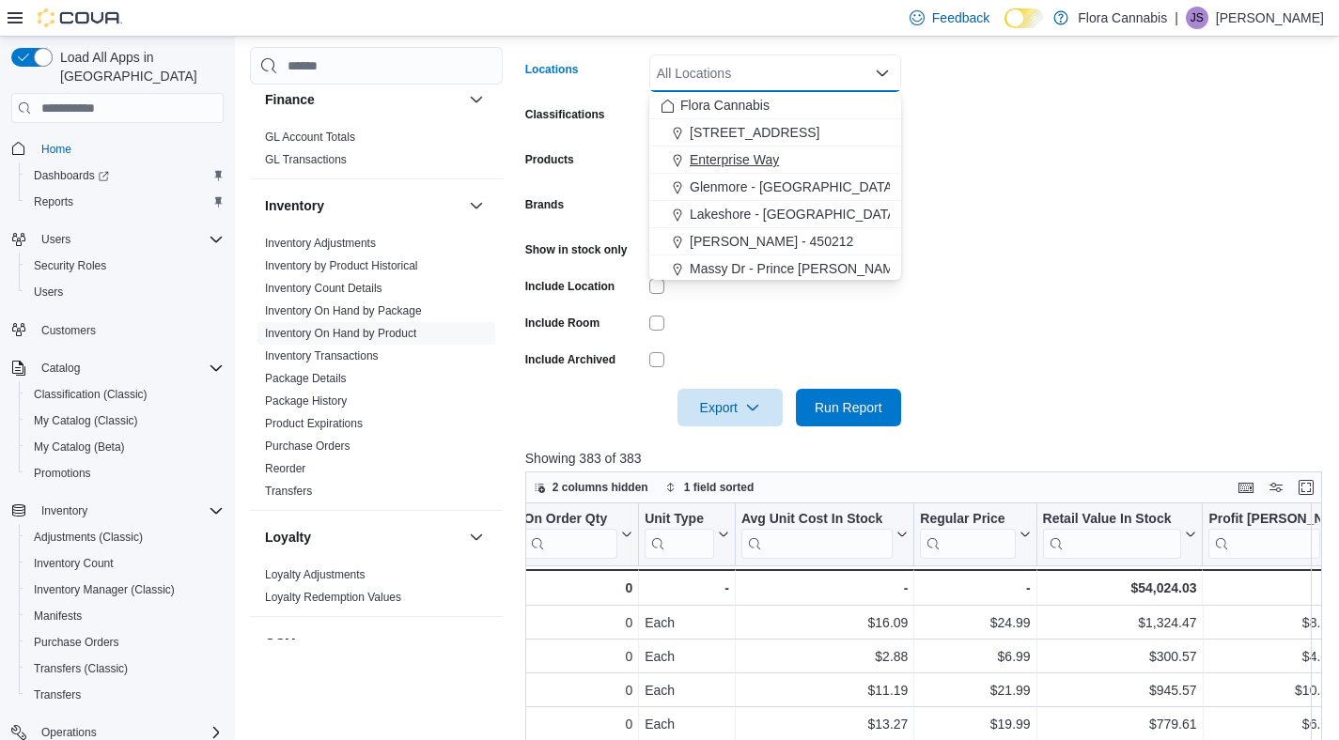
click at [747, 166] on span "Enterprise Way" at bounding box center [734, 159] width 89 height 19
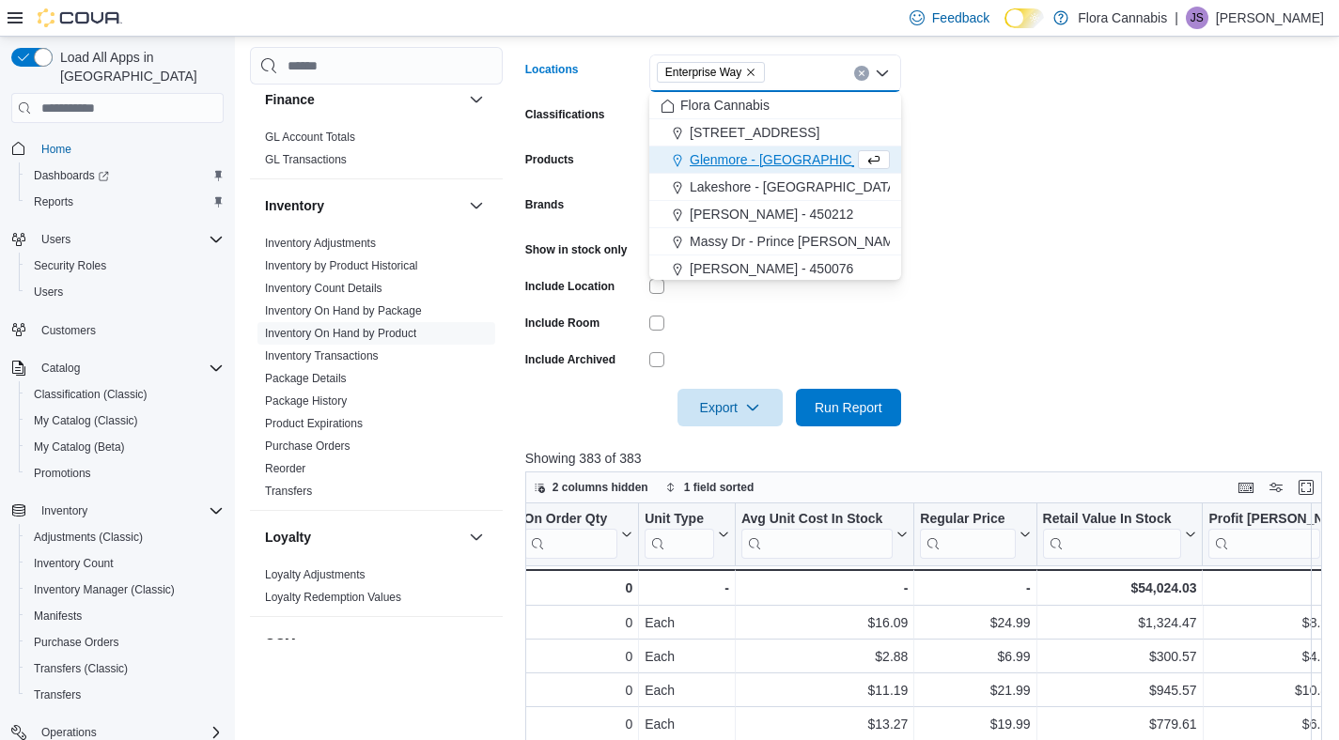
drag, startPoint x: 1145, startPoint y: 111, endPoint x: 1049, endPoint y: 144, distance: 102.2
click at [1140, 115] on form "Locations Enterprise Way Combo box. Selected. Enterprise Way. Press Backspace t…" at bounding box center [927, 229] width 805 height 395
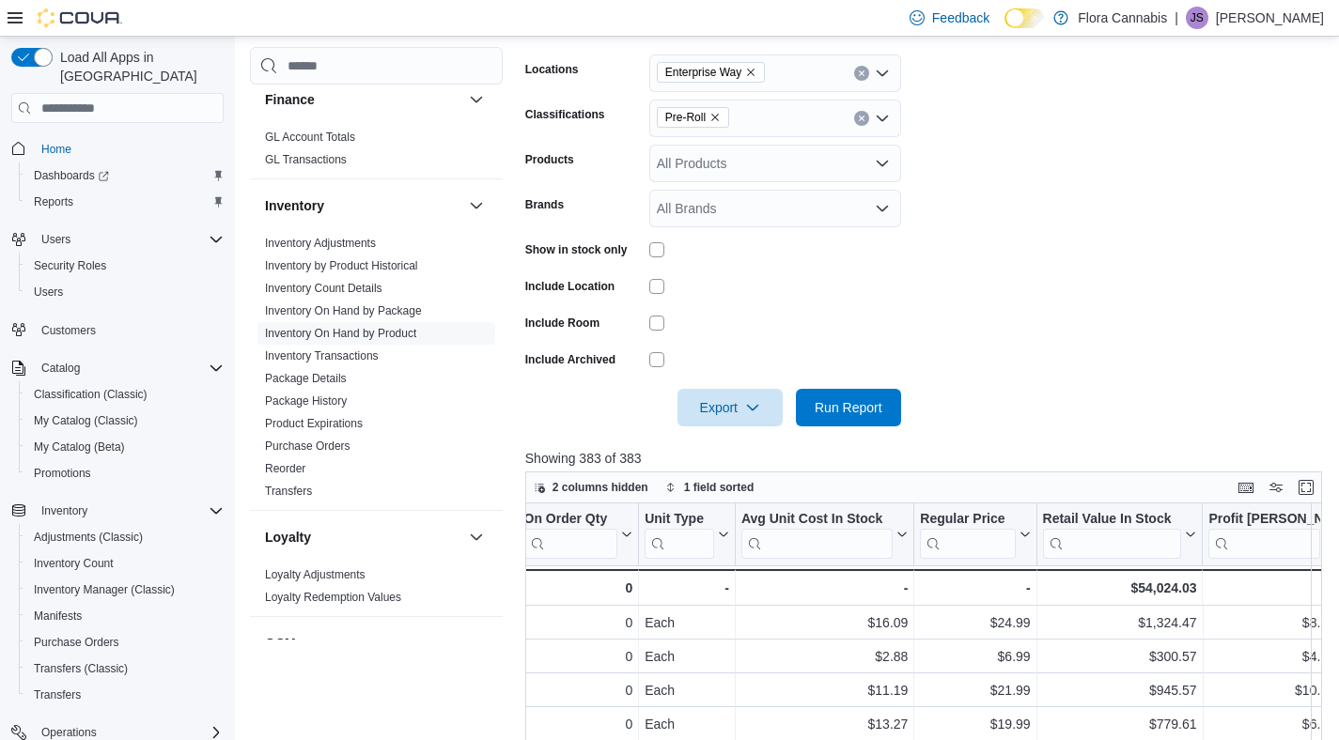
click at [717, 118] on icon "Remove Pre-Roll from selection in this group" at bounding box center [714, 117] width 11 height 11
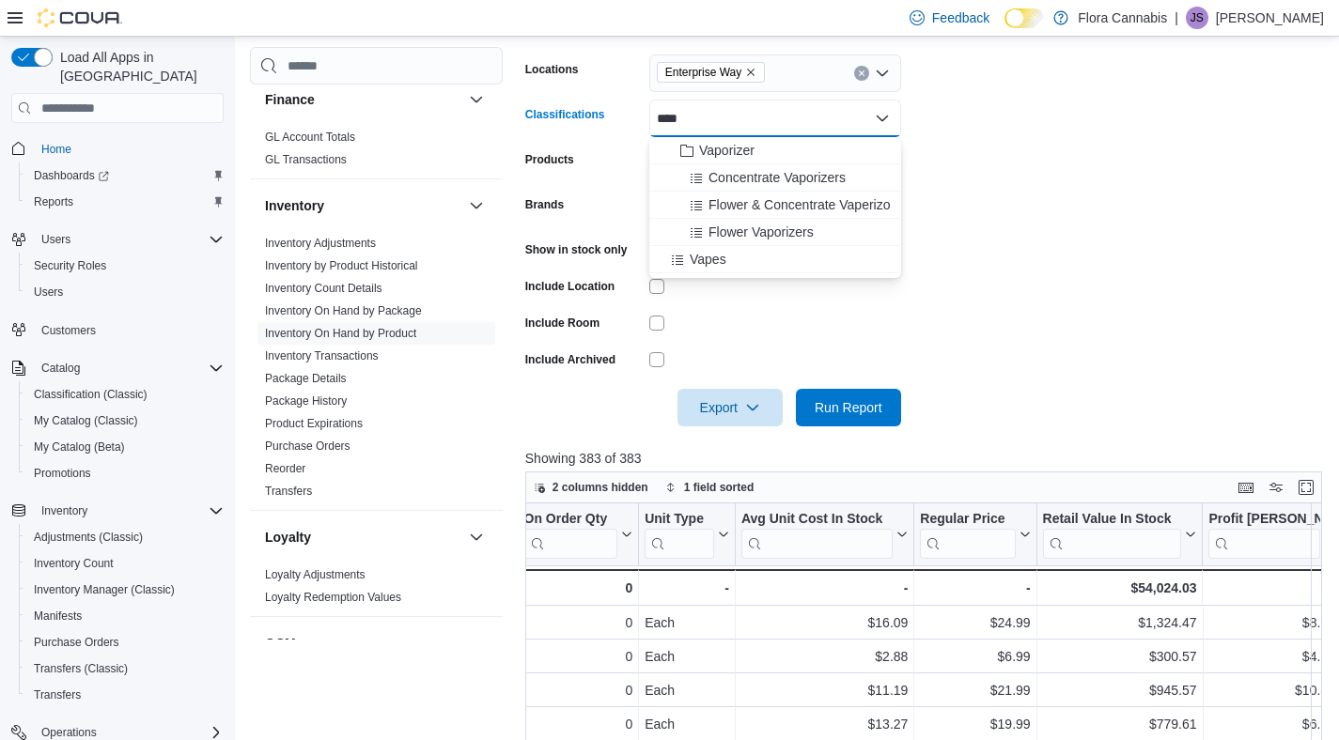
type input "*****"
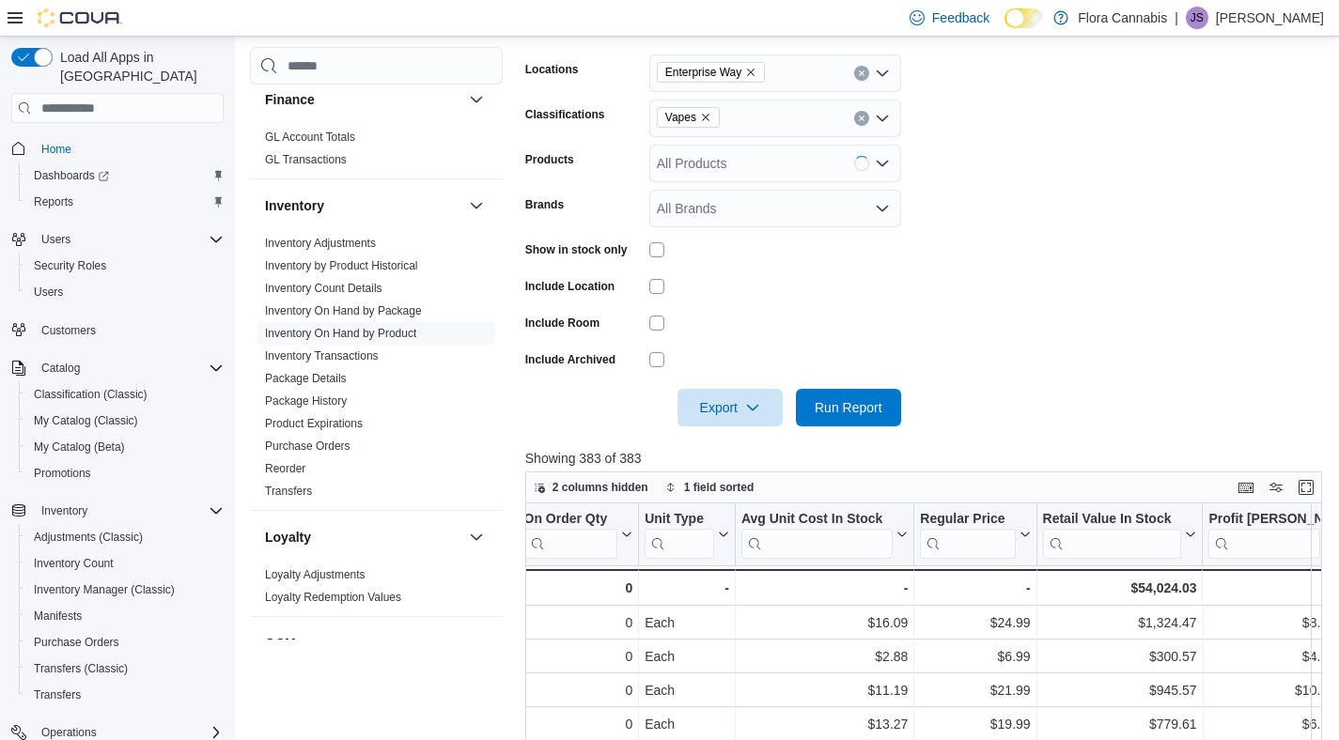
click at [1060, 203] on form "Locations Enterprise Way Classifications Vapes Products All Products Brands All…" at bounding box center [927, 229] width 805 height 395
click at [855, 403] on span "Run Report" at bounding box center [849, 406] width 68 height 19
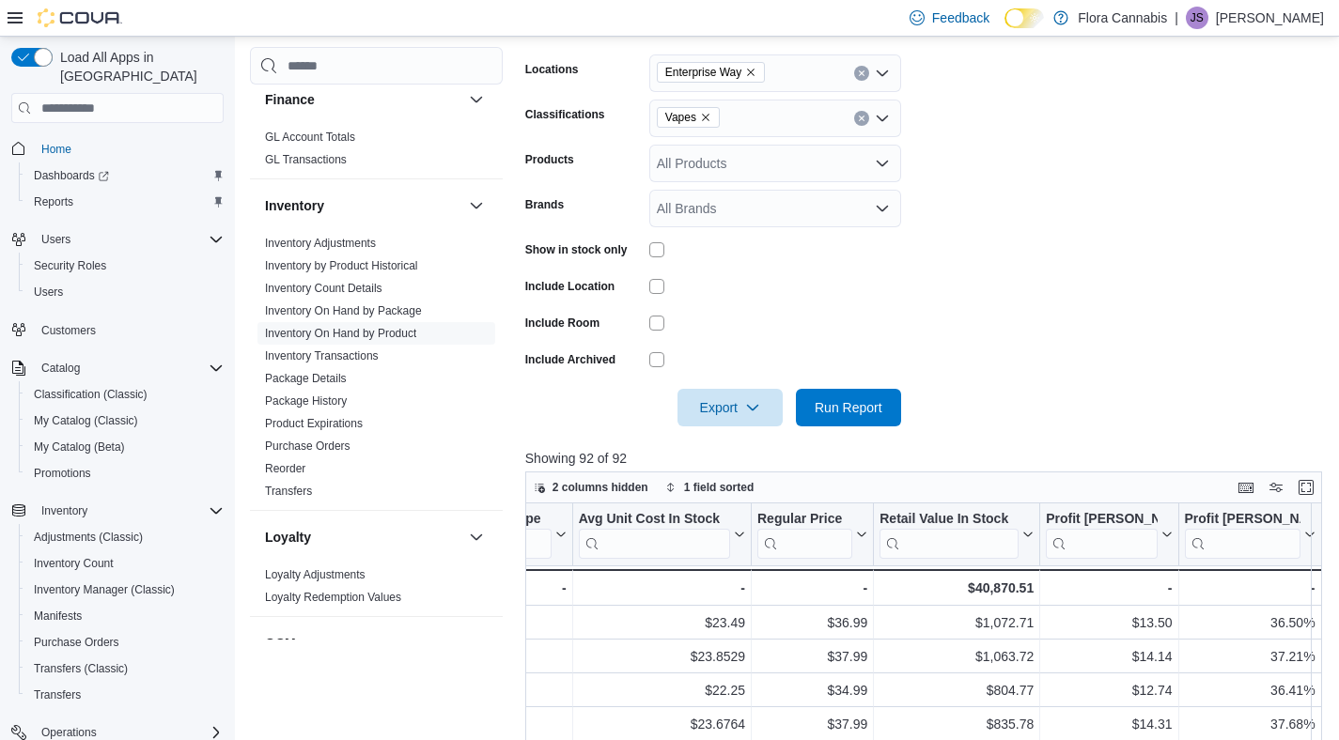
scroll to position [0, 1645]
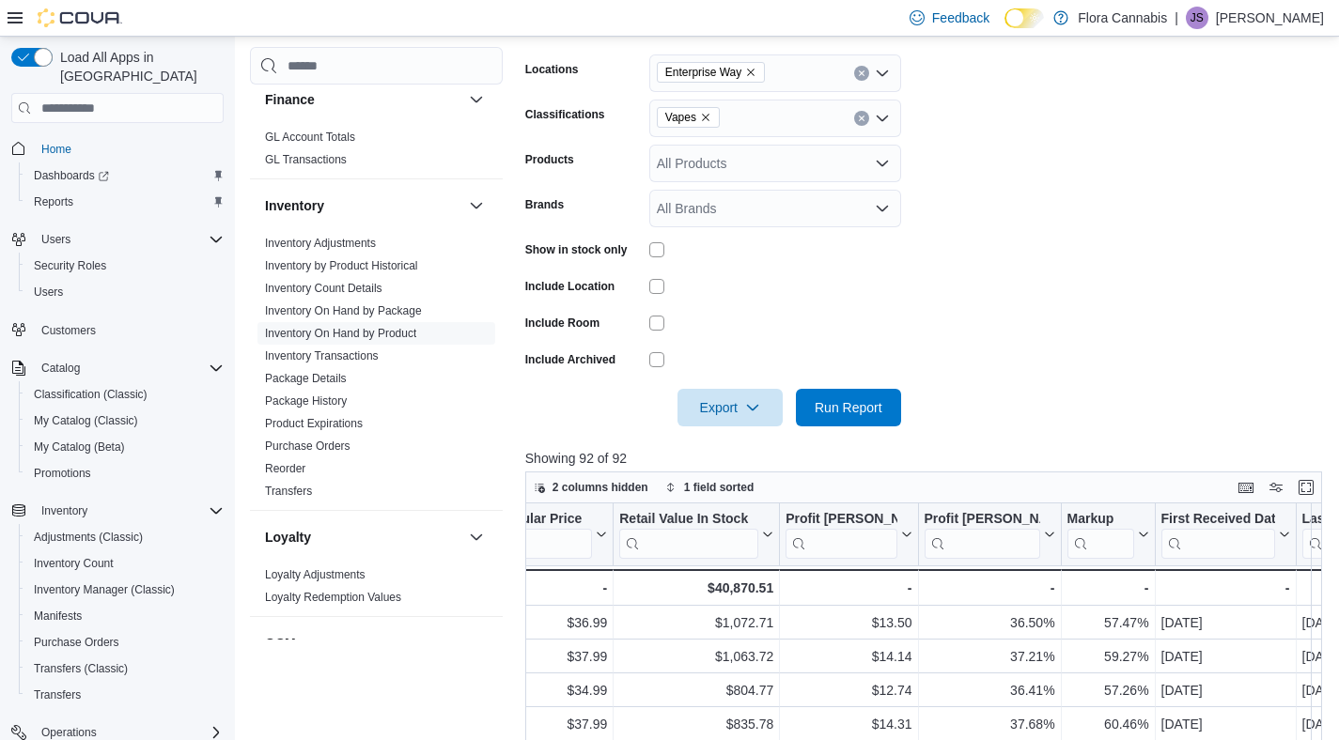
click at [752, 72] on icon "Remove Enterprise Way from selection in this group" at bounding box center [750, 72] width 11 height 11
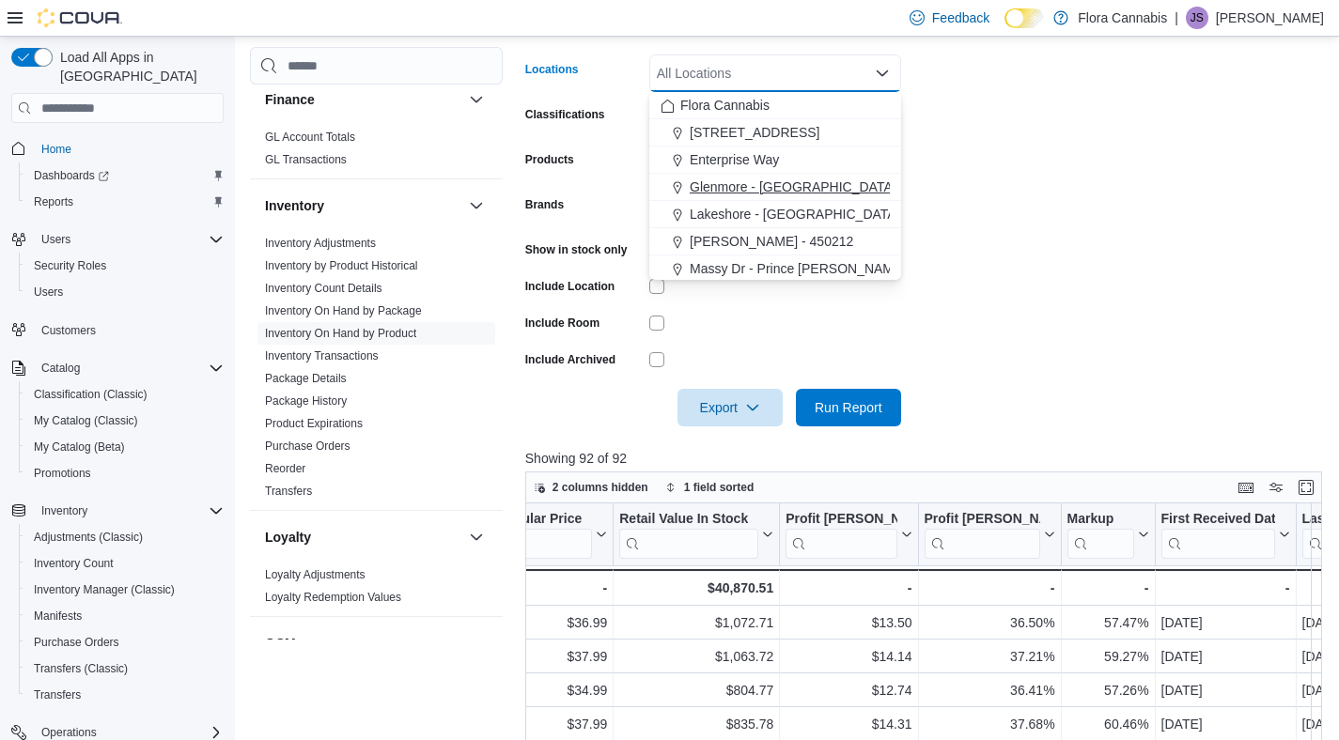
click at [746, 187] on span "Glenmore - [GEOGRAPHIC_DATA] - 450374" at bounding box center [821, 187] width 262 height 19
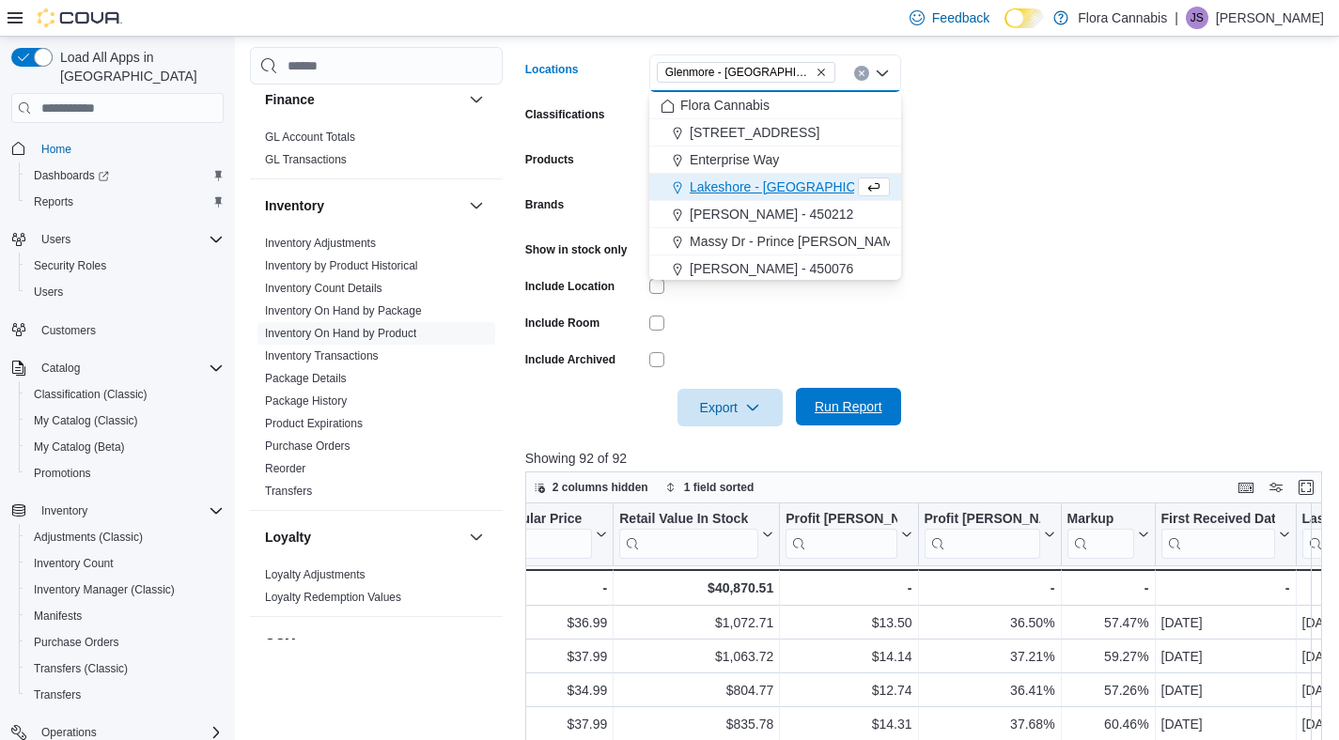
drag, startPoint x: 1071, startPoint y: 225, endPoint x: 857, endPoint y: 392, distance: 271.2
click at [1065, 230] on form "Locations [GEOGRAPHIC_DATA] - [GEOGRAPHIC_DATA] - 450374 Combo box. Selected. […" at bounding box center [927, 229] width 805 height 395
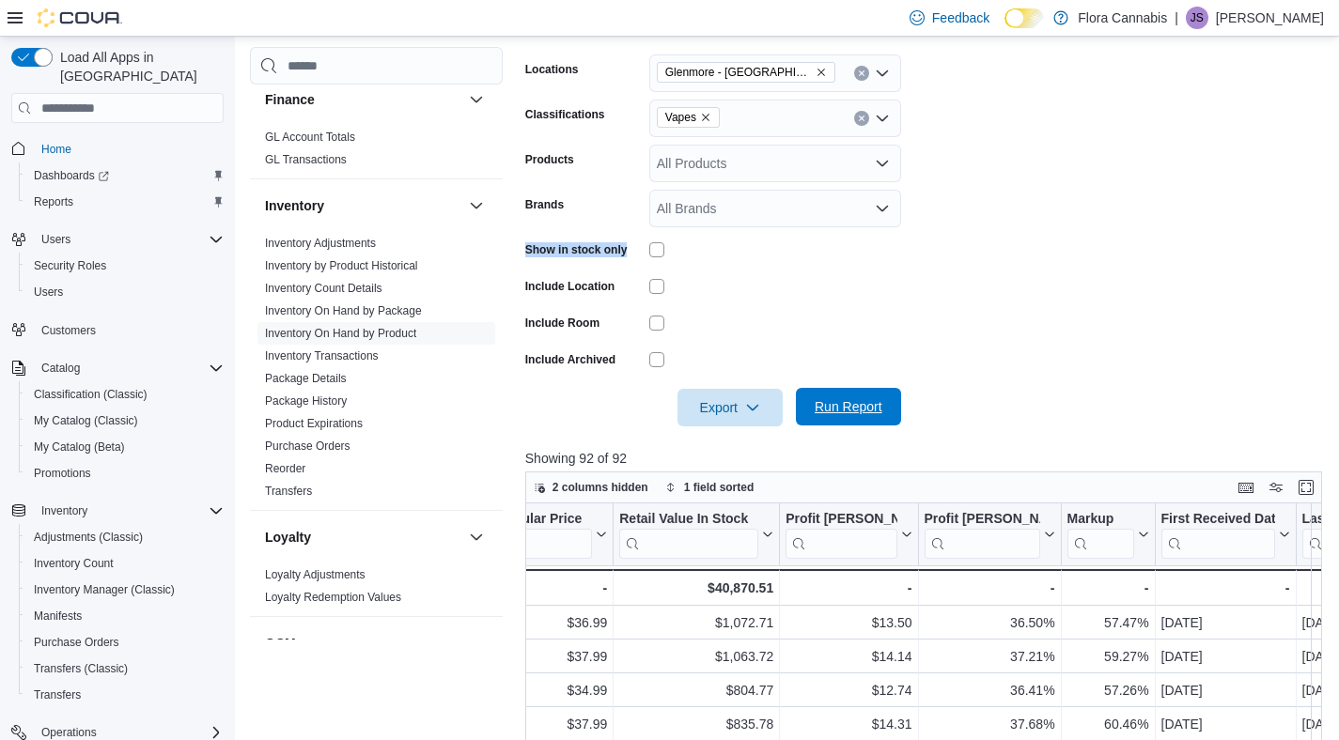
click at [857, 392] on span "Run Report" at bounding box center [848, 407] width 83 height 38
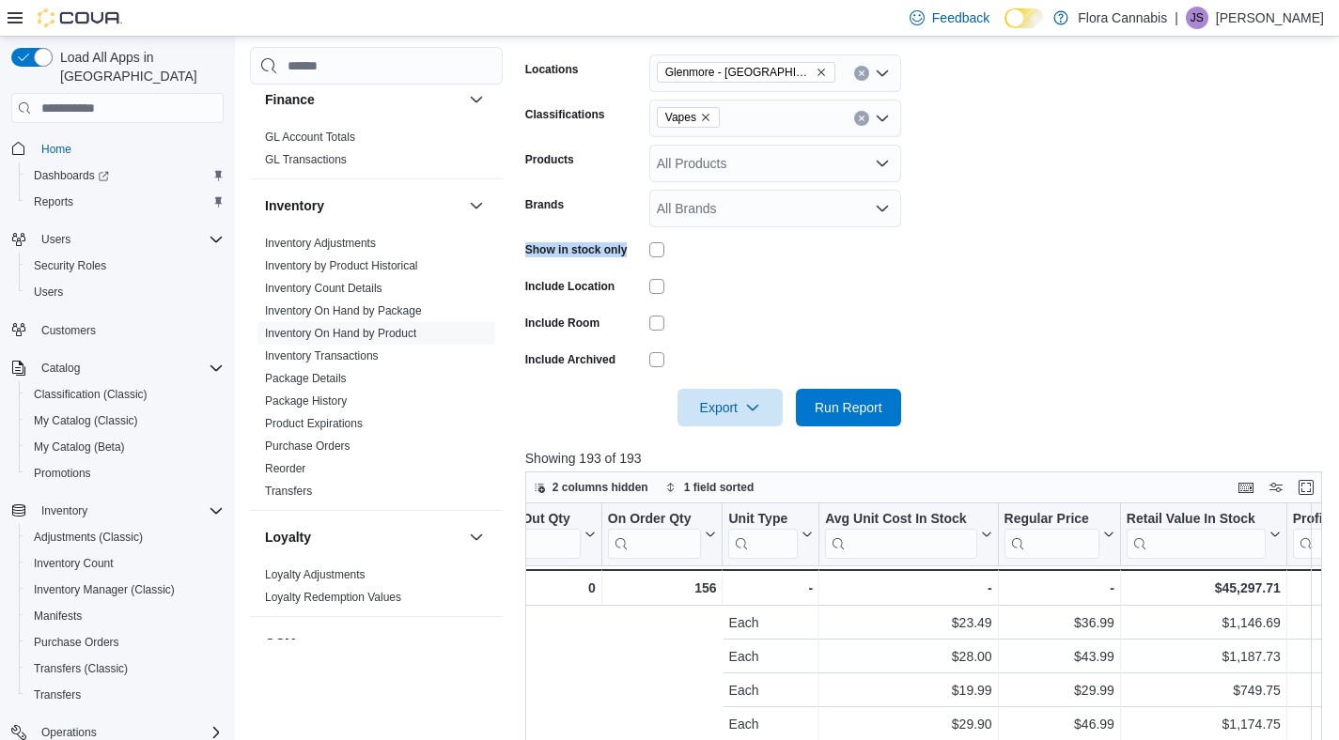
scroll to position [0, 1627]
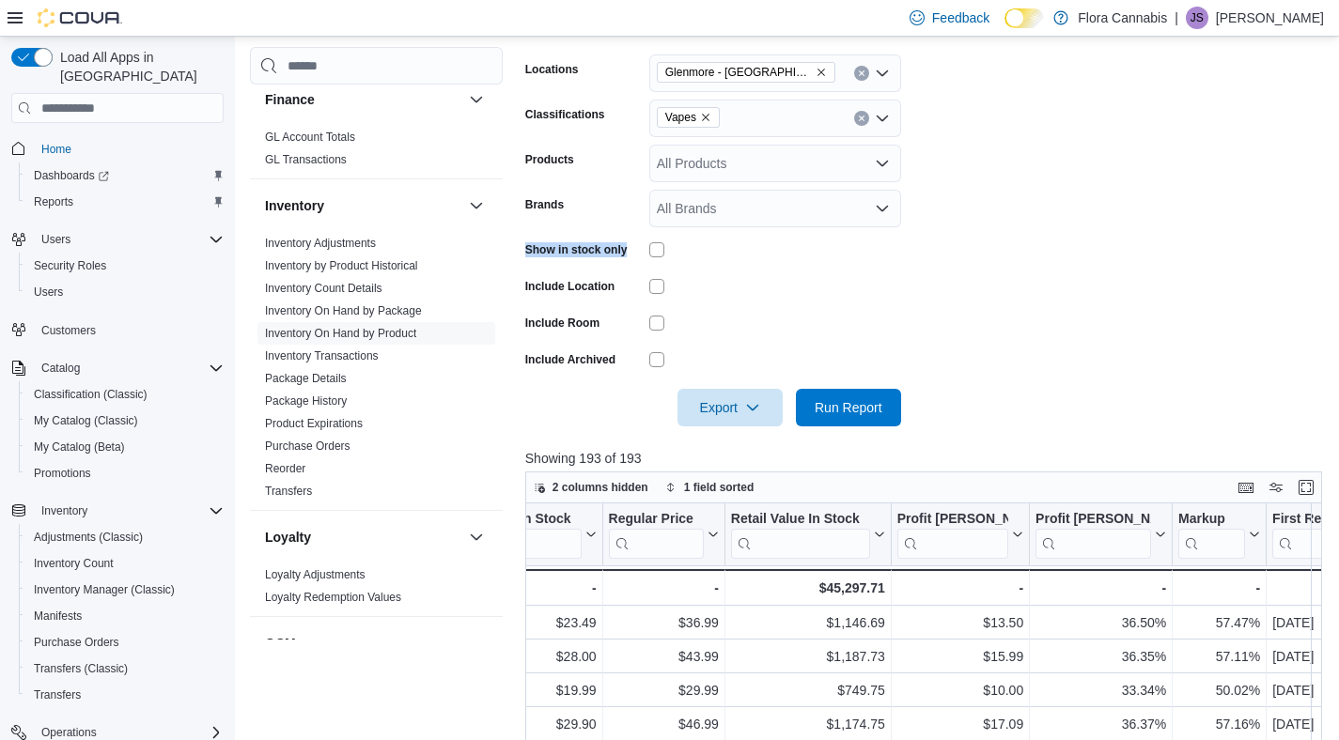
click at [819, 75] on icon "Remove Glenmore - Kelowna - 450374 from selection in this group" at bounding box center [821, 72] width 11 height 11
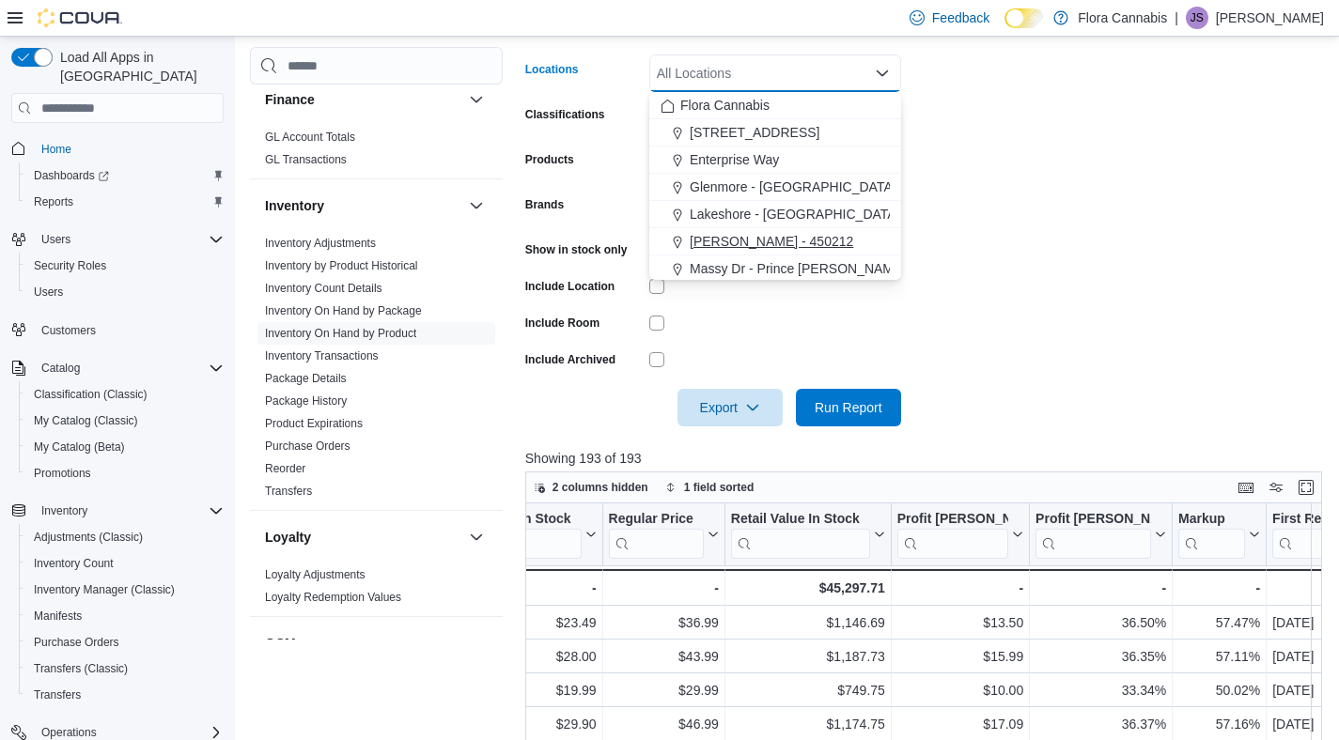
click at [751, 247] on span "[PERSON_NAME] - 450212" at bounding box center [771, 241] width 163 height 19
click at [820, 69] on icon "Remove Lawrence - Kelowna - 450212 from selection in this group" at bounding box center [814, 72] width 11 height 11
click at [773, 209] on span "Lakeshore - [GEOGRAPHIC_DATA] - 450372" at bounding box center [823, 214] width 266 height 19
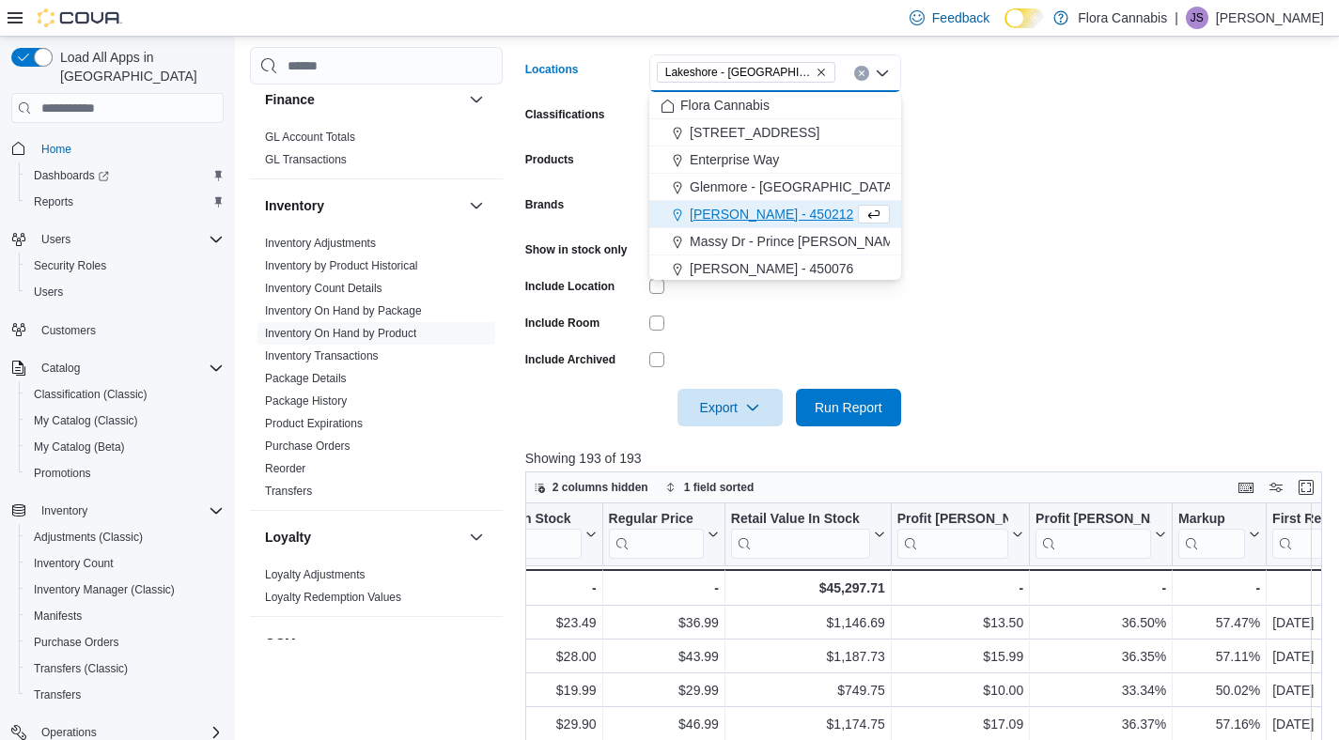
click at [1030, 235] on form "Locations [GEOGRAPHIC_DATA] - [GEOGRAPHIC_DATA] - 450372 Combo box. Selected. […" at bounding box center [927, 229] width 805 height 395
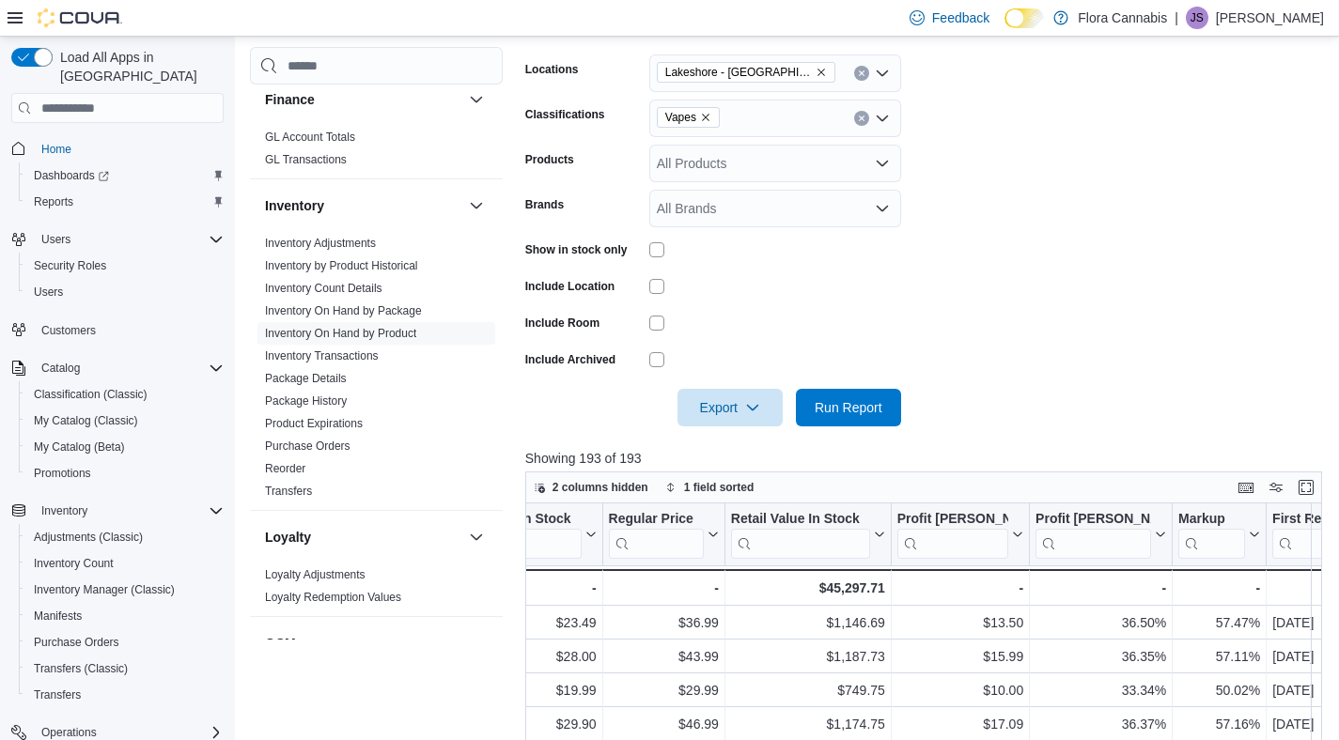
click at [876, 436] on div at bounding box center [927, 438] width 805 height 23
click at [873, 397] on span "Run Report" at bounding box center [848, 407] width 83 height 38
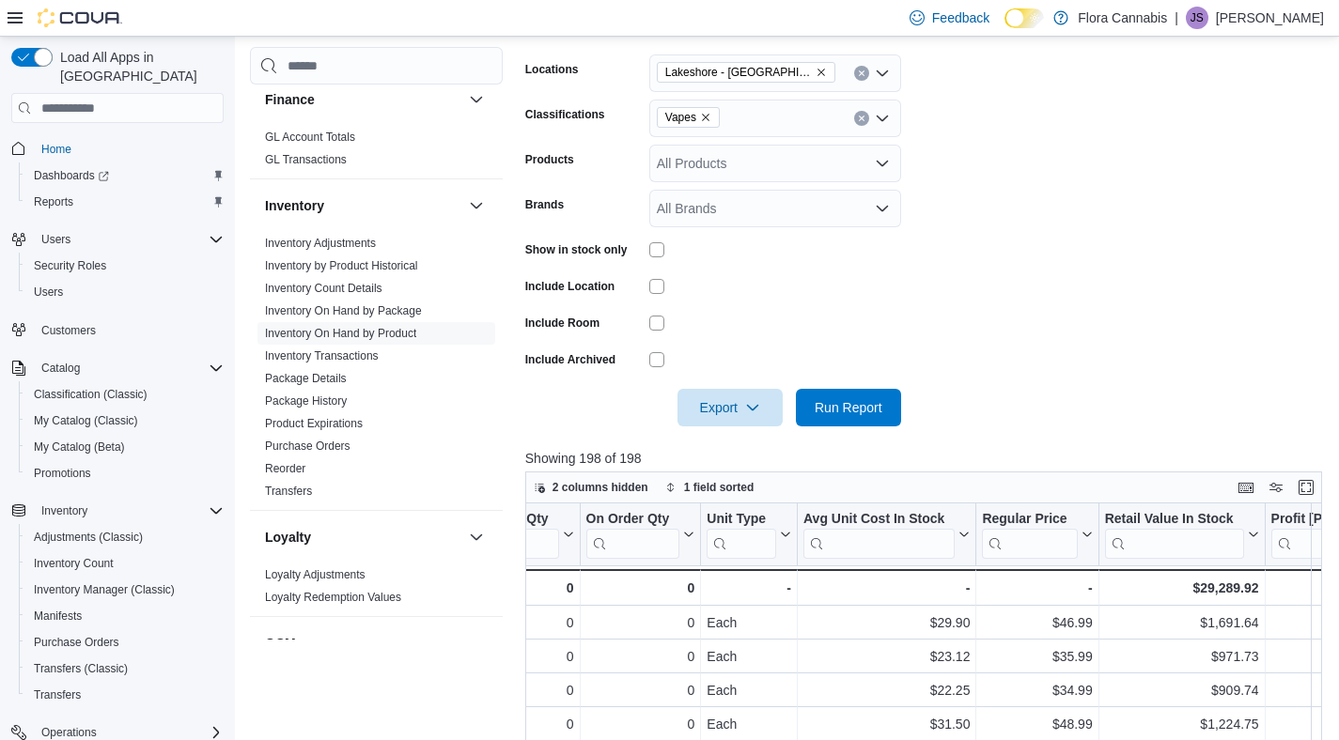
scroll to position [0, 1267]
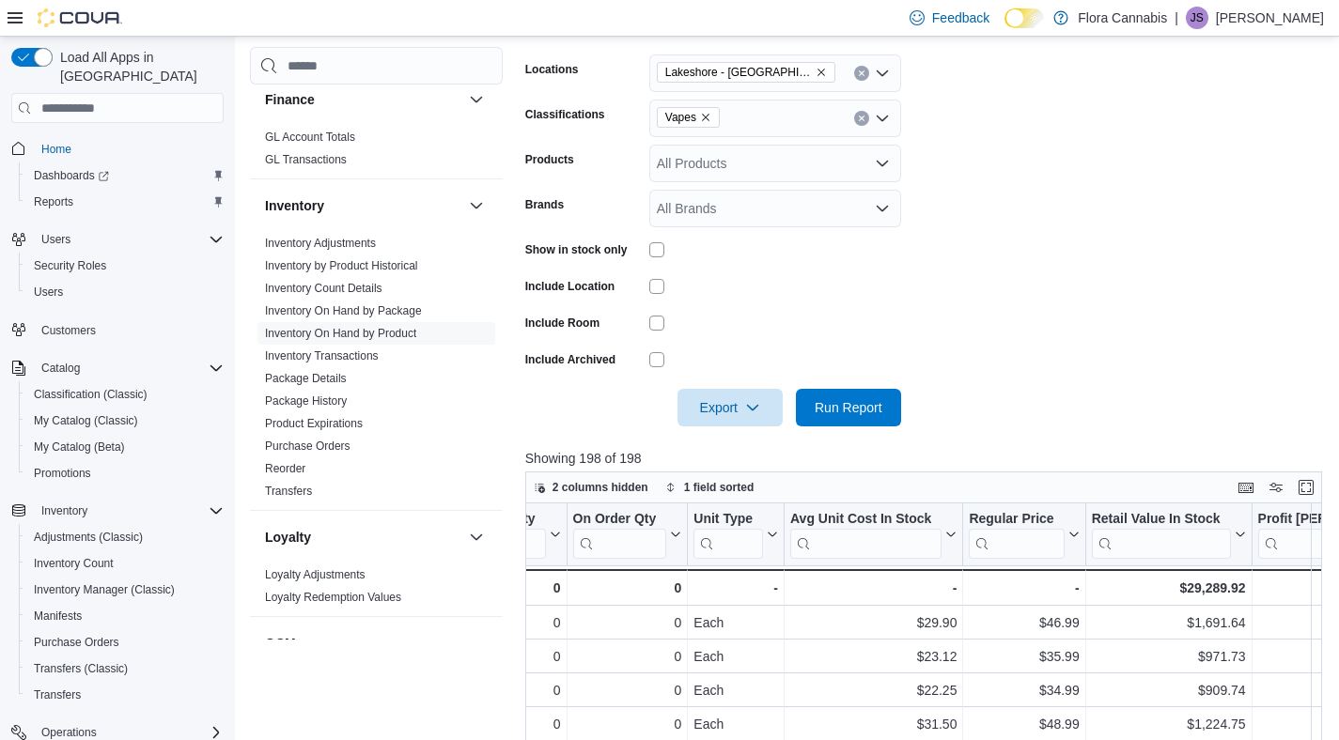
click at [825, 70] on icon "Remove Lakeshore - Kelowna - 450372 from selection in this group" at bounding box center [821, 72] width 11 height 11
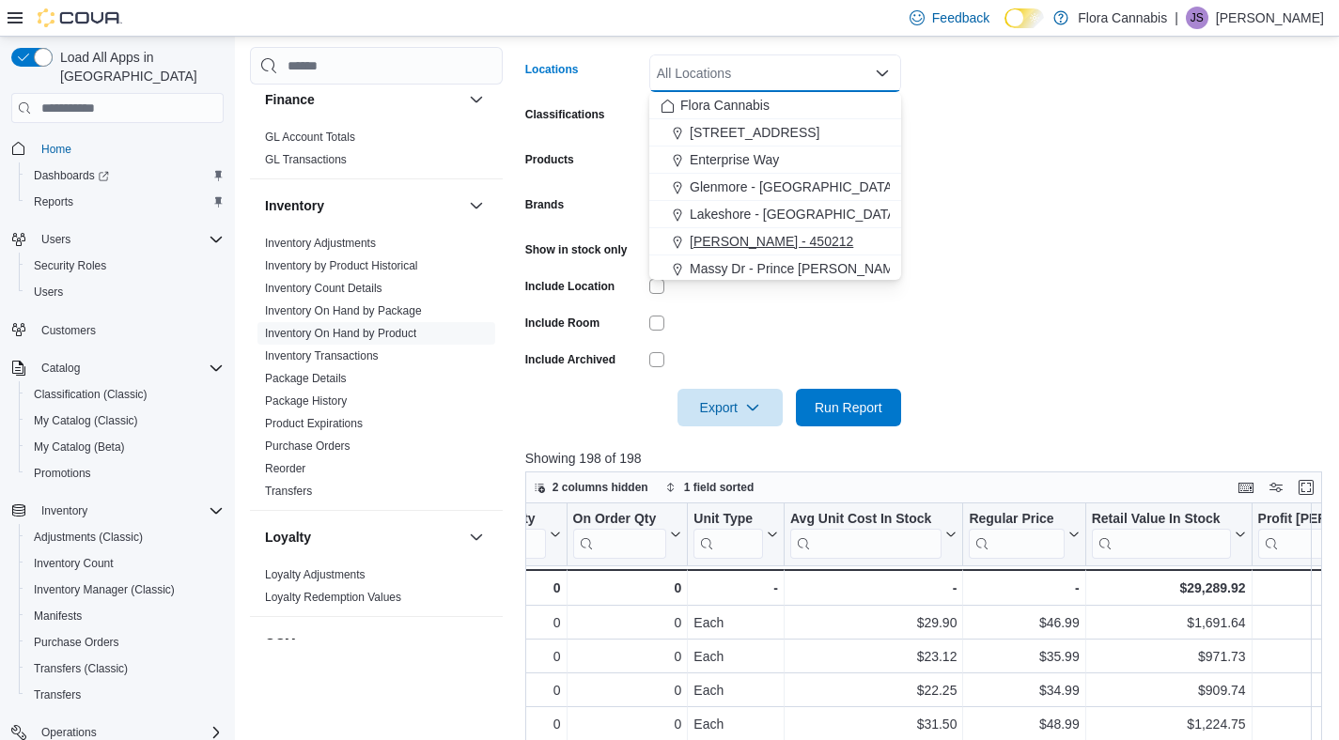
click at [773, 242] on span "[PERSON_NAME] - 450212" at bounding box center [771, 241] width 163 height 19
click at [903, 442] on div at bounding box center [927, 438] width 805 height 23
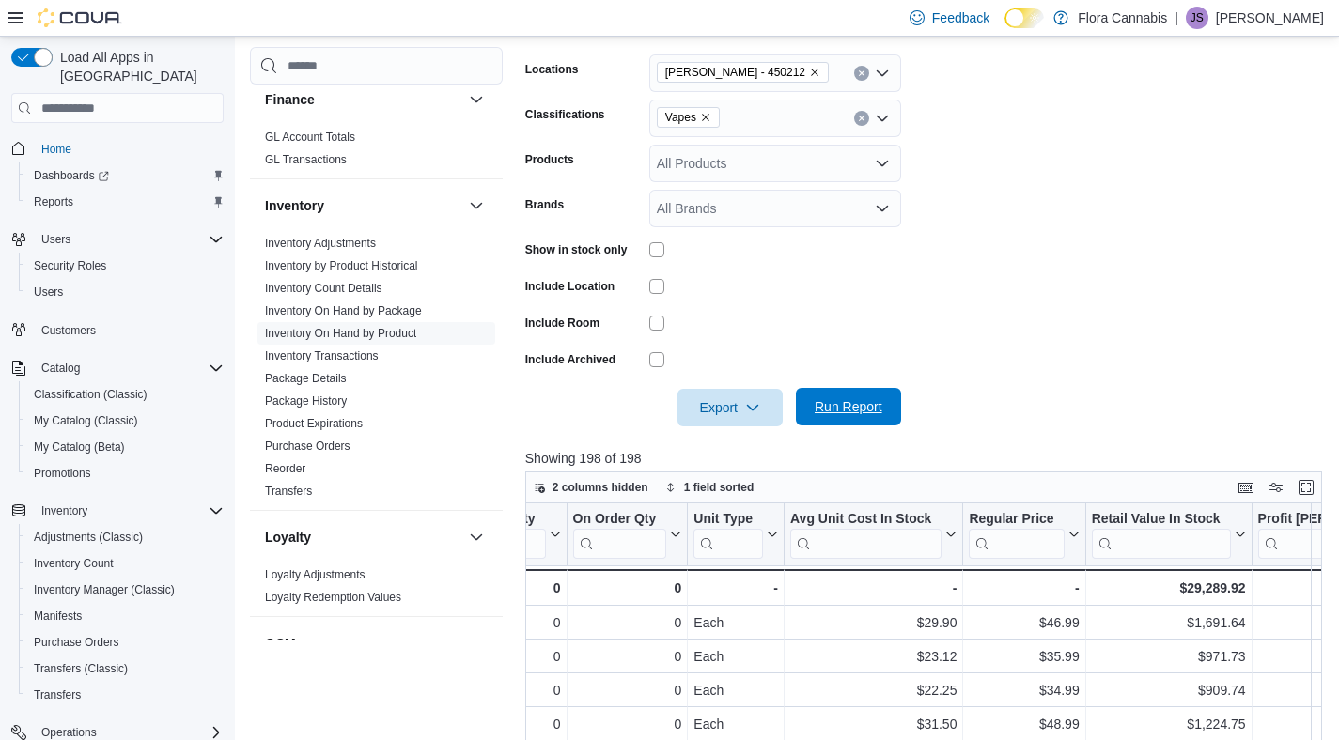
click at [859, 401] on span "Run Report" at bounding box center [849, 406] width 68 height 19
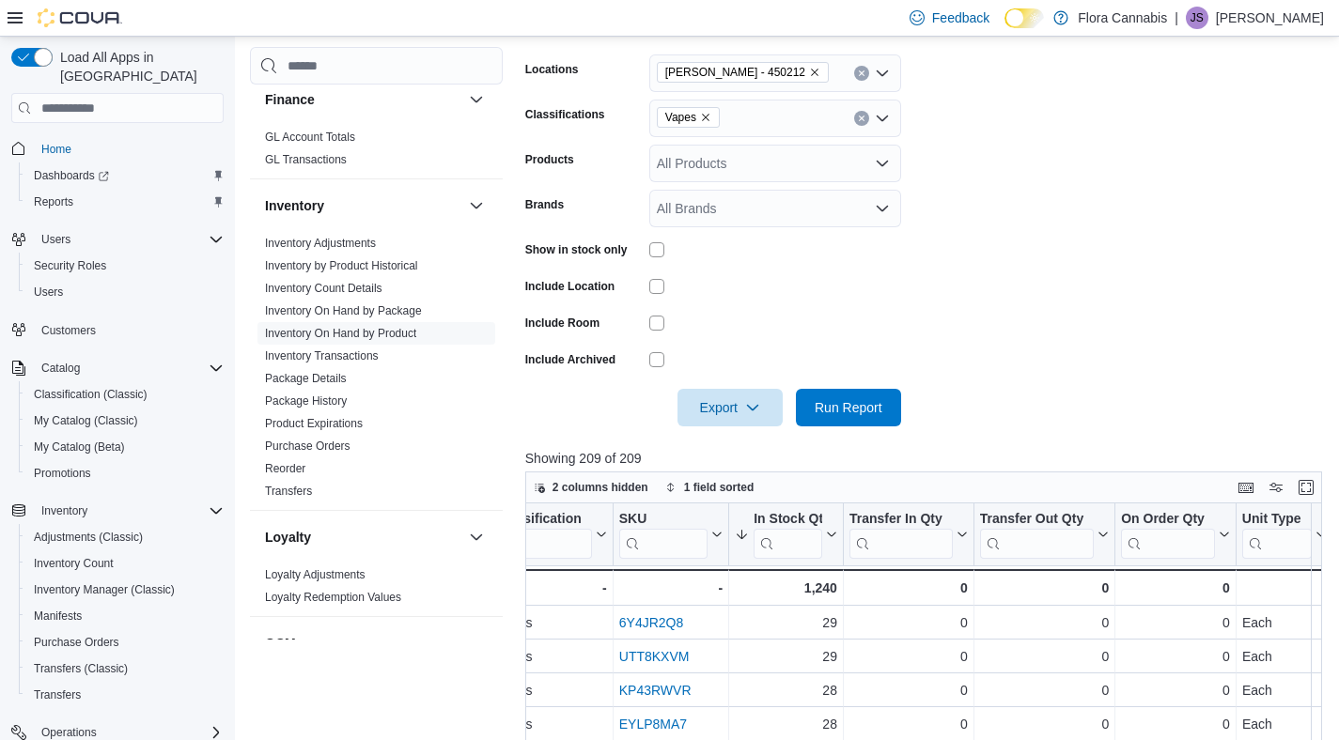
scroll to position [0, 1257]
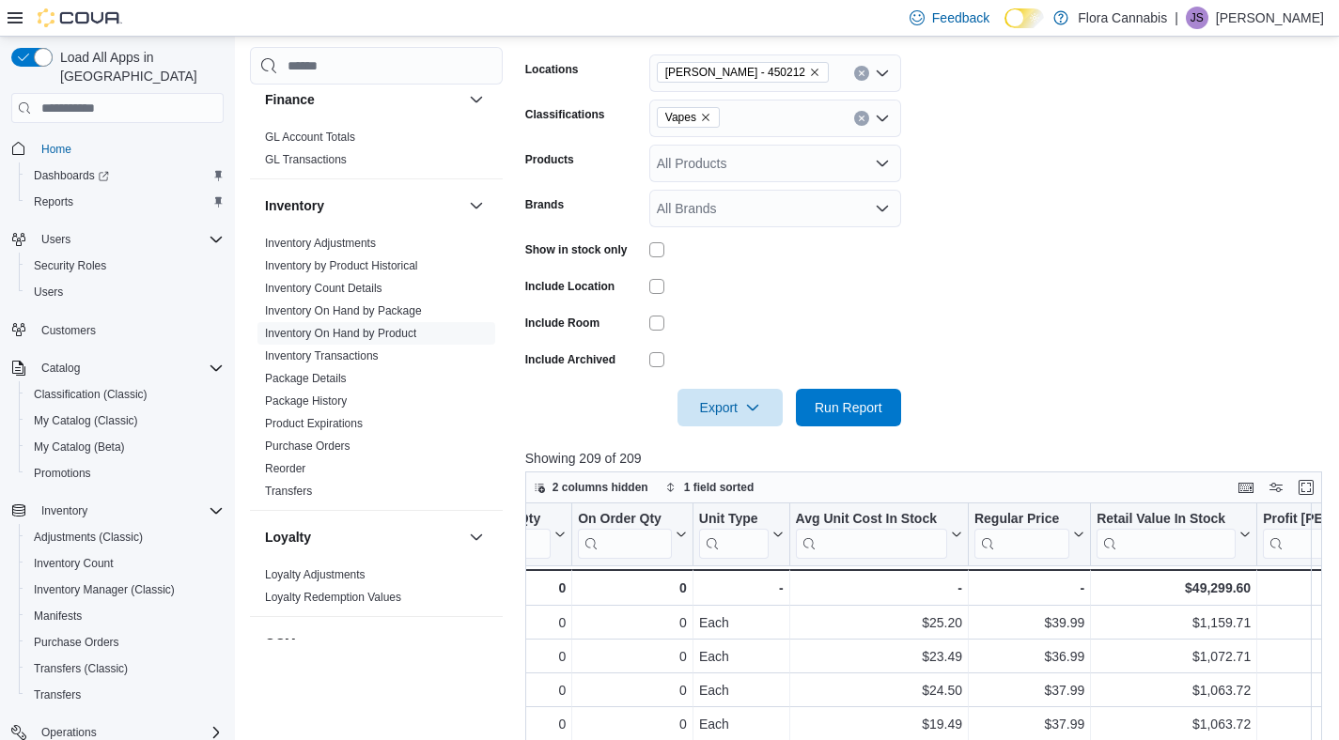
click at [820, 71] on icon "Remove Lawrence - Kelowna - 450212 from selection in this group" at bounding box center [814, 72] width 11 height 11
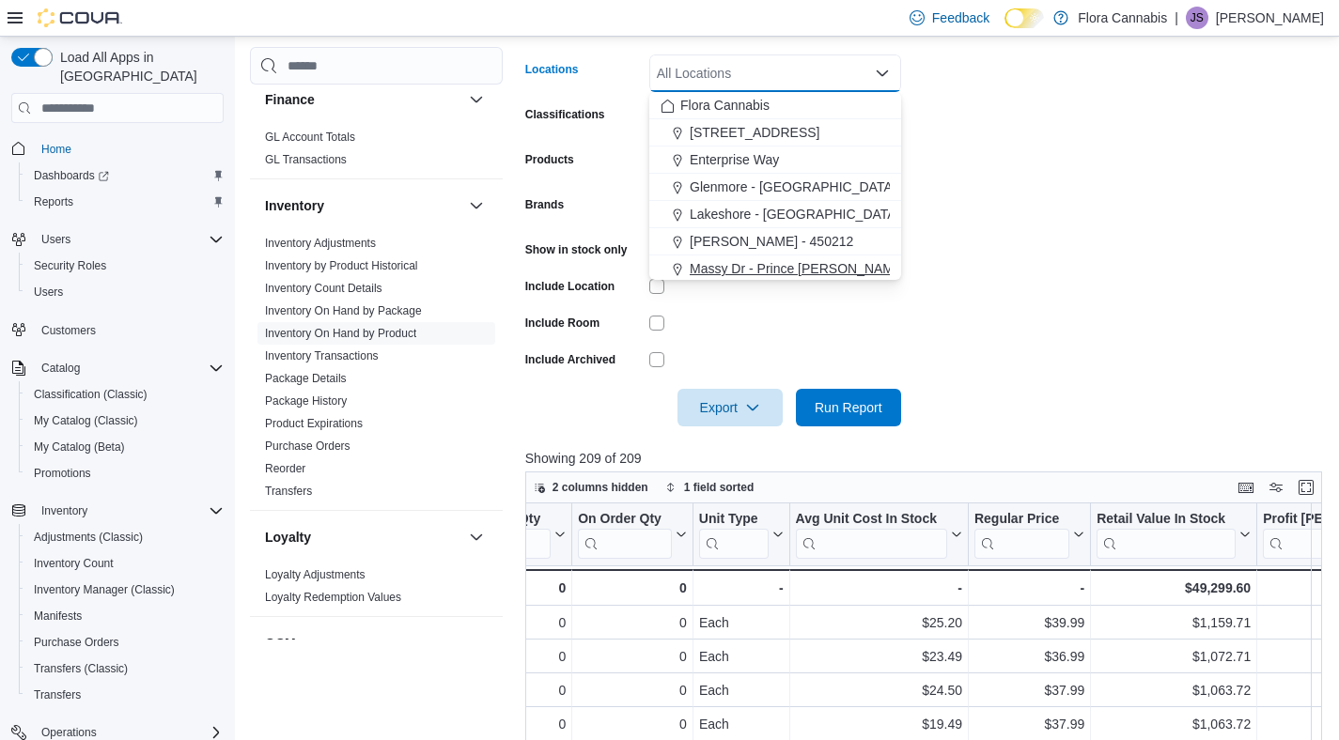
click at [734, 272] on span "Massy Dr - Prince [PERSON_NAME] - 450075" at bounding box center [826, 268] width 272 height 19
click at [965, 423] on form "Locations [GEOGRAPHIC_DATA][PERSON_NAME] - 450075 Combo box. Selected. Massy Dr…" at bounding box center [927, 229] width 805 height 395
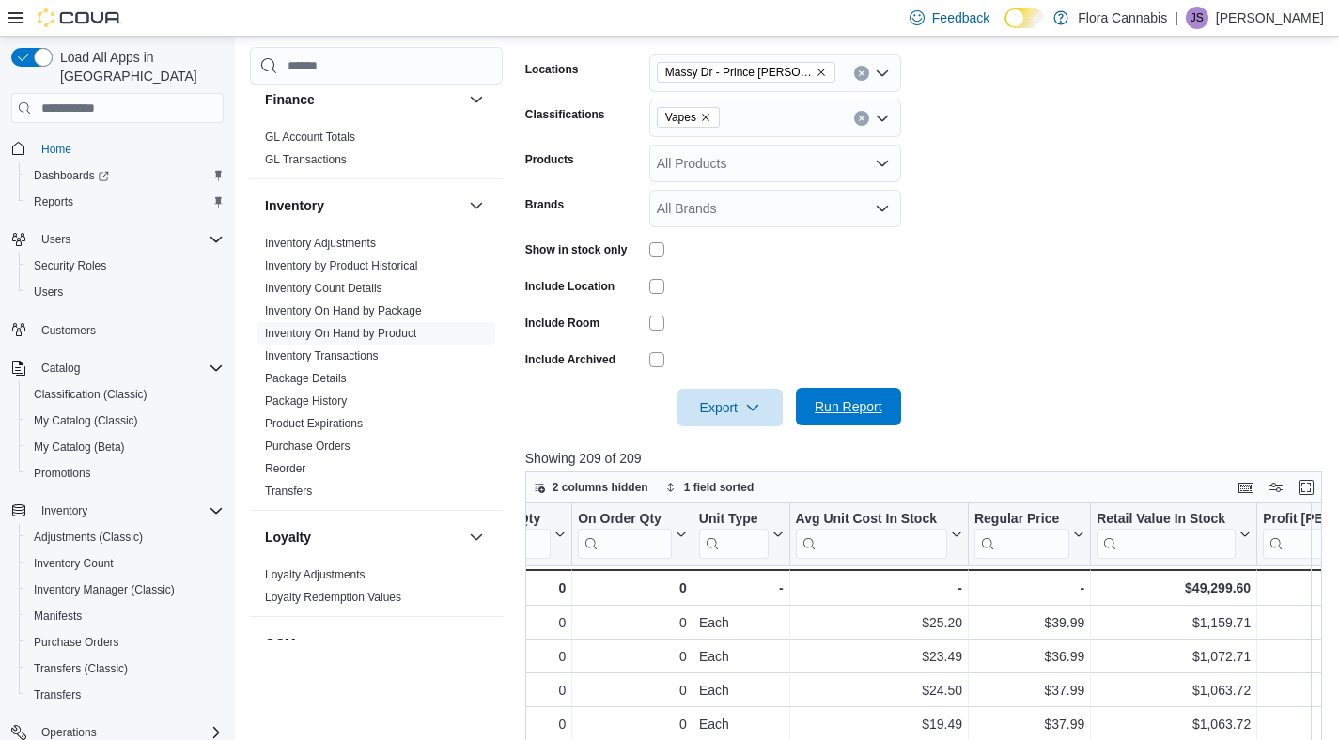
click at [864, 392] on span "Run Report" at bounding box center [848, 407] width 83 height 38
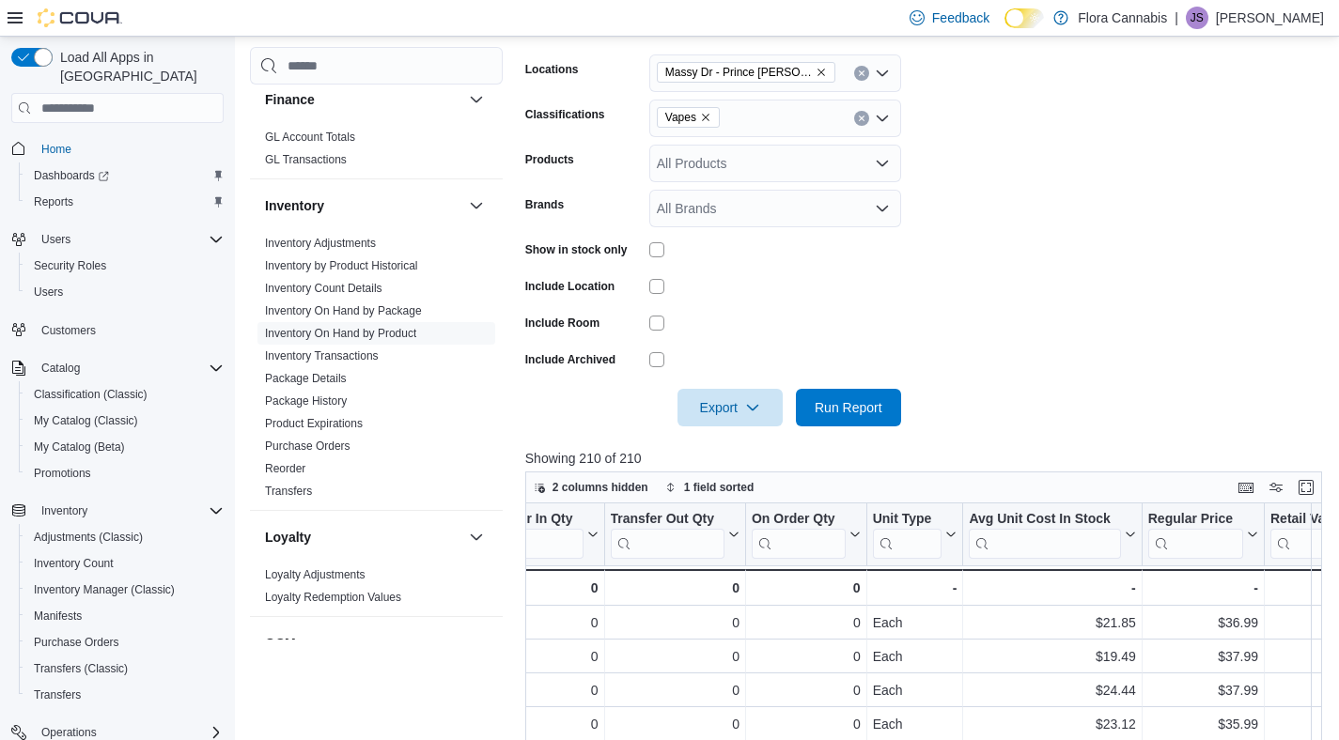
scroll to position [0, 1370]
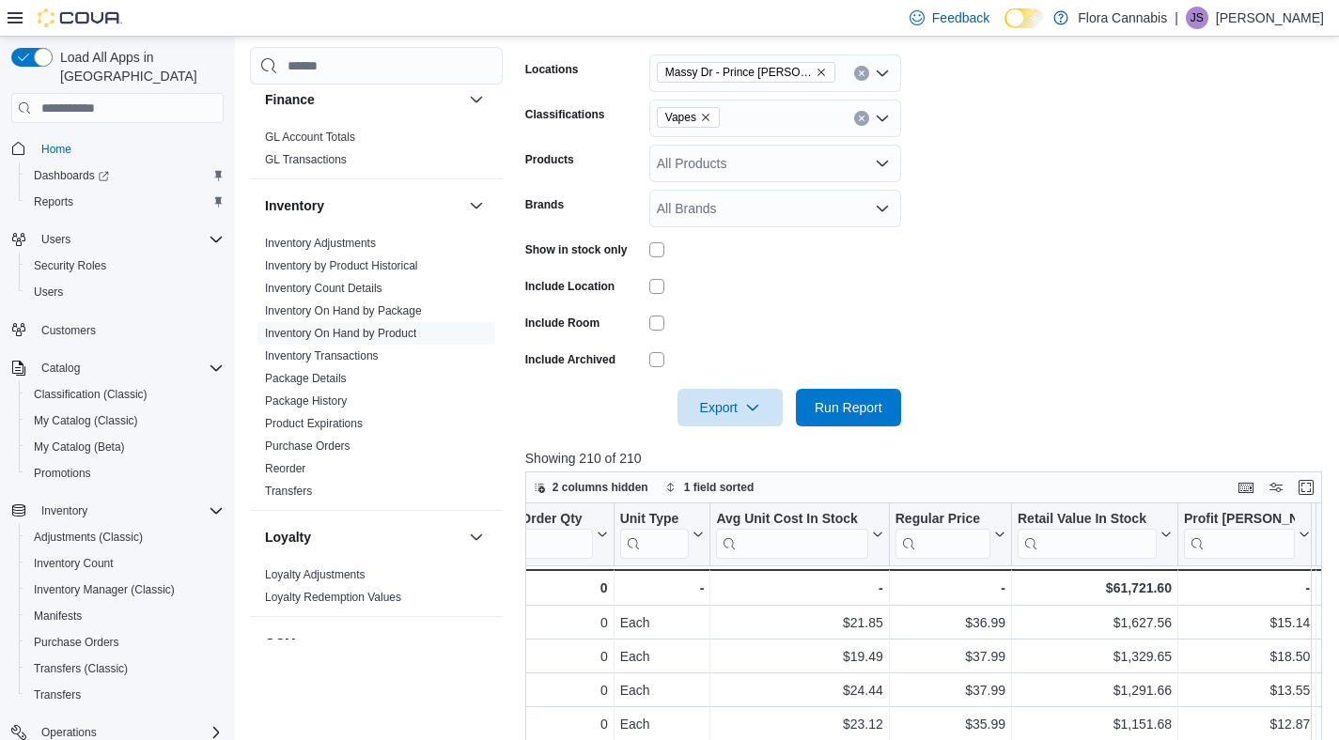
click at [816, 70] on icon "Remove Massy Dr - Prince George - 450075 from selection in this group" at bounding box center [821, 72] width 11 height 11
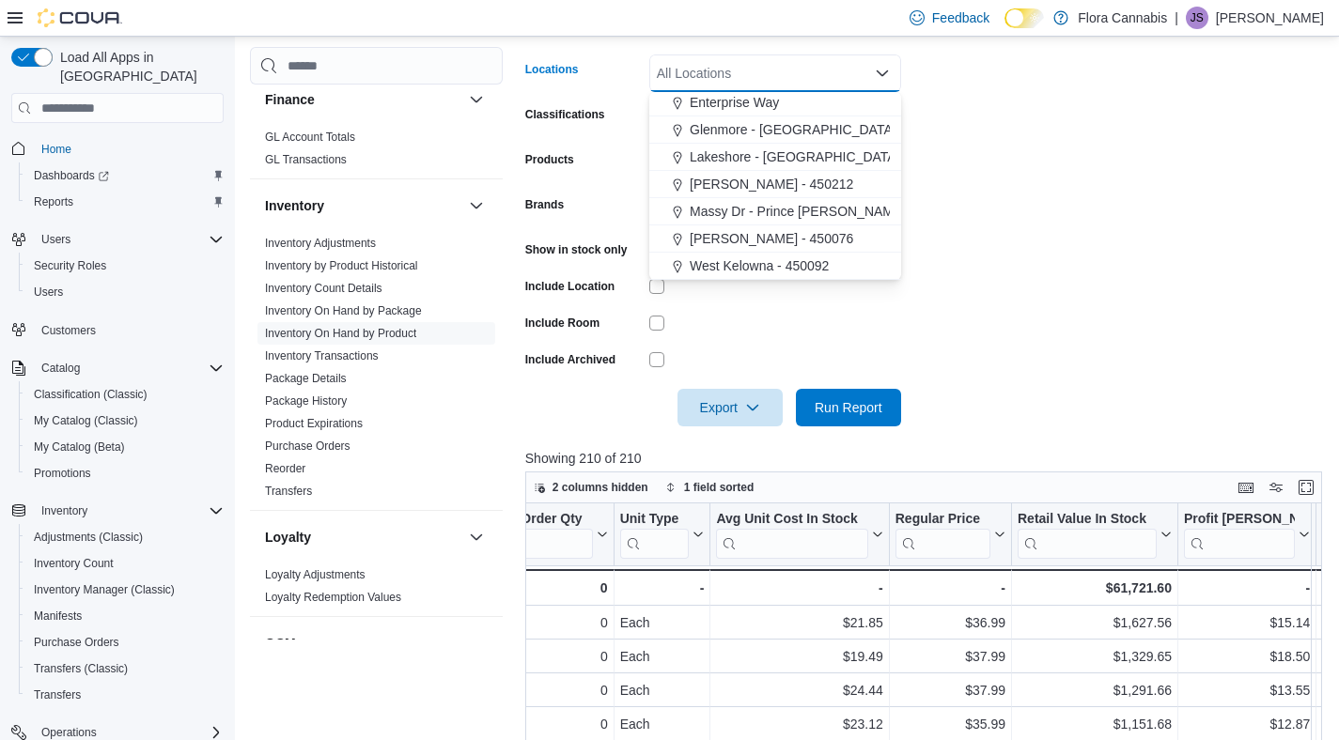
scroll to position [46, 0]
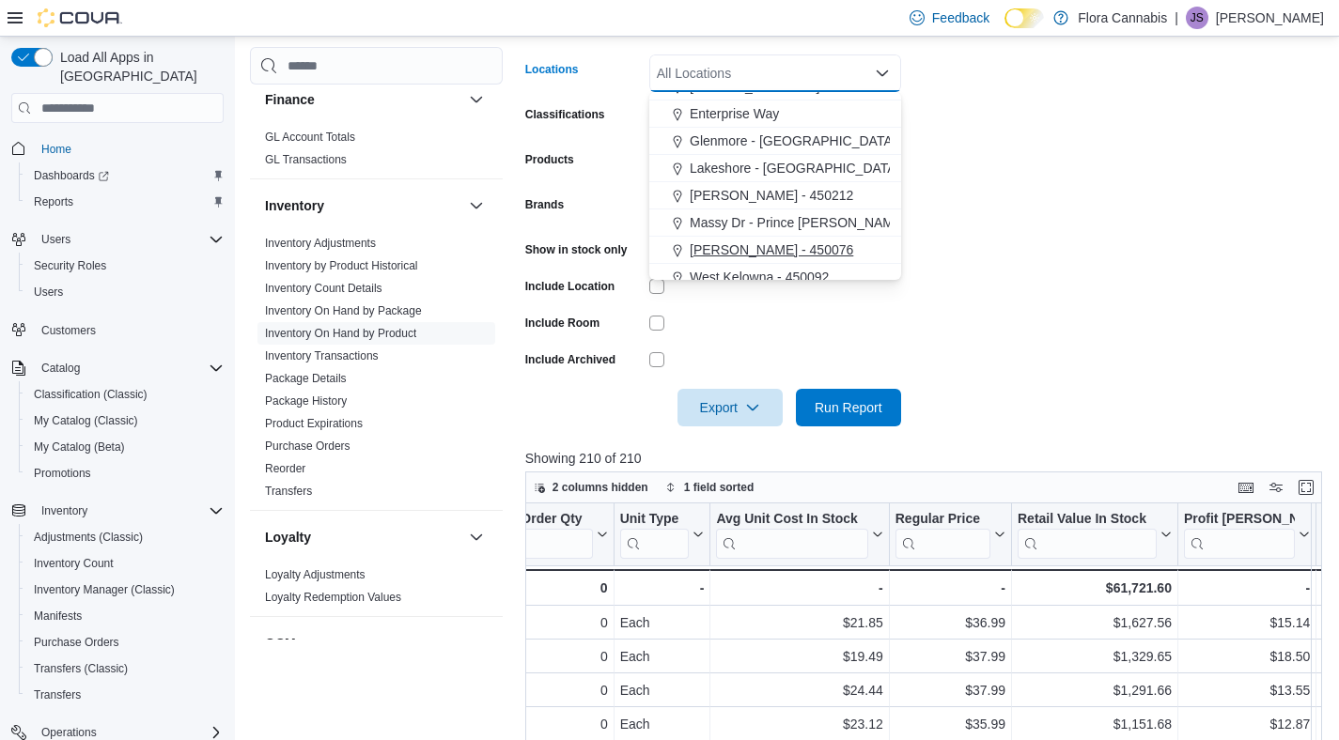
click at [758, 239] on button "[PERSON_NAME] - 450076" at bounding box center [775, 250] width 252 height 27
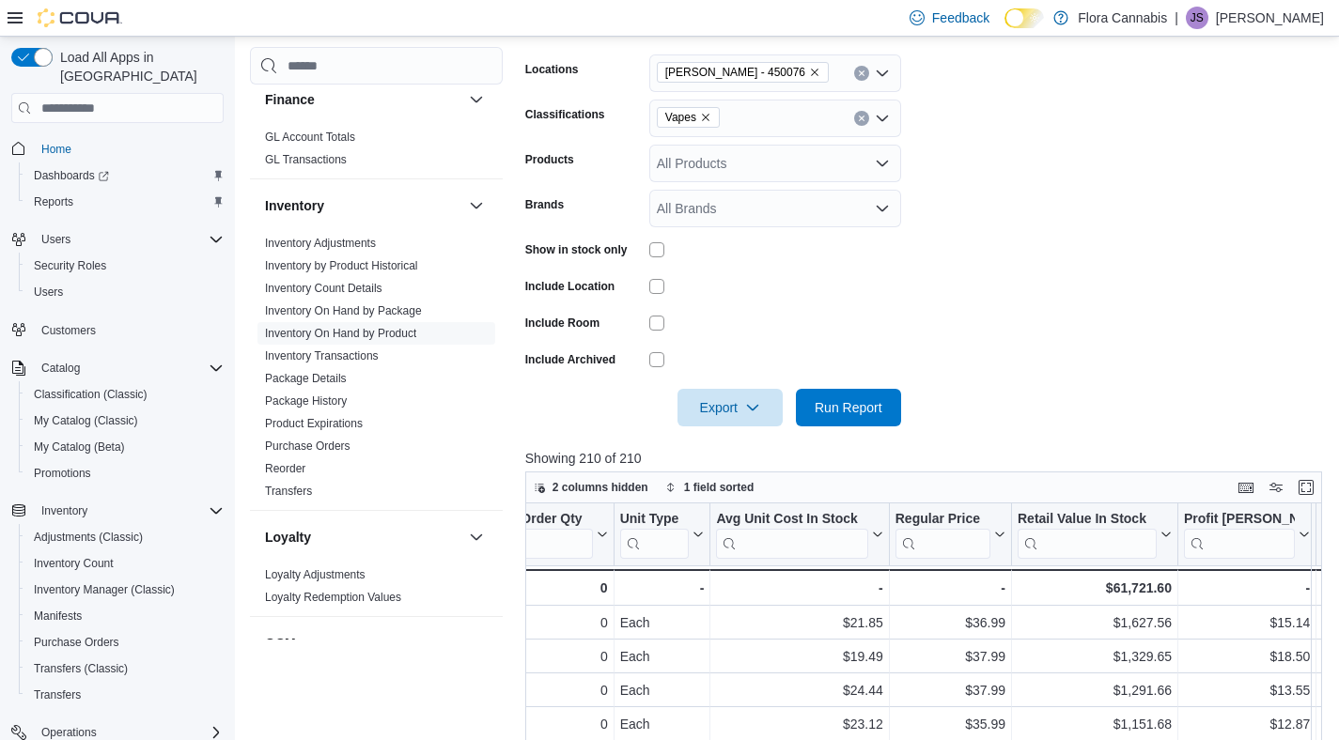
drag, startPoint x: 1171, startPoint y: 314, endPoint x: 1121, endPoint y: 319, distance: 50.1
click at [1121, 319] on form "Locations [GEOGRAPHIC_DATA] - 450076 Classifications Vapes Products All Product…" at bounding box center [927, 229] width 805 height 395
click at [855, 414] on span "Run Report" at bounding box center [849, 406] width 68 height 19
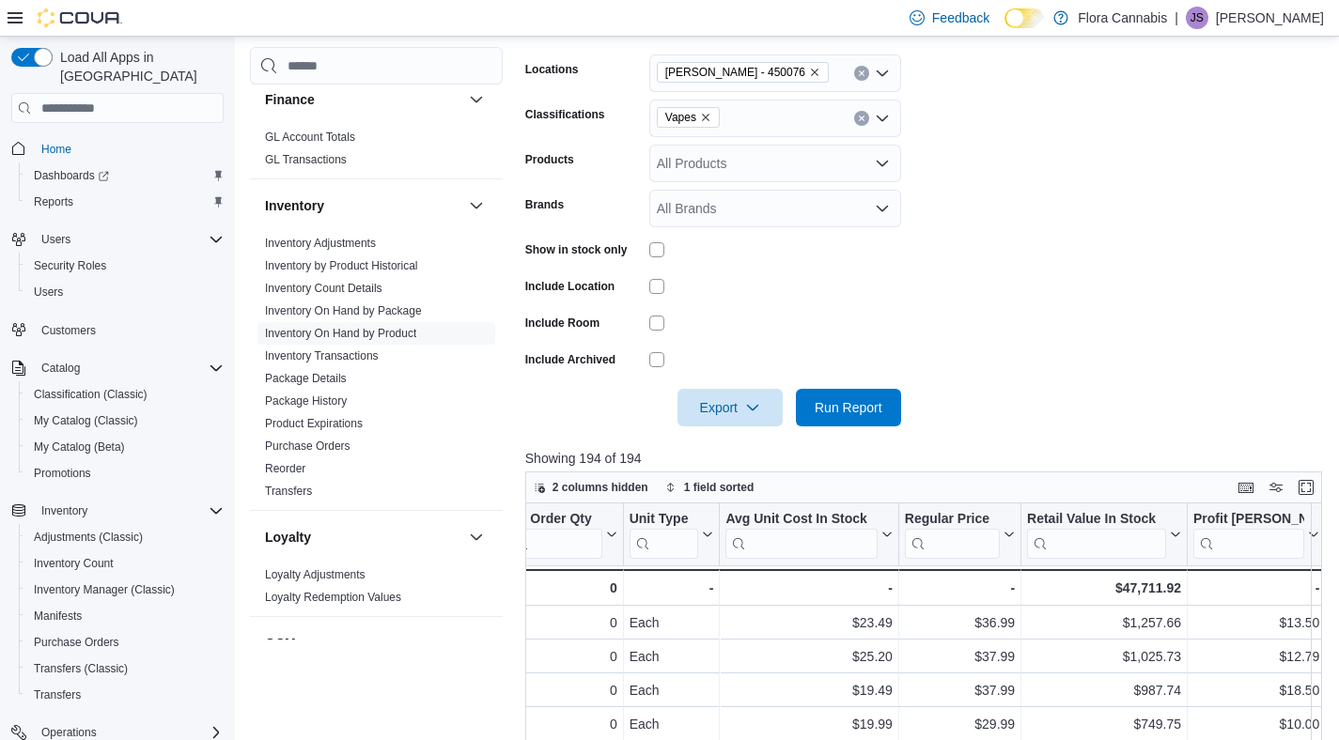
scroll to position [0, 1244]
click at [809, 69] on icon "Remove Vernon - 450076 from selection in this group" at bounding box center [814, 72] width 11 height 11
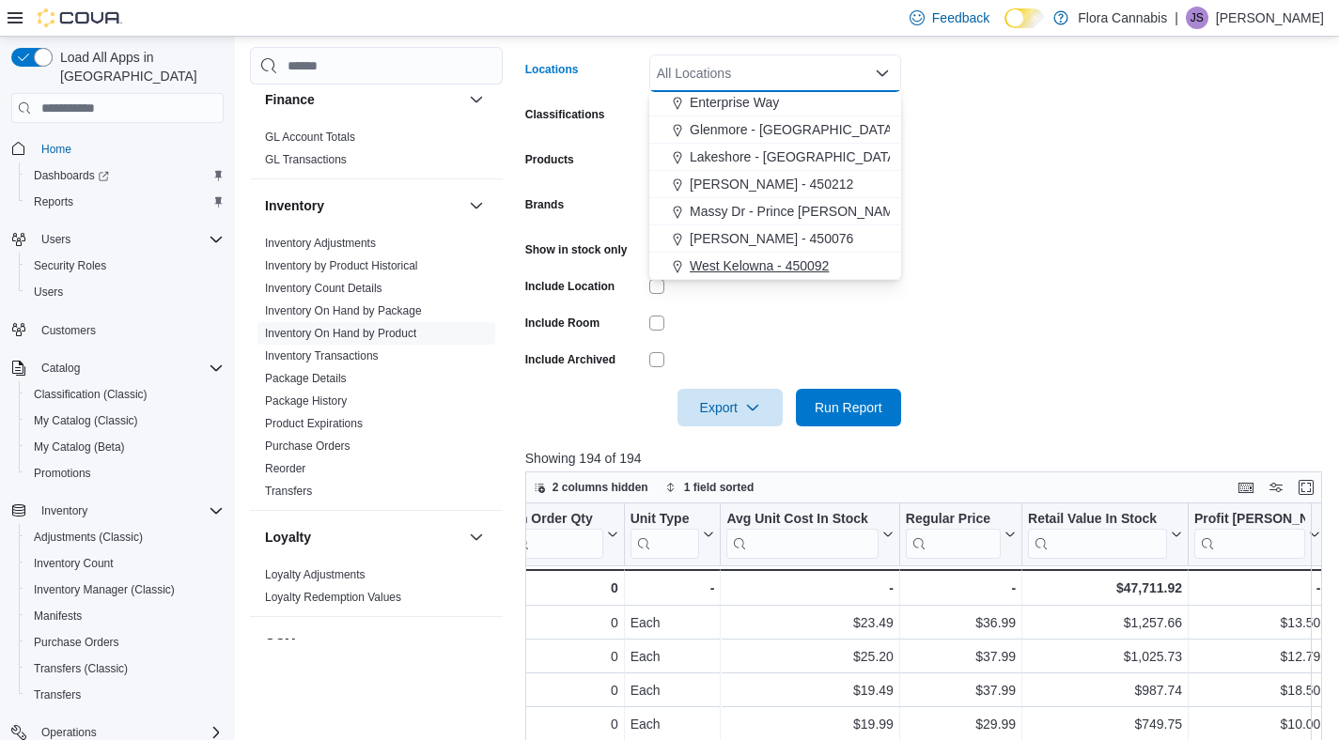
click at [753, 262] on span "West Kelowna - 450092" at bounding box center [759, 266] width 139 height 19
drag, startPoint x: 1079, startPoint y: 300, endPoint x: 987, endPoint y: 363, distance: 111.5
click at [1079, 300] on form "Locations [GEOGRAPHIC_DATA] - 450092 Combo box. Selected. [GEOGRAPHIC_DATA] - 4…" at bounding box center [927, 229] width 805 height 395
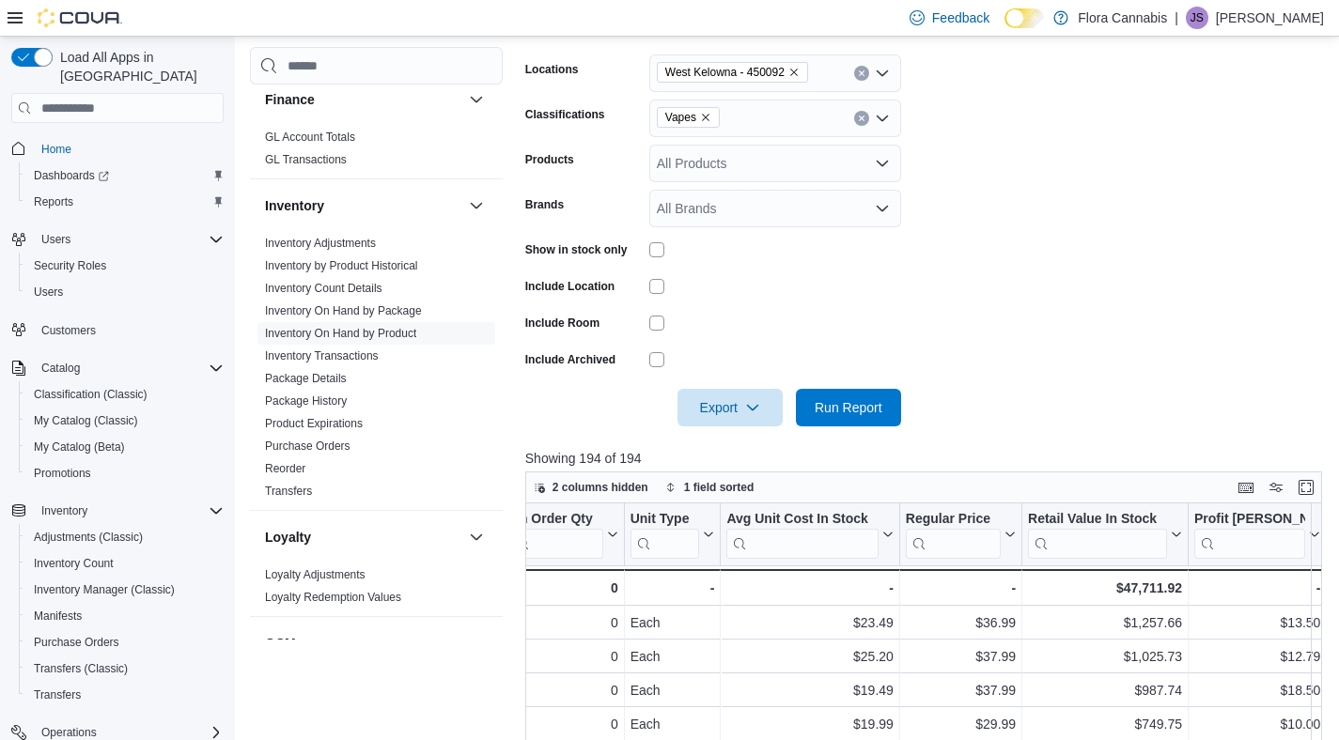
click at [914, 391] on form "Locations [GEOGRAPHIC_DATA] - 450092 Classifications Vapes Products All Product…" at bounding box center [927, 229] width 805 height 395
click at [858, 403] on span "Run Report" at bounding box center [849, 406] width 68 height 19
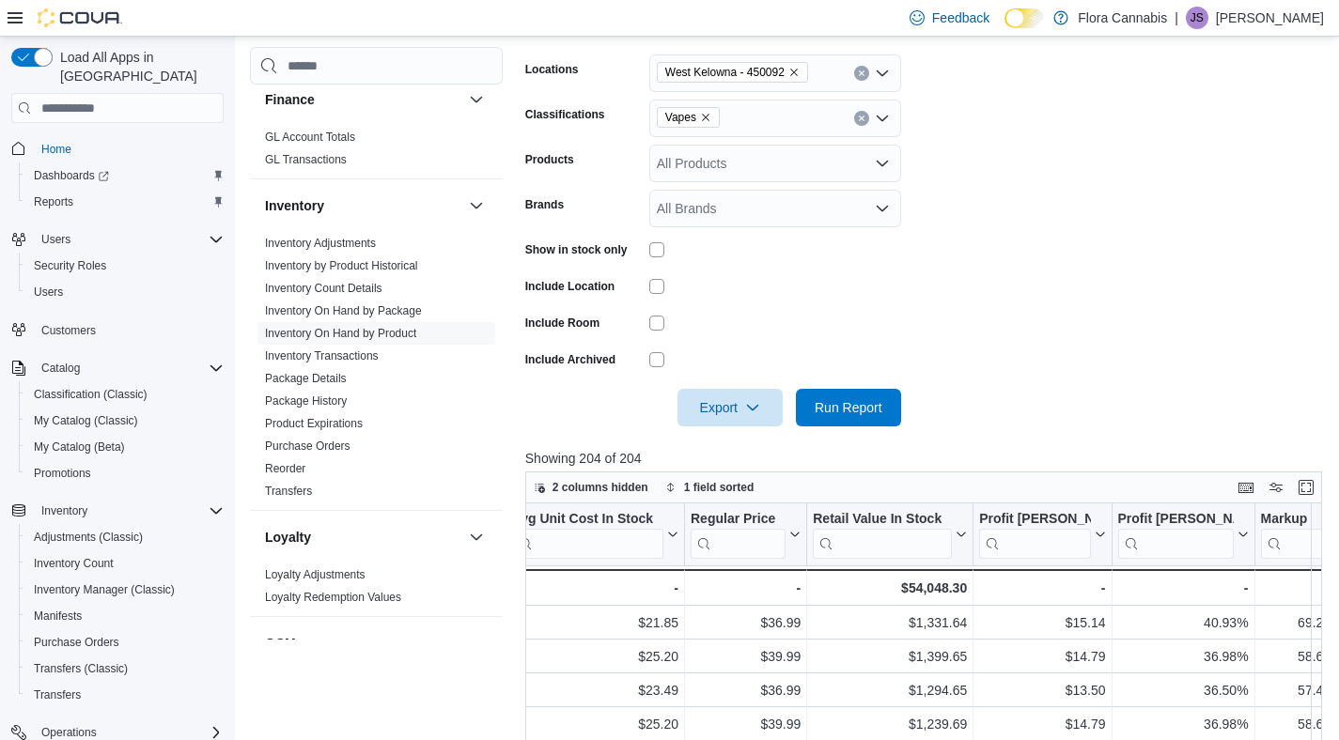
scroll to position [0, 1506]
click at [800, 72] on icon "Remove West Kelowna - 450092 from selection in this group" at bounding box center [793, 72] width 11 height 11
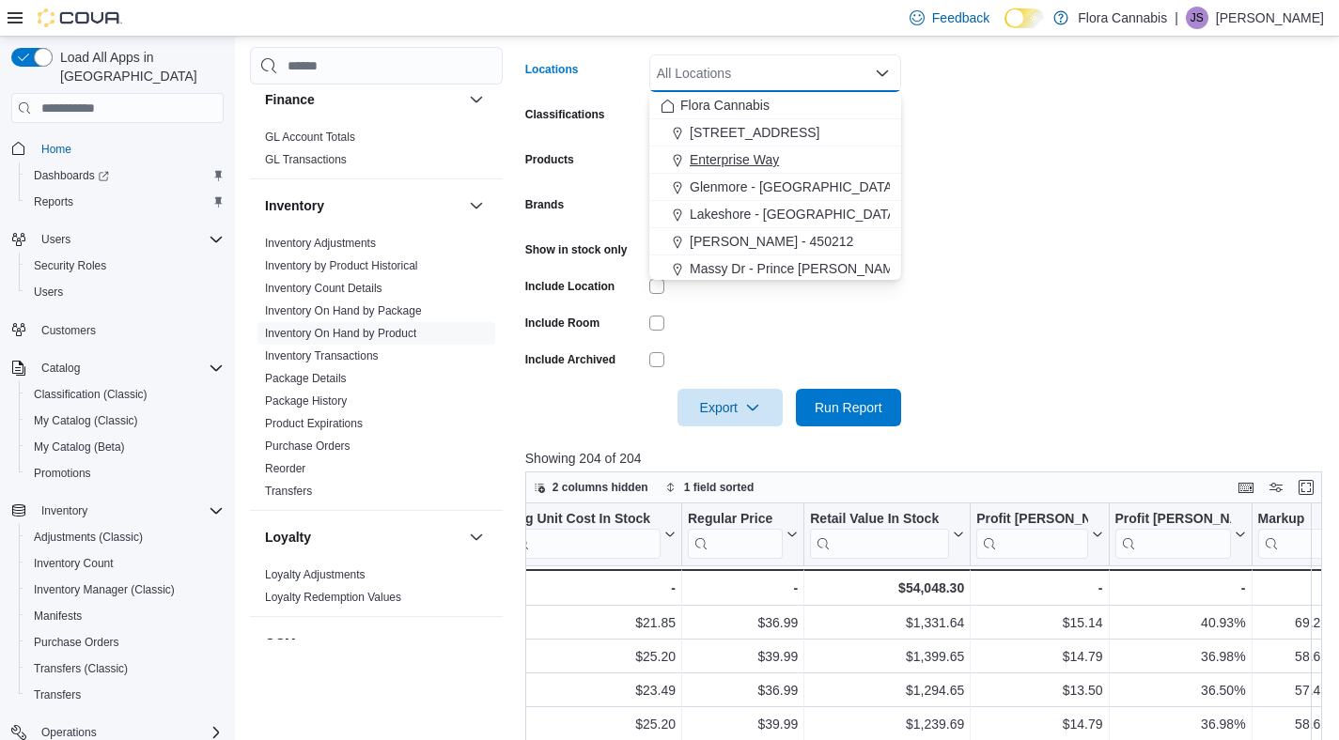
click at [727, 160] on span "Enterprise Way" at bounding box center [734, 159] width 89 height 19
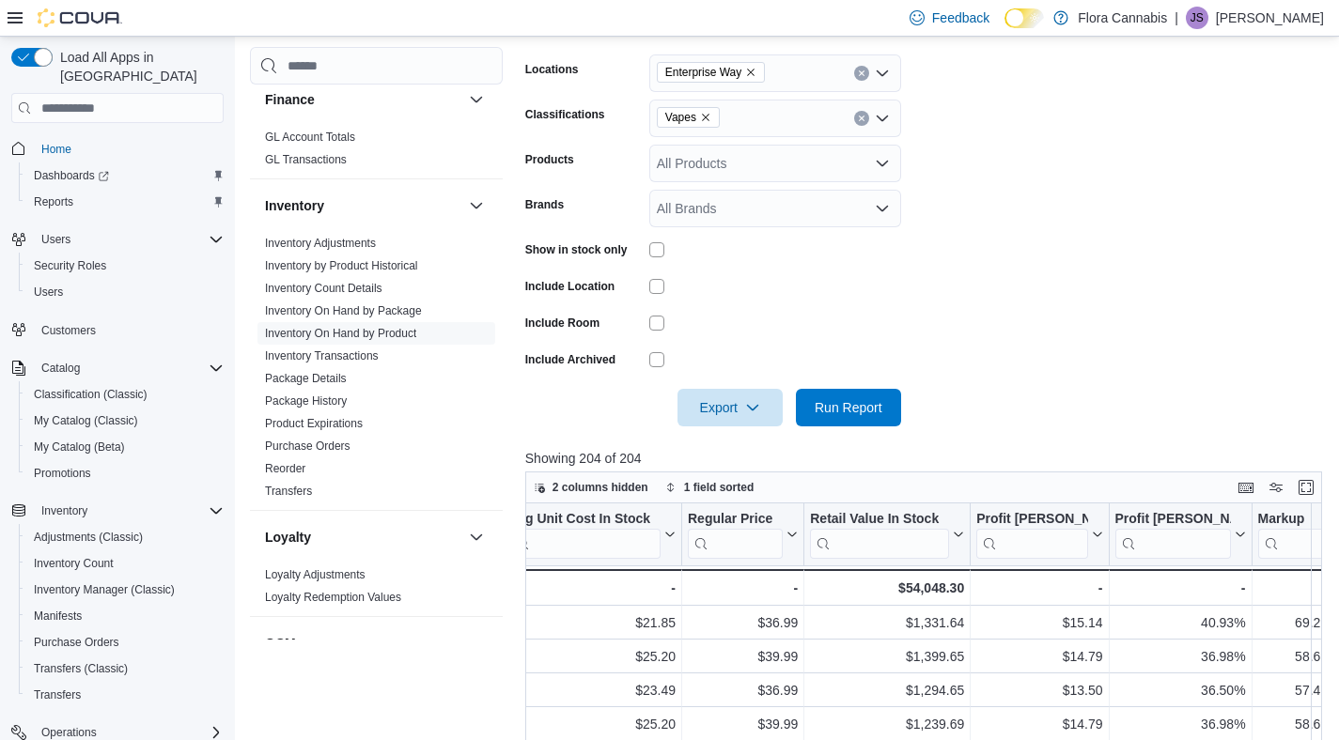
click at [1059, 178] on form "Locations Enterprise Way Classifications Vapes Products All Products Brands All…" at bounding box center [927, 229] width 805 height 395
click at [711, 113] on icon "Remove Vapes from selection in this group" at bounding box center [705, 117] width 11 height 11
type input "*******"
click at [1083, 247] on form "Locations Enterprise Way Classifications Edibles Products All Products Brands A…" at bounding box center [927, 229] width 805 height 395
click at [866, 408] on span "Run Report" at bounding box center [849, 406] width 68 height 19
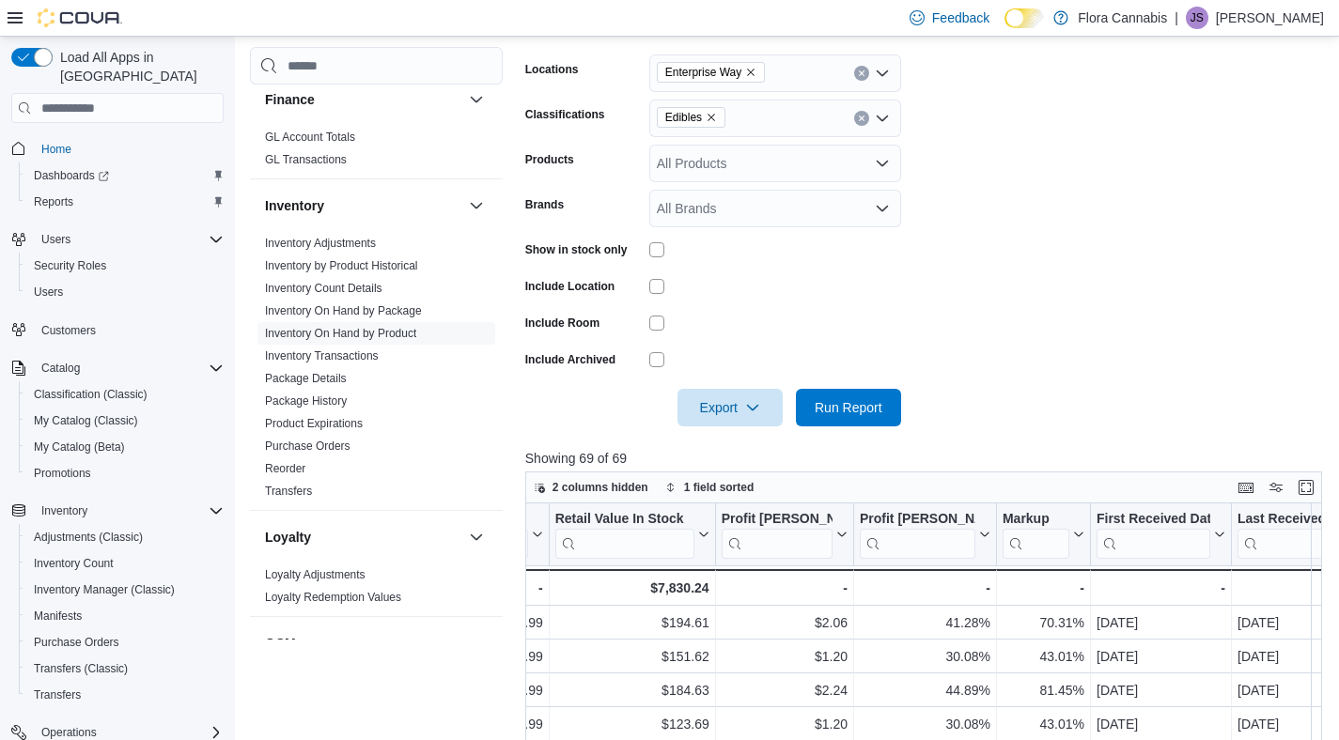
scroll to position [0, 1777]
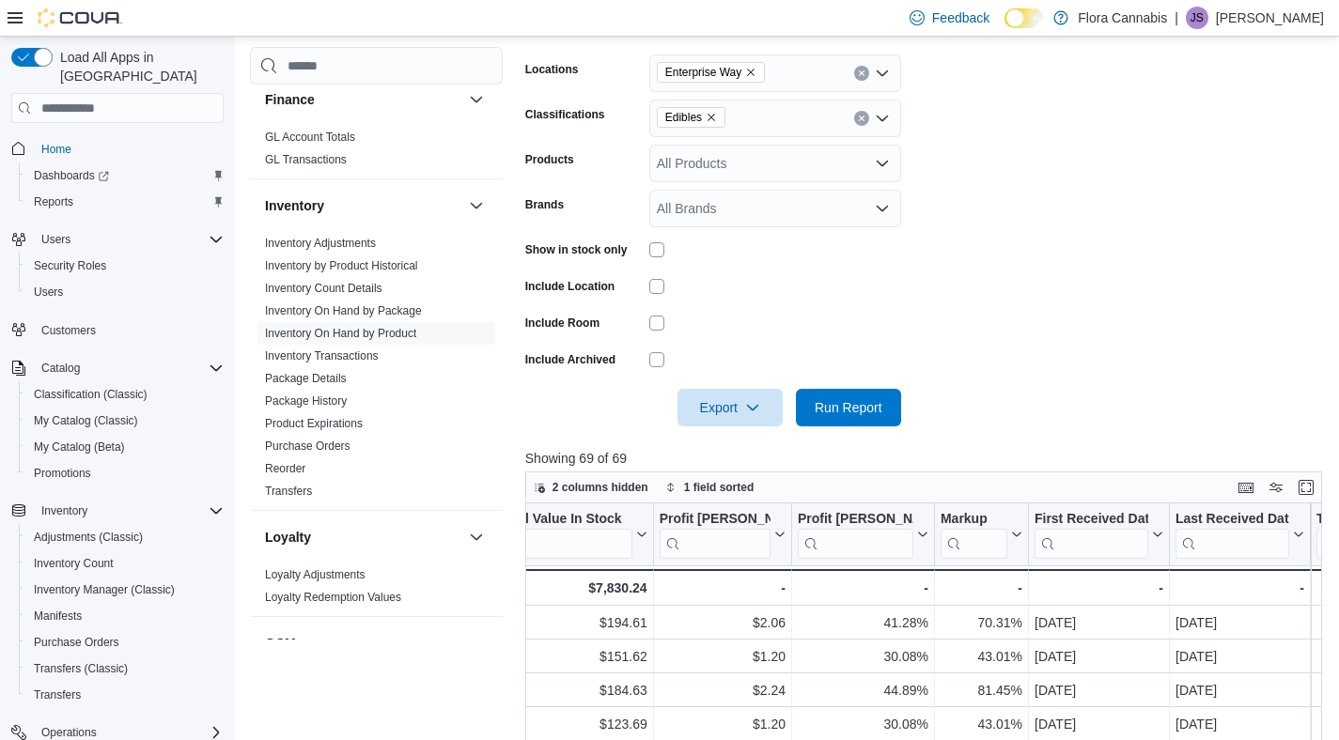
click at [756, 71] on icon "Remove Enterprise Way from selection in this group" at bounding box center [750, 72] width 11 height 11
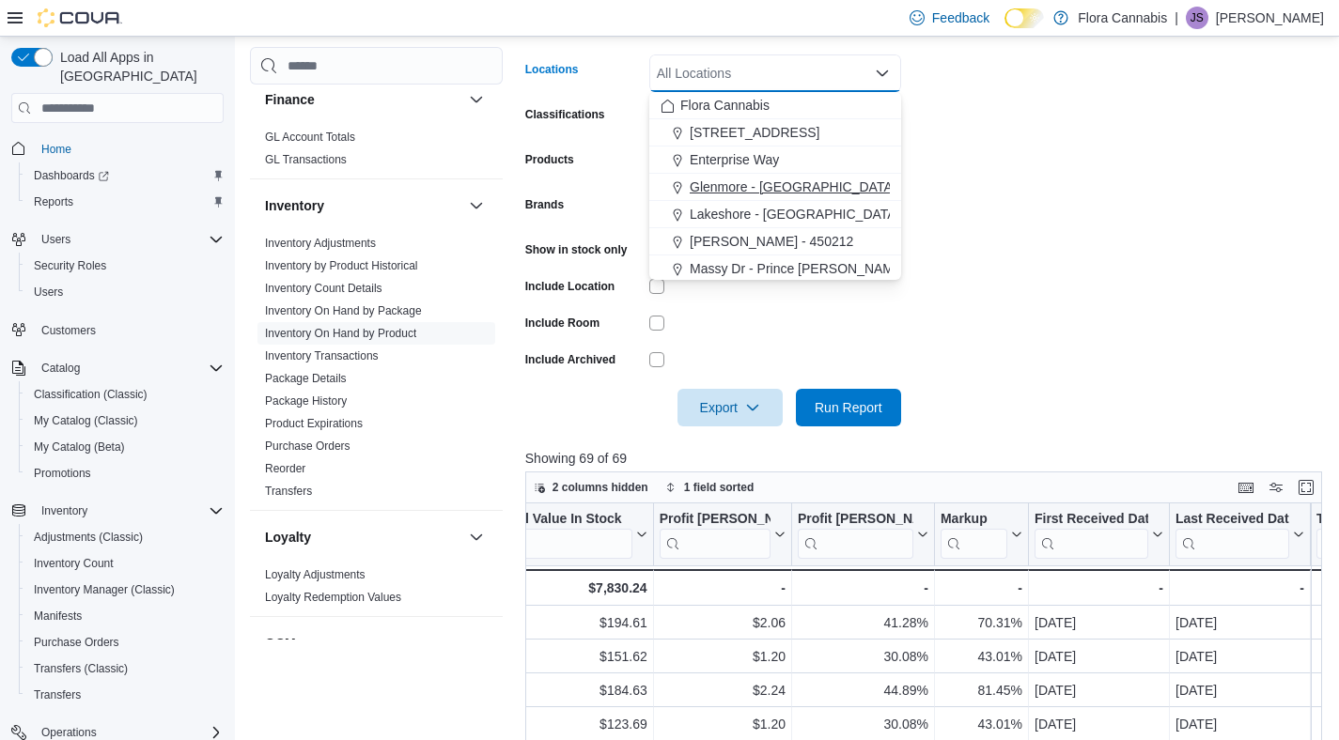
click at [756, 179] on span "Glenmore - [GEOGRAPHIC_DATA] - 450374" at bounding box center [821, 187] width 262 height 19
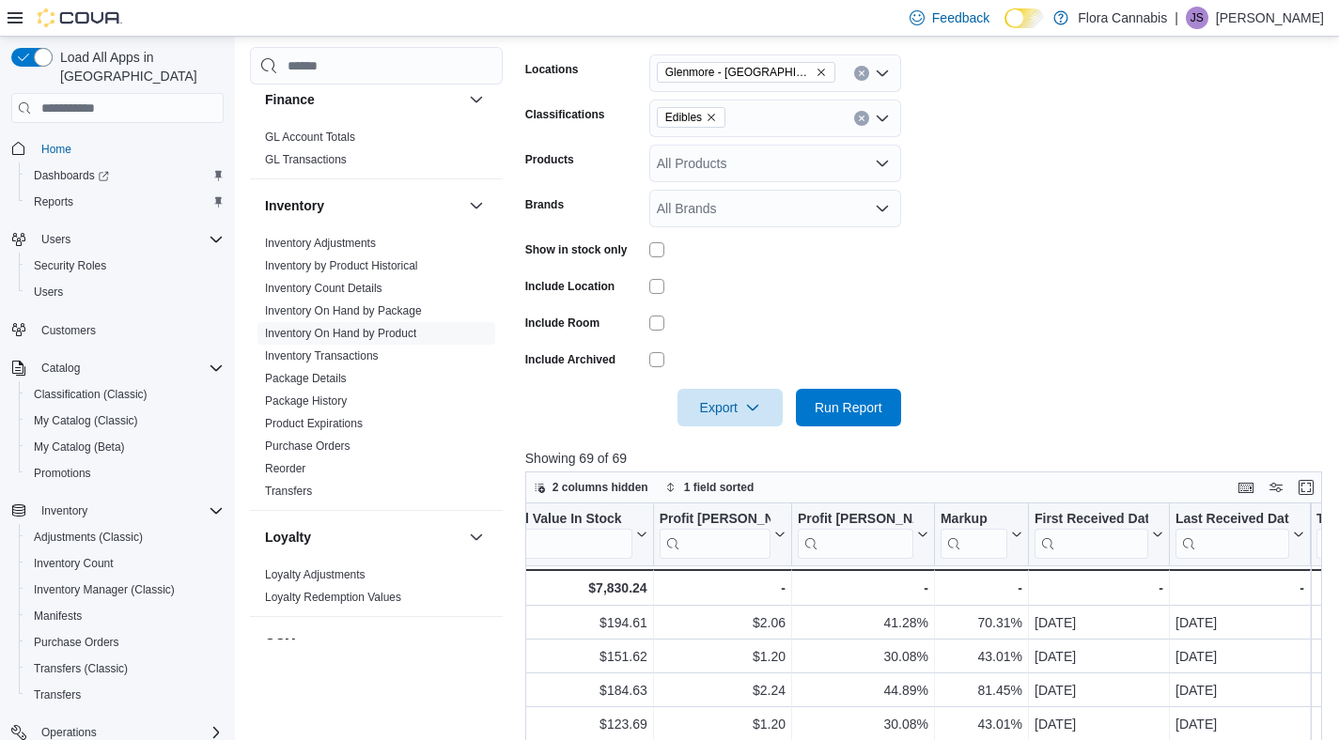
click at [1082, 260] on form "Locations [GEOGRAPHIC_DATA] - [GEOGRAPHIC_DATA] - 450374 Classifications Edible…" at bounding box center [927, 229] width 805 height 395
click at [891, 387] on div at bounding box center [927, 381] width 805 height 15
click at [878, 402] on span "Run Report" at bounding box center [849, 406] width 68 height 19
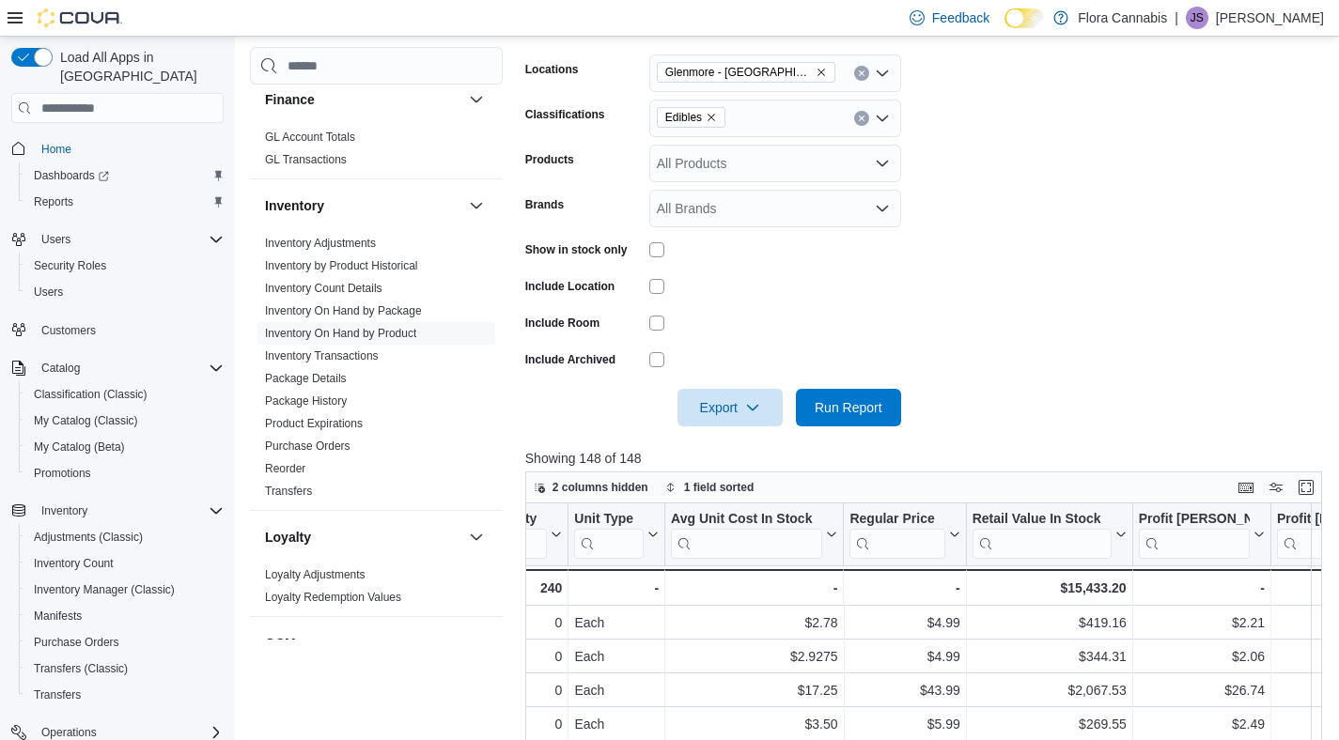
scroll to position [0, 1390]
click at [821, 71] on icon "Remove Glenmore - Kelowna - 450374 from selection in this group" at bounding box center [821, 72] width 11 height 11
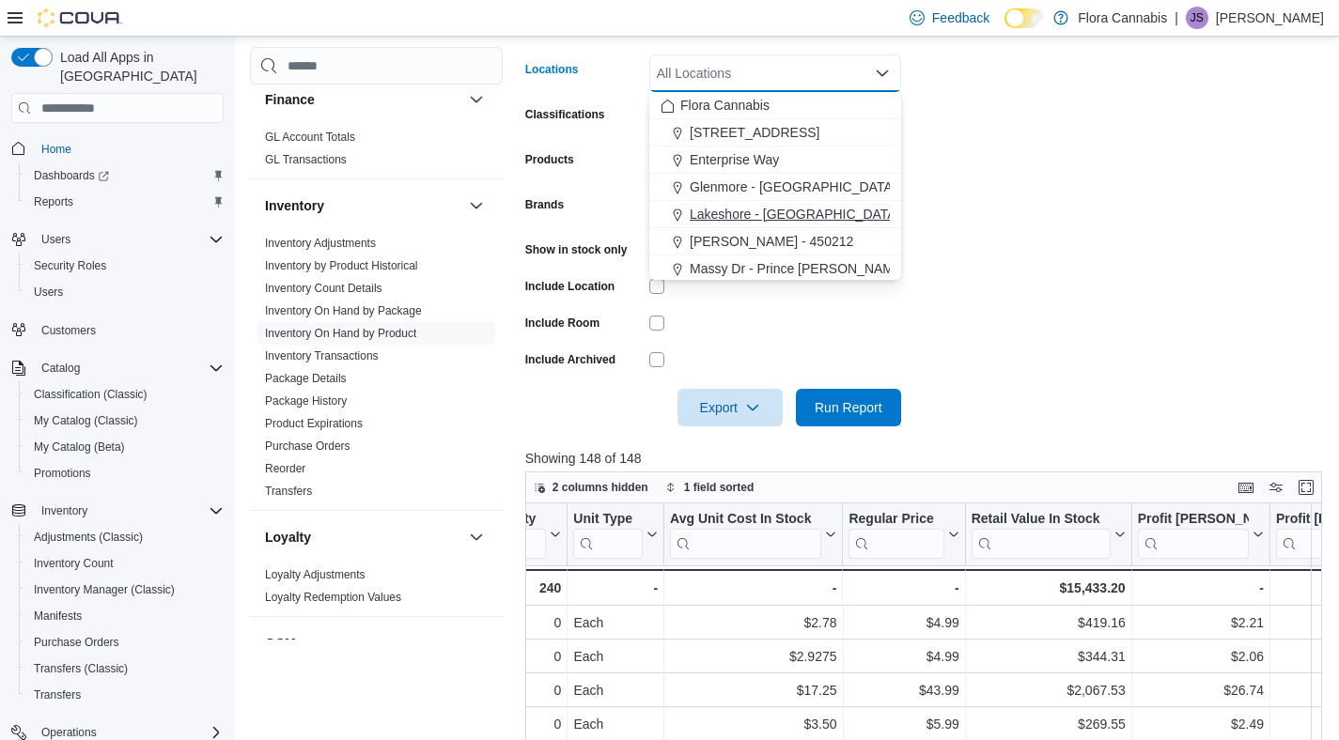
click at [743, 218] on span "Lakeshore - [GEOGRAPHIC_DATA] - 450372" at bounding box center [823, 214] width 266 height 19
click at [992, 232] on form "Locations [GEOGRAPHIC_DATA] - [GEOGRAPHIC_DATA] - 450372 Combo box. Selected. […" at bounding box center [927, 229] width 805 height 395
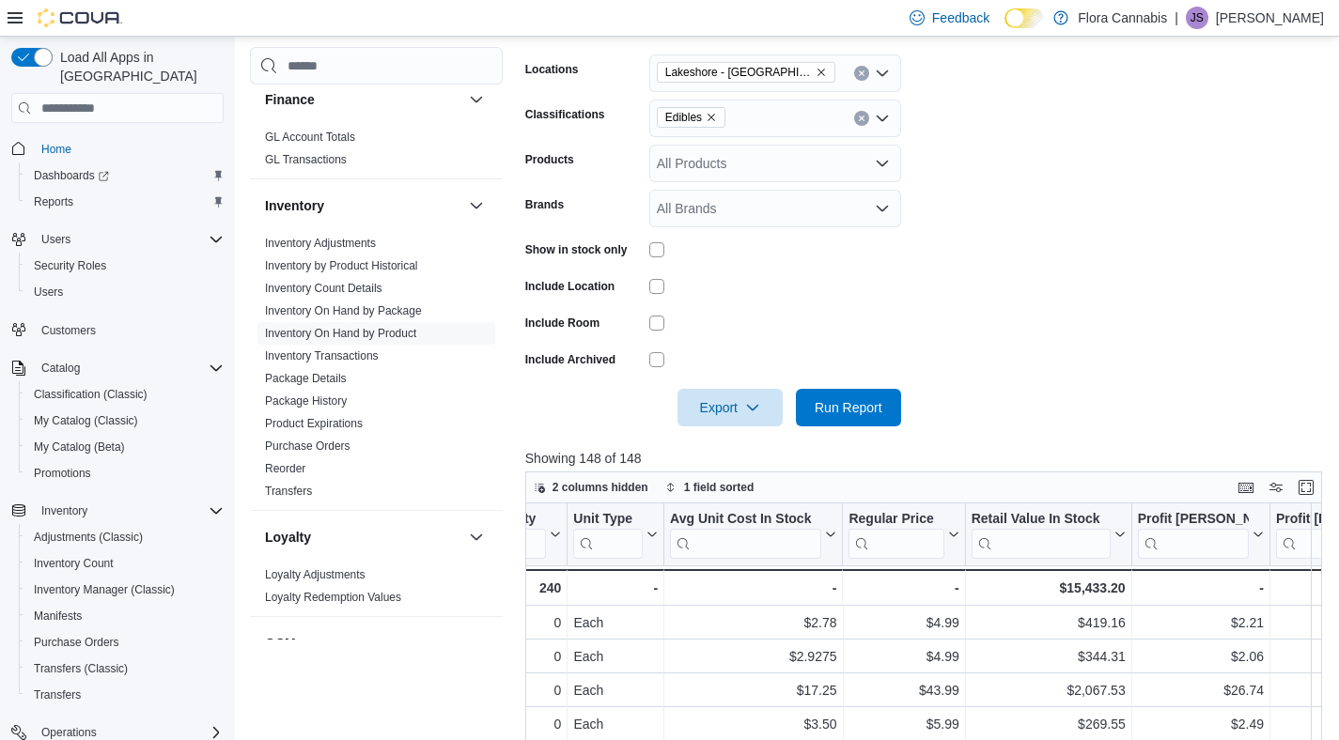
click at [883, 368] on div at bounding box center [775, 359] width 252 height 29
click at [894, 394] on button "Run Report" at bounding box center [848, 407] width 105 height 38
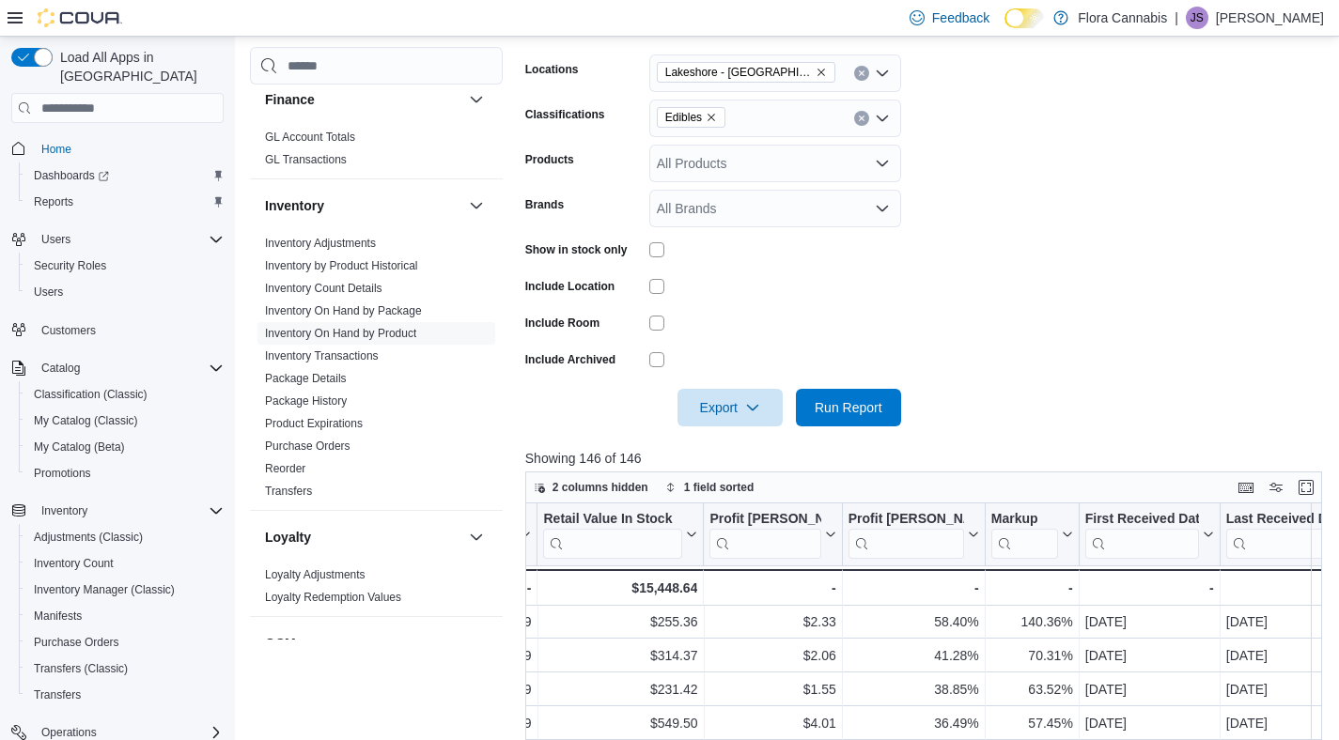
scroll to position [1, 1819]
click at [821, 70] on icon "Remove Lakeshore - Kelowna - 450372 from selection in this group" at bounding box center [821, 74] width 8 height 8
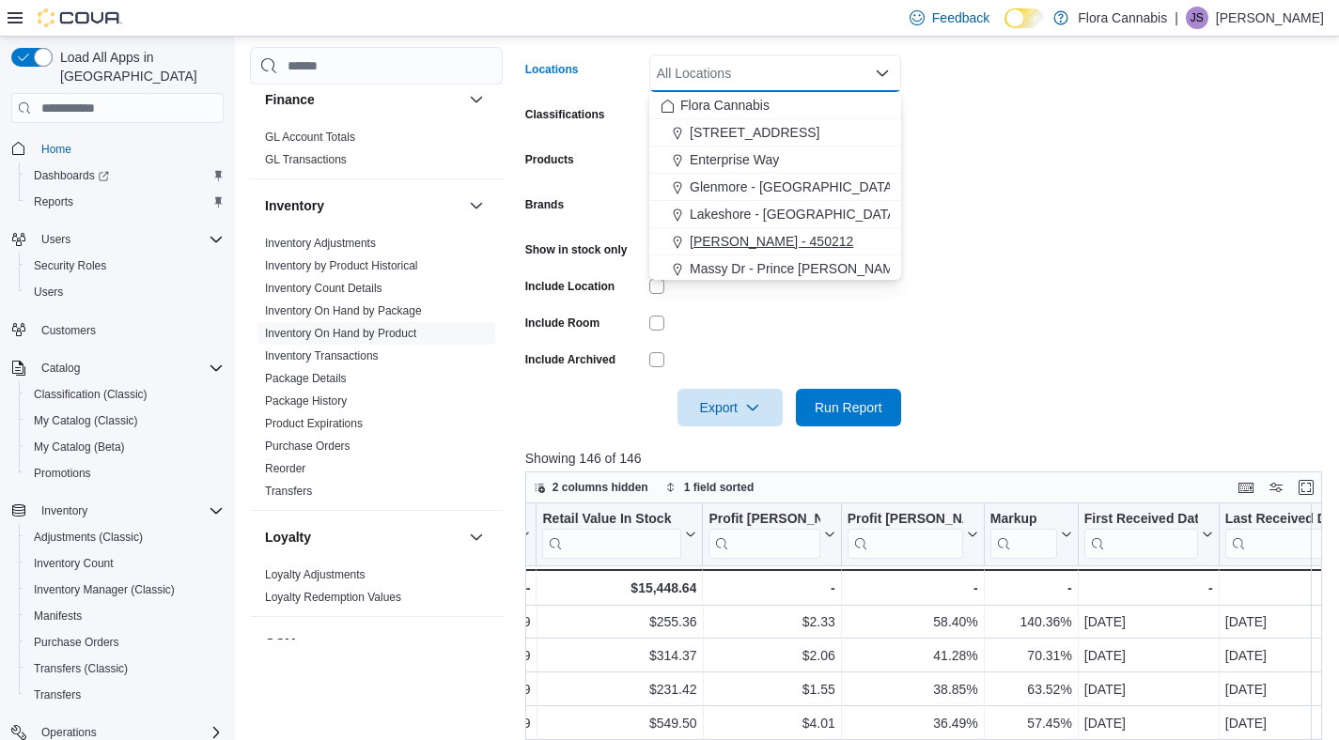
click at [771, 229] on button "[PERSON_NAME] - 450212" at bounding box center [775, 241] width 252 height 27
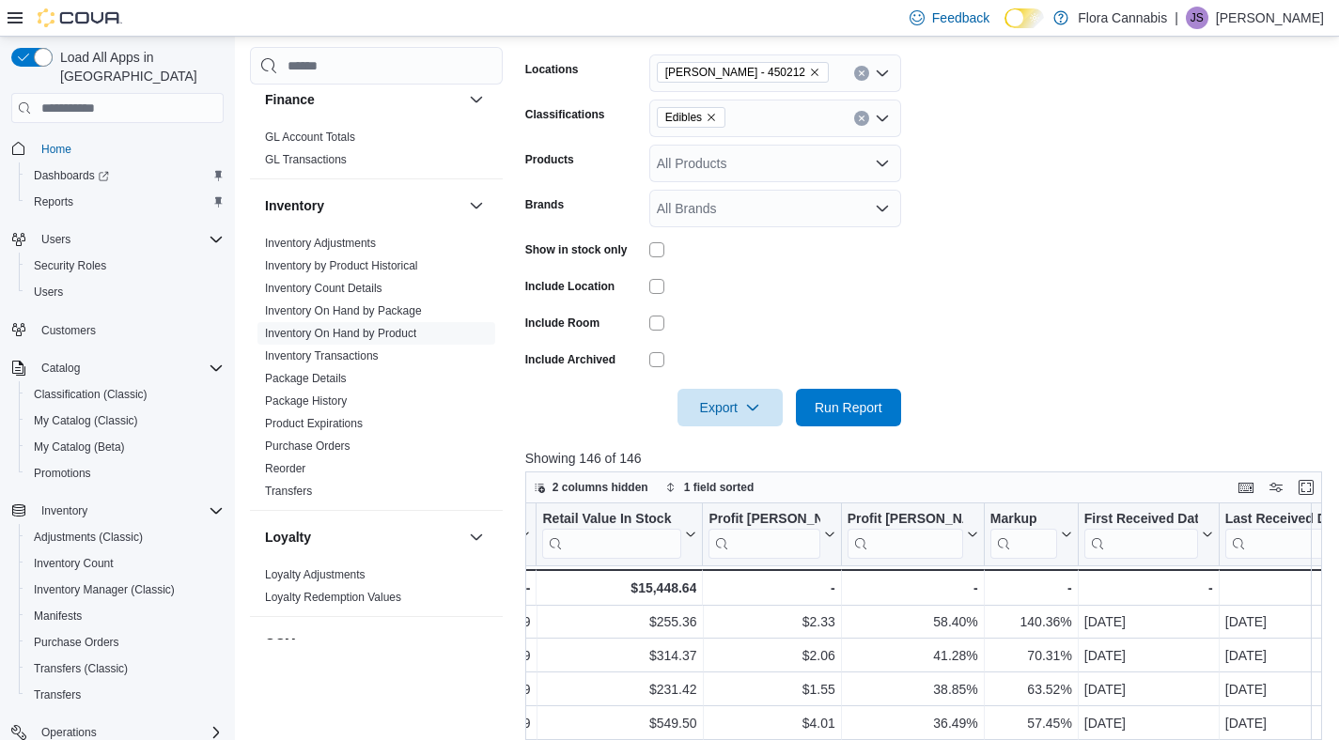
click at [1165, 239] on form "Locations [PERSON_NAME] - [GEOGRAPHIC_DATA] - 450212 Classifications Edibles Pr…" at bounding box center [927, 229] width 805 height 395
drag, startPoint x: 935, startPoint y: 388, endPoint x: 859, endPoint y: 423, distance: 83.7
click at [935, 388] on div at bounding box center [927, 381] width 805 height 15
click at [859, 423] on span "Run Report" at bounding box center [848, 407] width 83 height 38
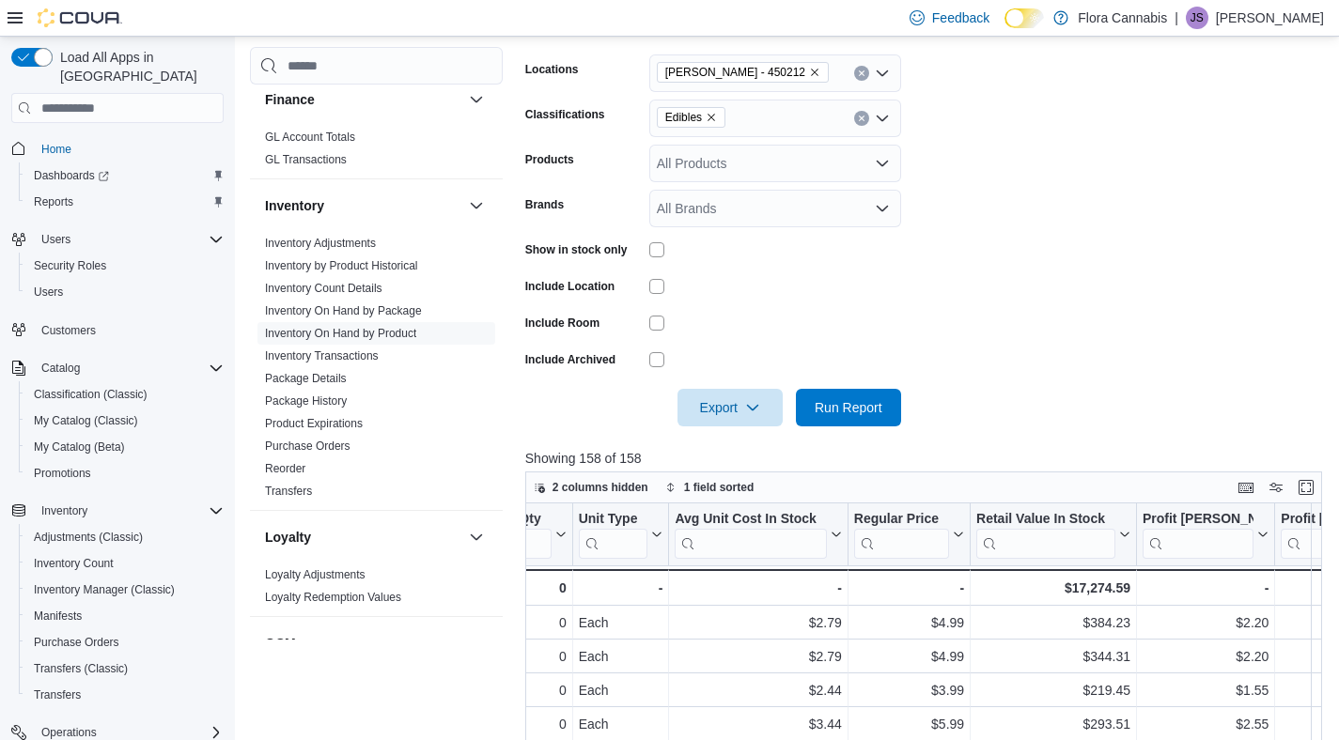
scroll to position [0, 1382]
click at [827, 71] on span "[PERSON_NAME] - 450212" at bounding box center [743, 72] width 172 height 21
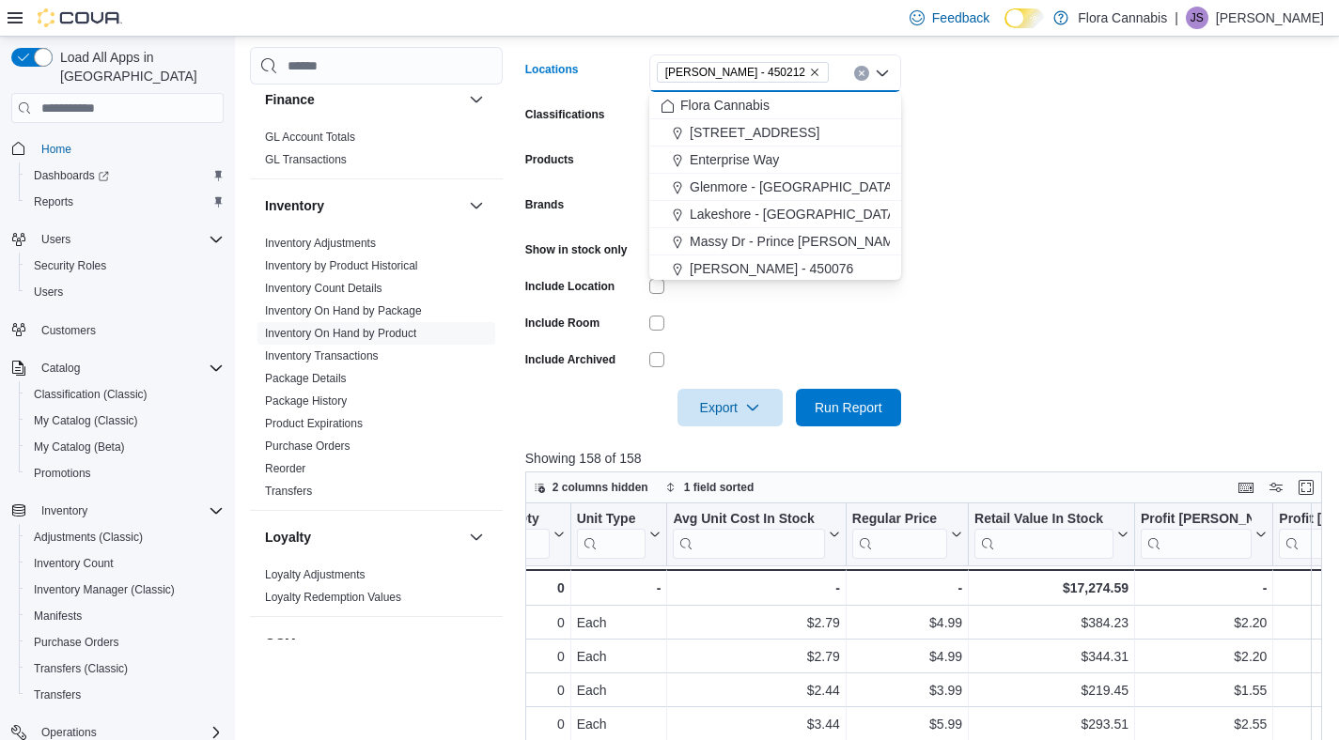
click at [820, 71] on icon "Remove Lawrence - Kelowna - 450212 from selection in this group" at bounding box center [814, 72] width 11 height 11
click at [771, 238] on span "Massy Dr - Prince [PERSON_NAME] - 450075" at bounding box center [826, 244] width 272 height 19
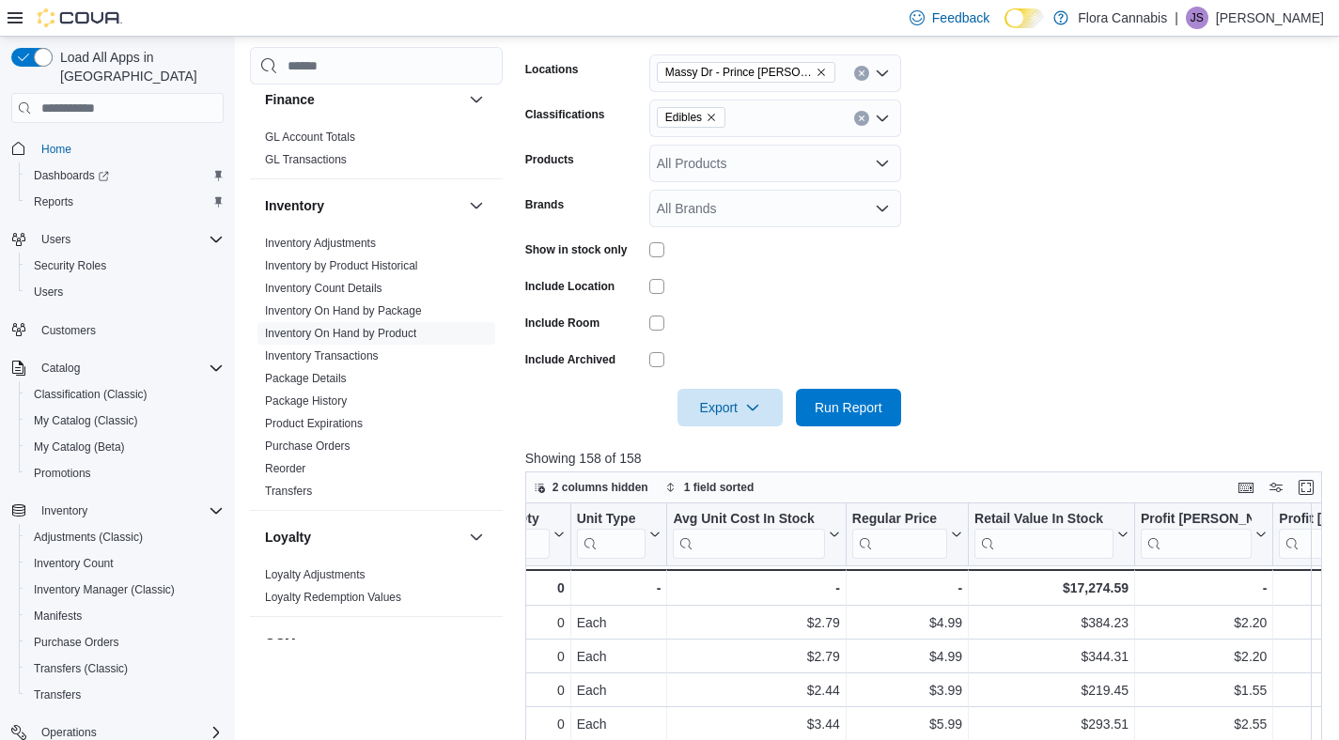
click at [1122, 249] on form "Locations Massy Dr - Prince [PERSON_NAME] - 450075 Classifications Edibles Prod…" at bounding box center [927, 229] width 805 height 395
click at [848, 397] on span "Run Report" at bounding box center [849, 406] width 68 height 19
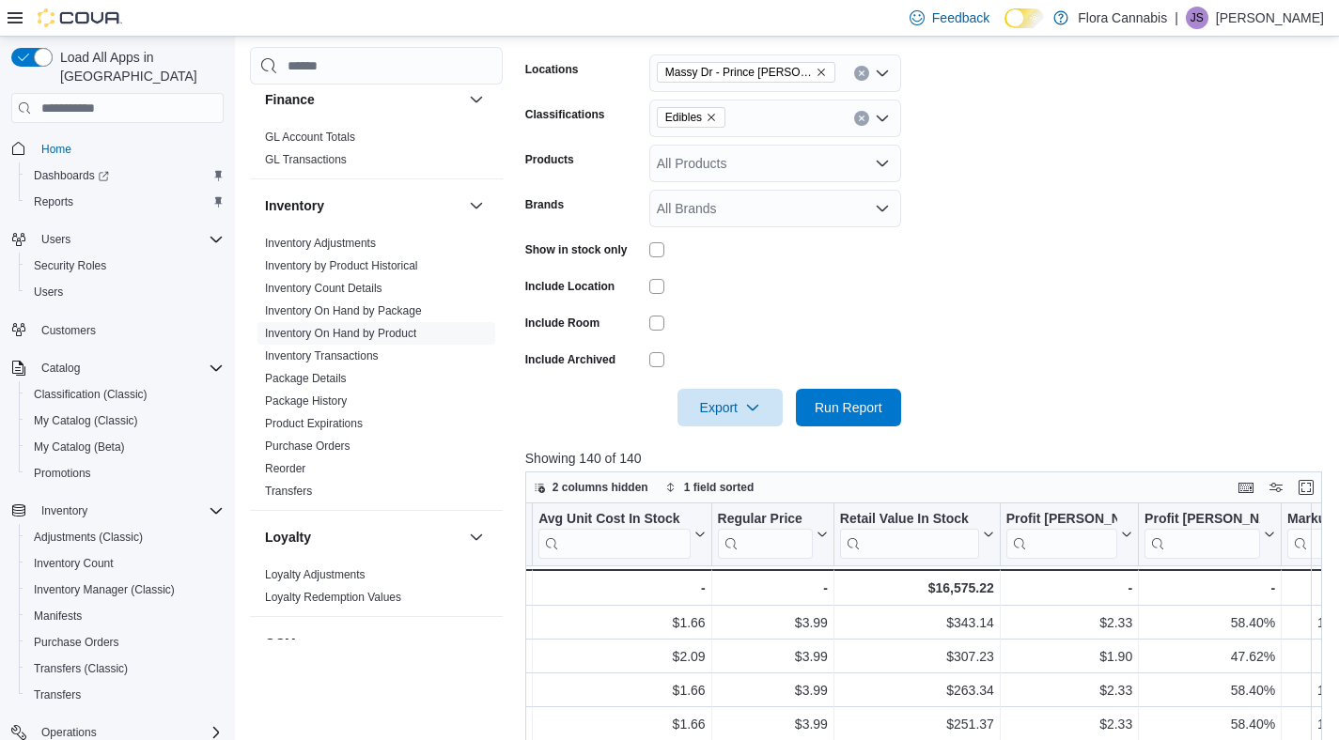
scroll to position [0, 1578]
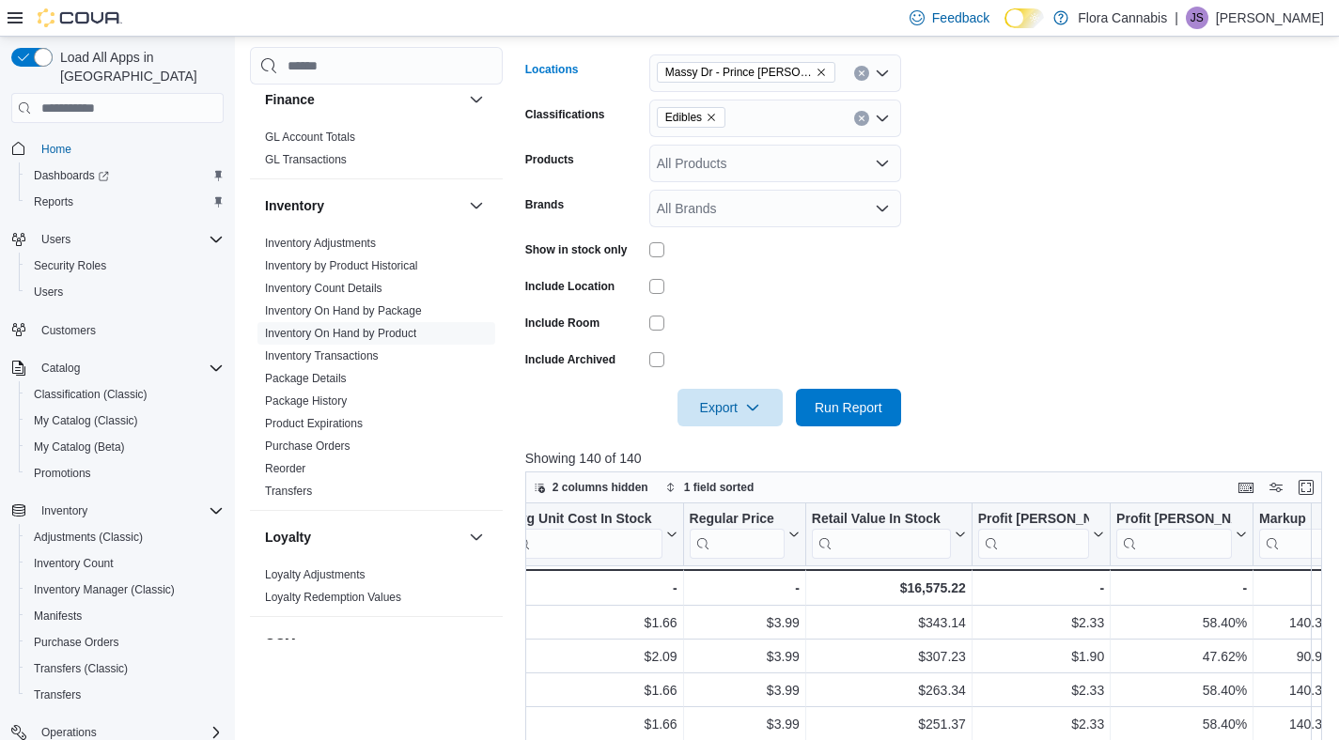
click at [822, 71] on icon "Remove Massy Dr - Prince George - 450075 from selection in this group" at bounding box center [821, 72] width 11 height 11
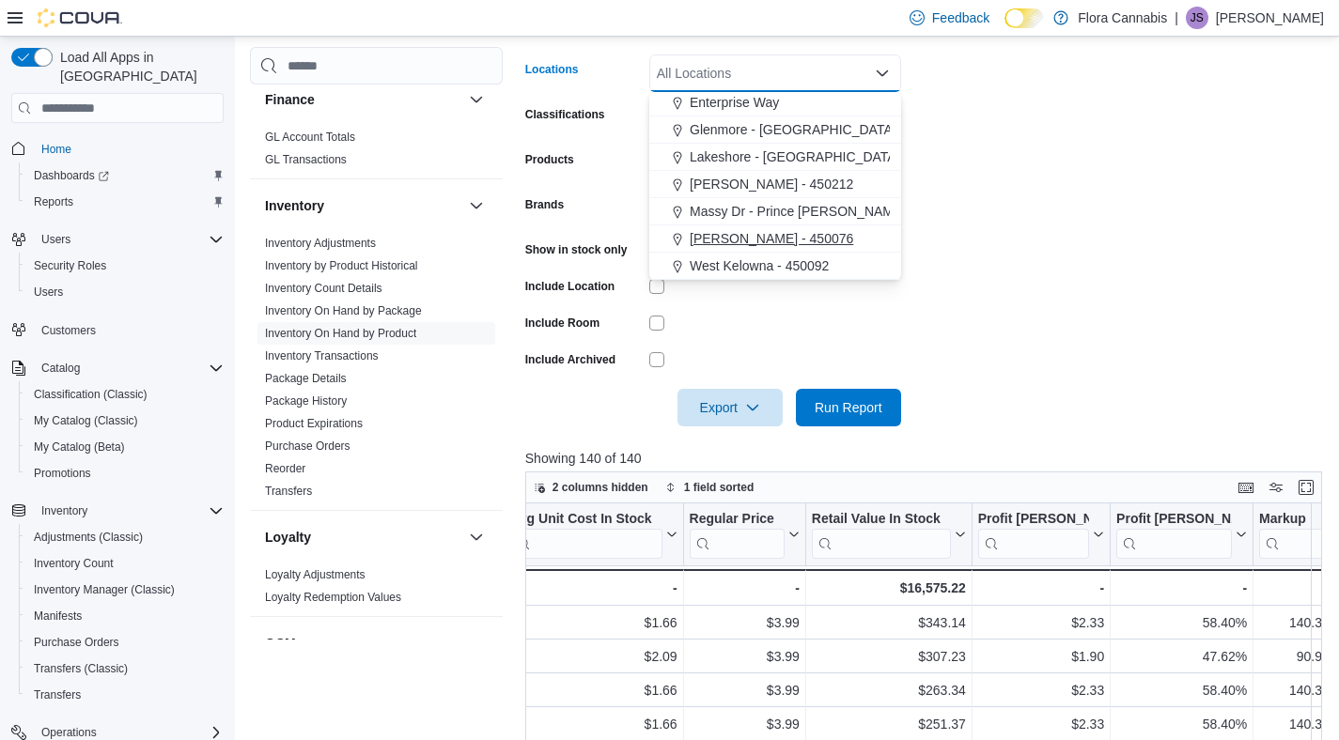
click at [792, 241] on span "[PERSON_NAME] - 450076" at bounding box center [771, 238] width 163 height 19
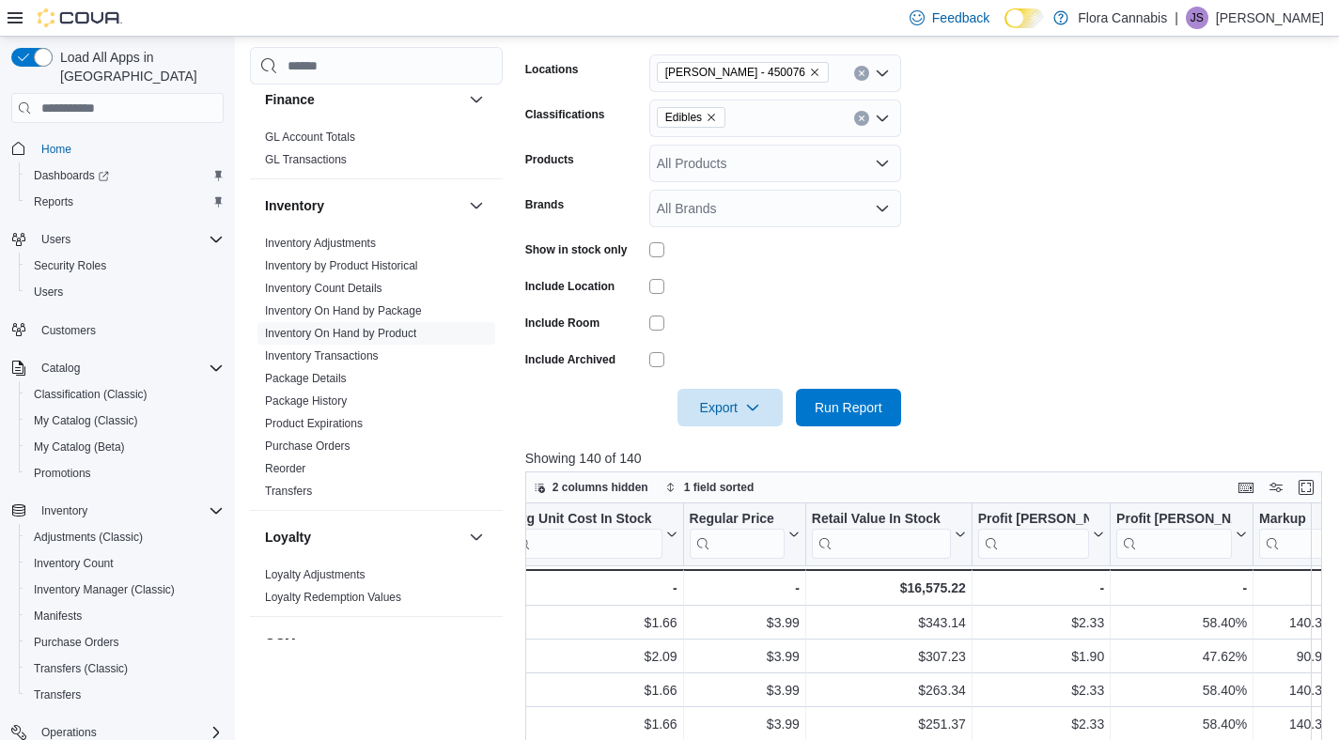
click at [1110, 287] on form "Locations [GEOGRAPHIC_DATA] - 450076 Classifications Edibles Products All Produ…" at bounding box center [927, 229] width 805 height 395
click at [864, 444] on div at bounding box center [927, 438] width 805 height 23
click at [865, 403] on span "Run Report" at bounding box center [849, 406] width 68 height 19
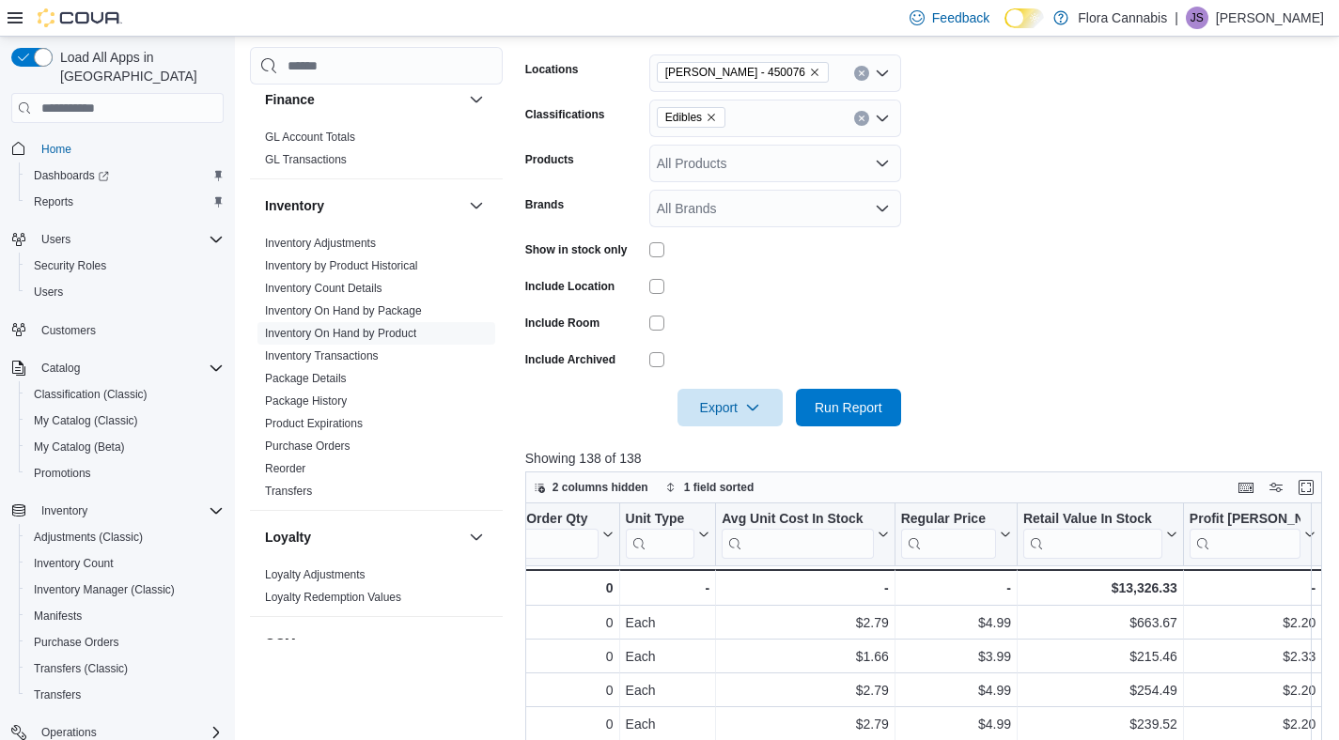
scroll to position [0, 1302]
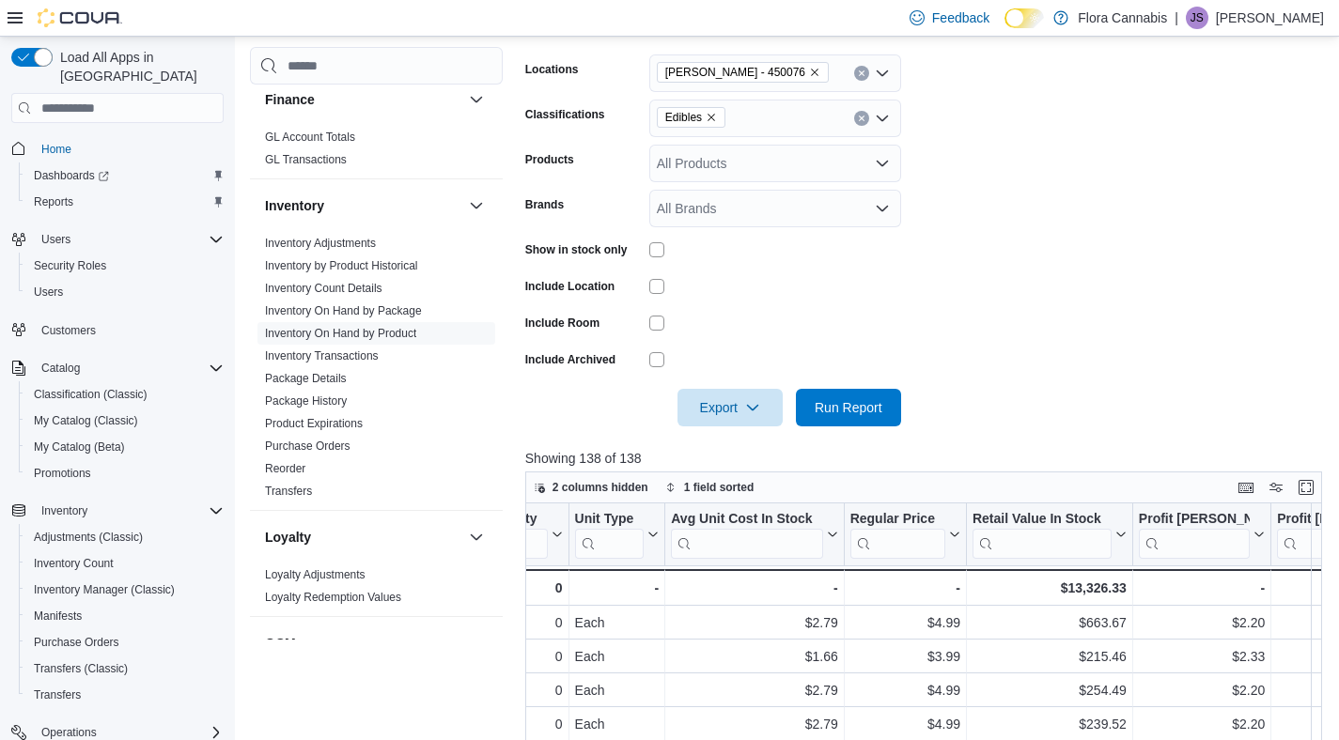
click at [809, 72] on icon "Remove Vernon - 450076 from selection in this group" at bounding box center [814, 72] width 11 height 11
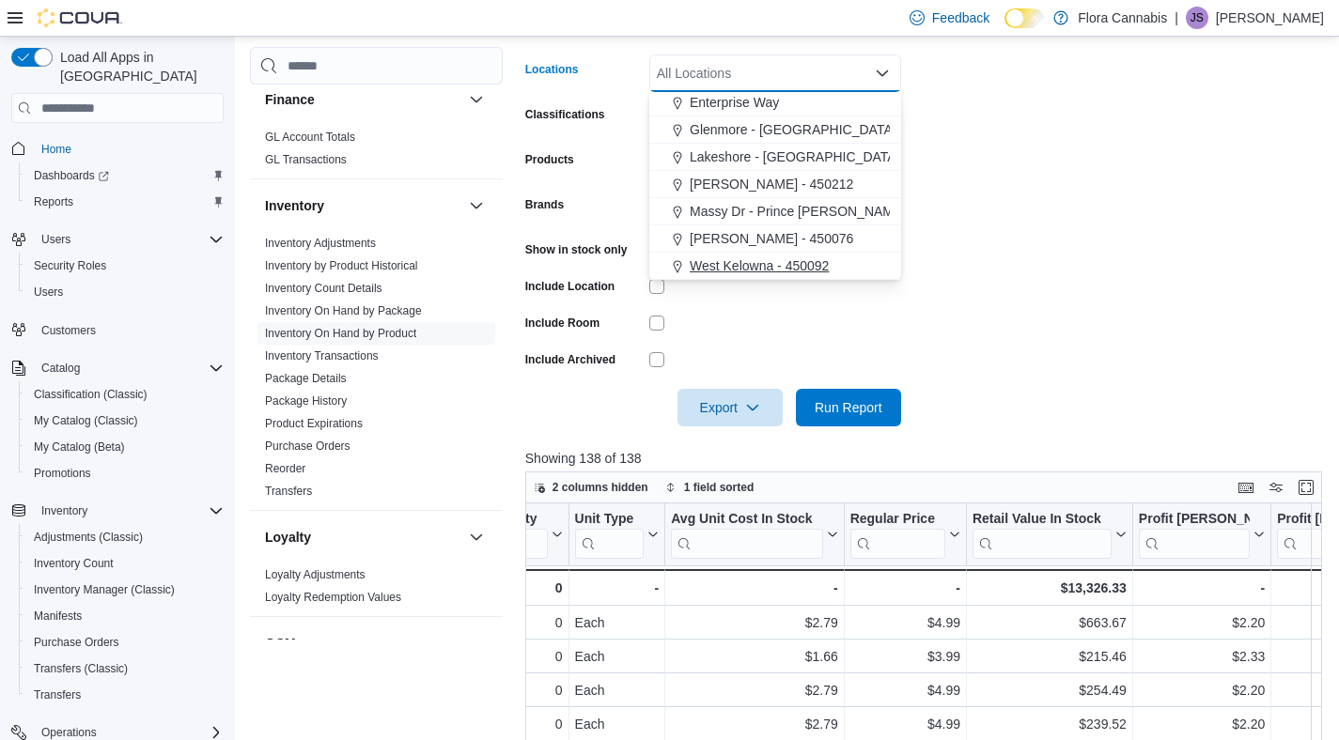
click at [751, 272] on span "West Kelowna - 450092" at bounding box center [759, 266] width 139 height 19
click at [1081, 292] on form "Locations [GEOGRAPHIC_DATA] - 450092 Combo box. Selected. [GEOGRAPHIC_DATA] - 4…" at bounding box center [927, 229] width 805 height 395
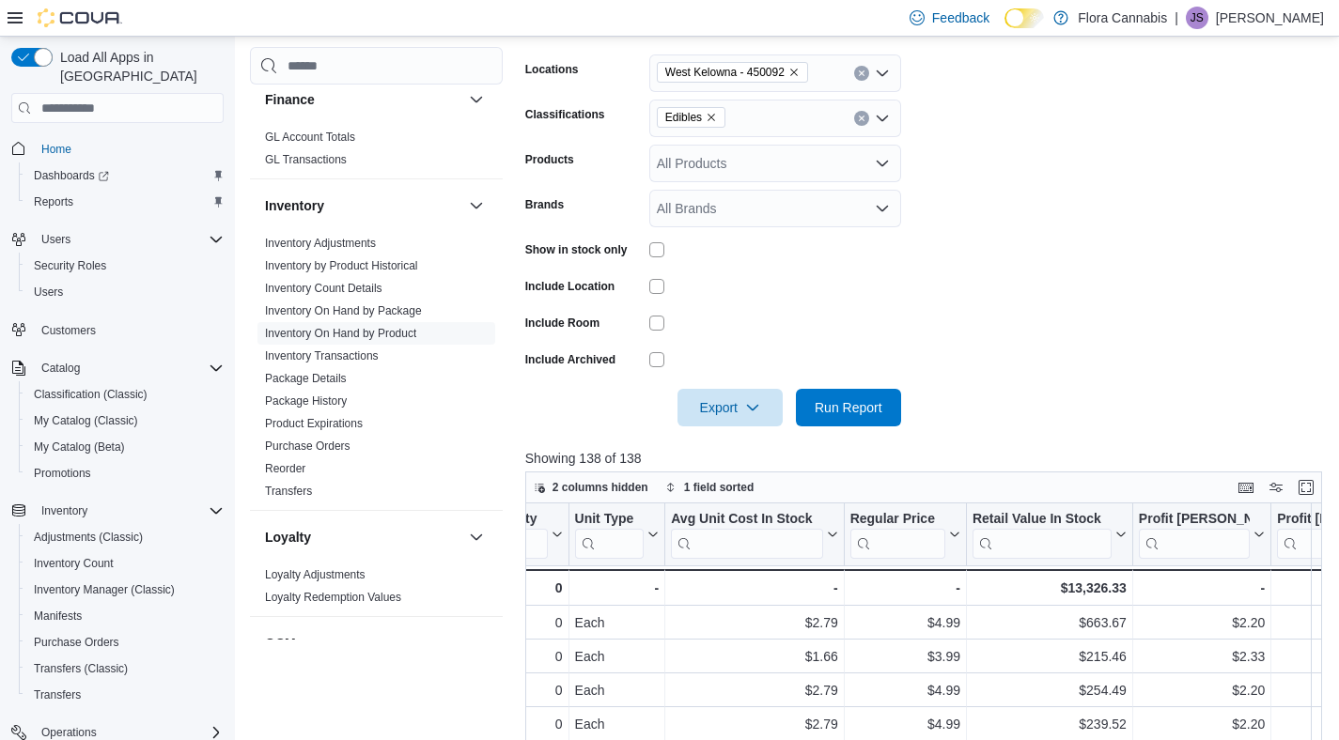
click at [907, 399] on form "Locations [GEOGRAPHIC_DATA] - 450092 Classifications Edibles Products All Produ…" at bounding box center [927, 229] width 805 height 395
click at [875, 403] on span "Run Report" at bounding box center [849, 407] width 68 height 19
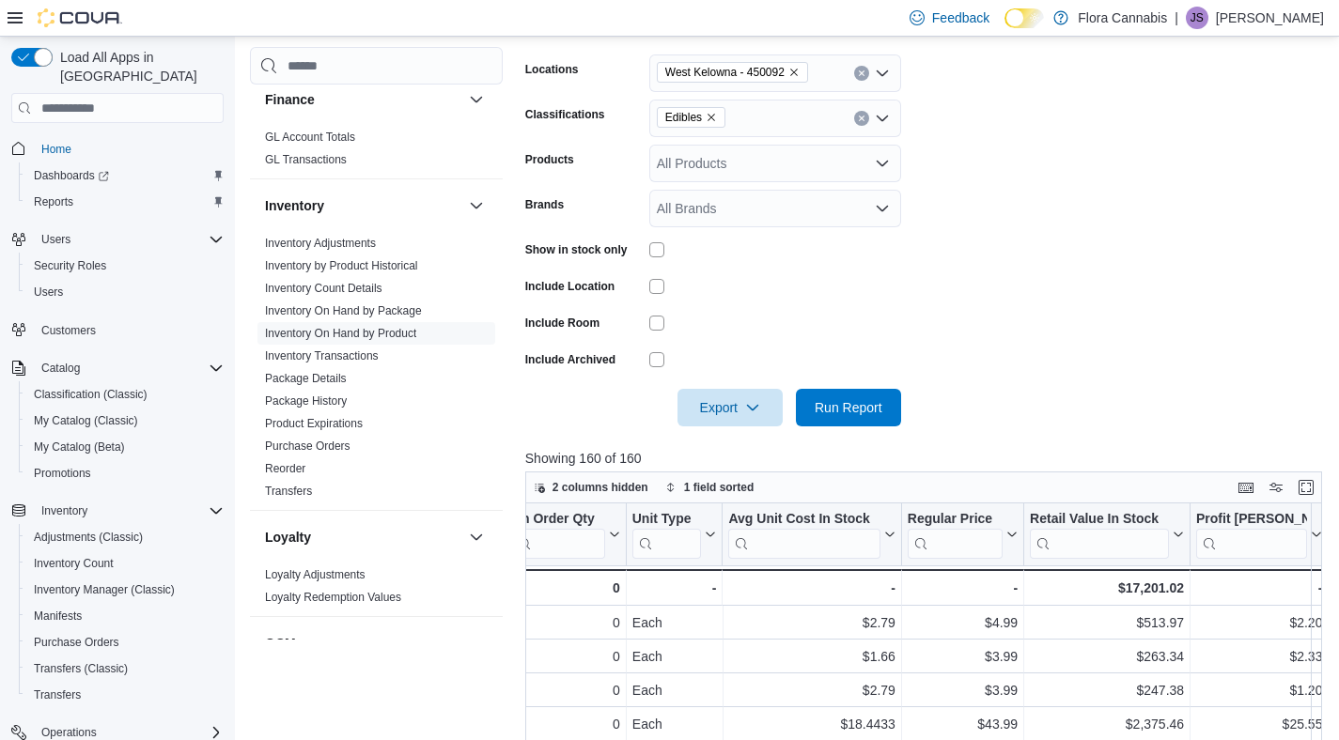
scroll to position [0, 1288]
